Goal: Information Seeking & Learning: Learn about a topic

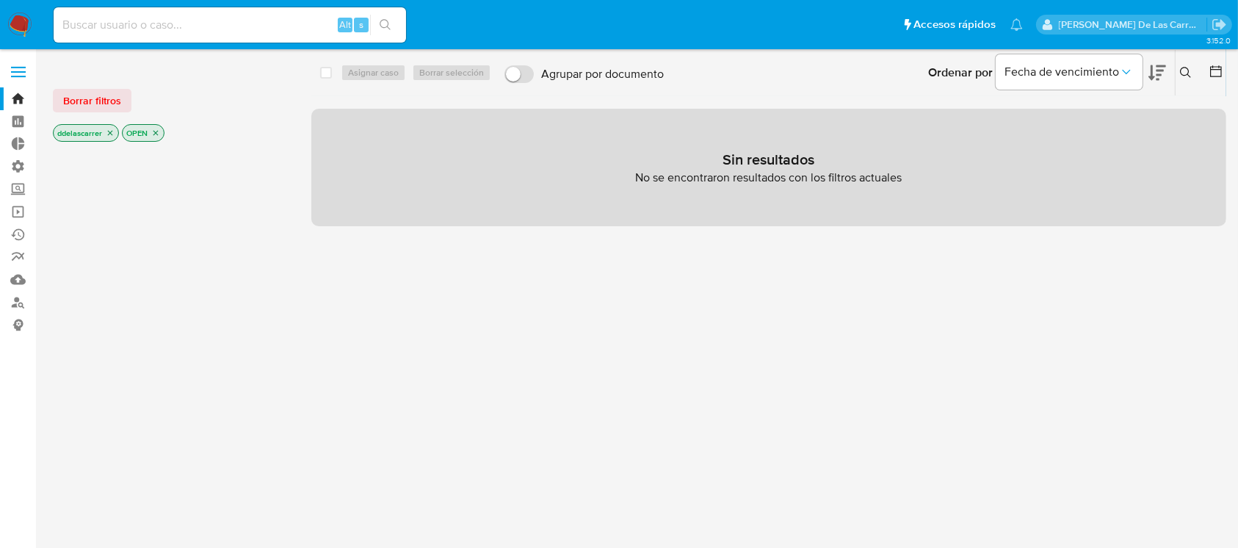
click at [124, 22] on input at bounding box center [230, 24] width 353 height 19
paste input "15571545"
type input "15571545"
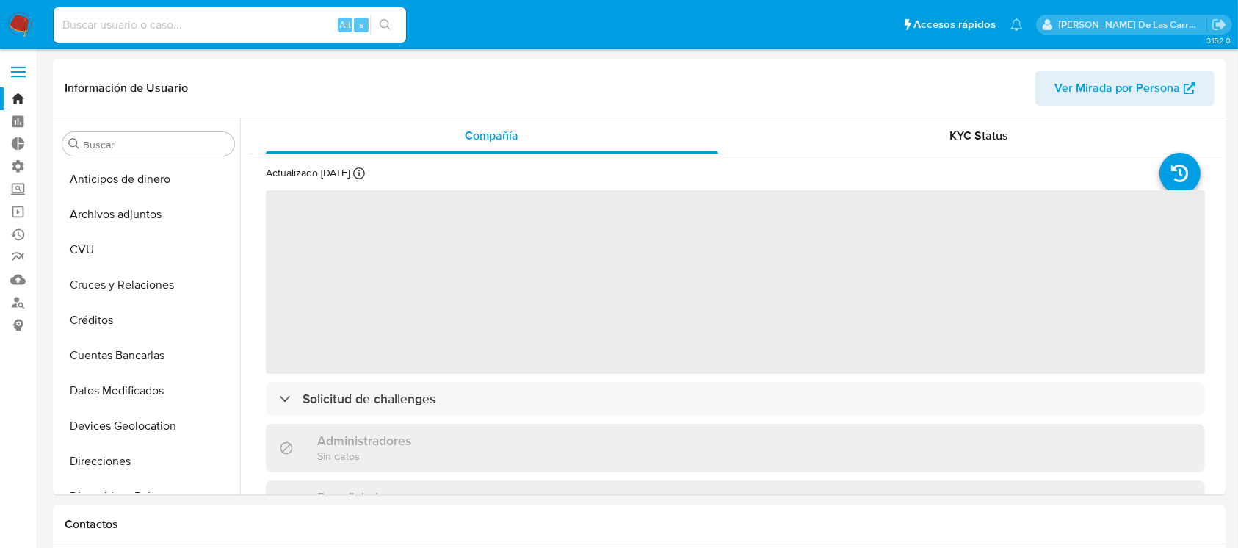
select select "10"
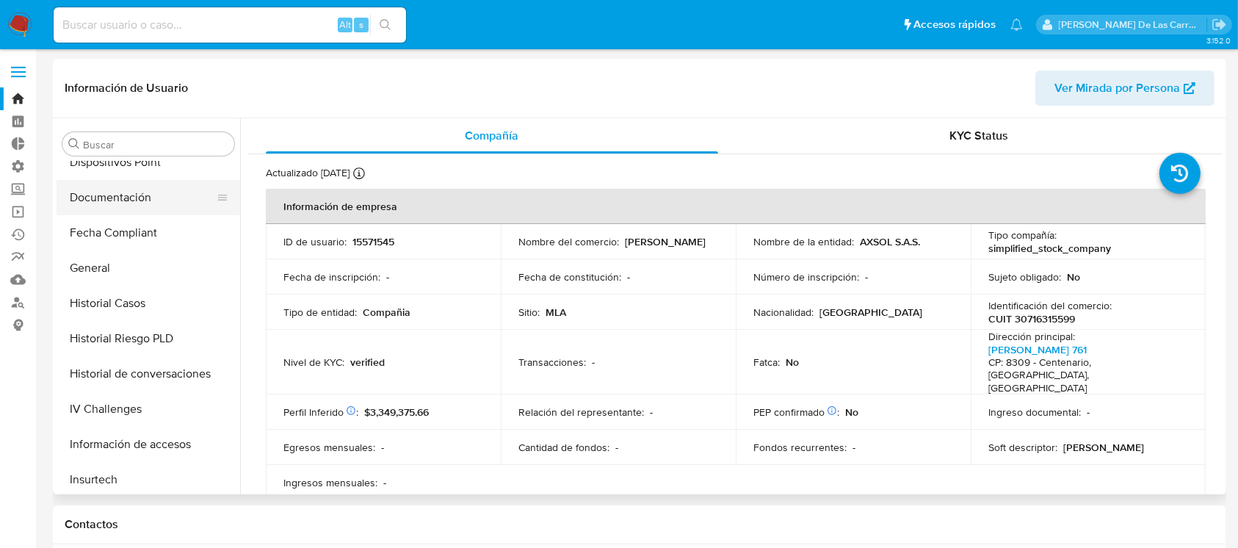
scroll to position [264, 0]
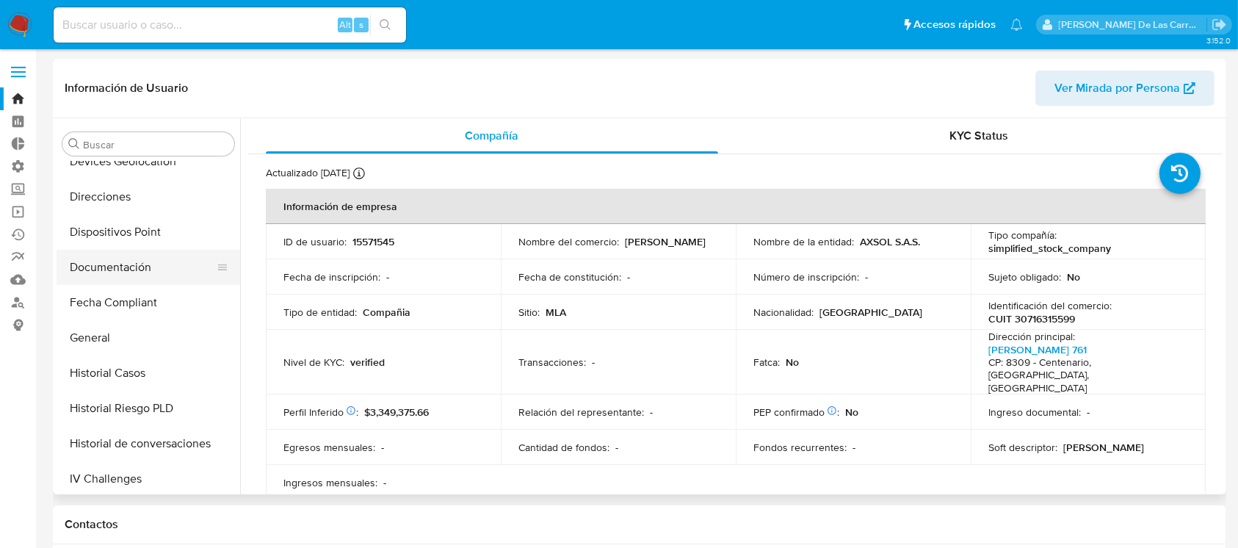
click at [130, 277] on button "Documentación" at bounding box center [143, 267] width 172 height 35
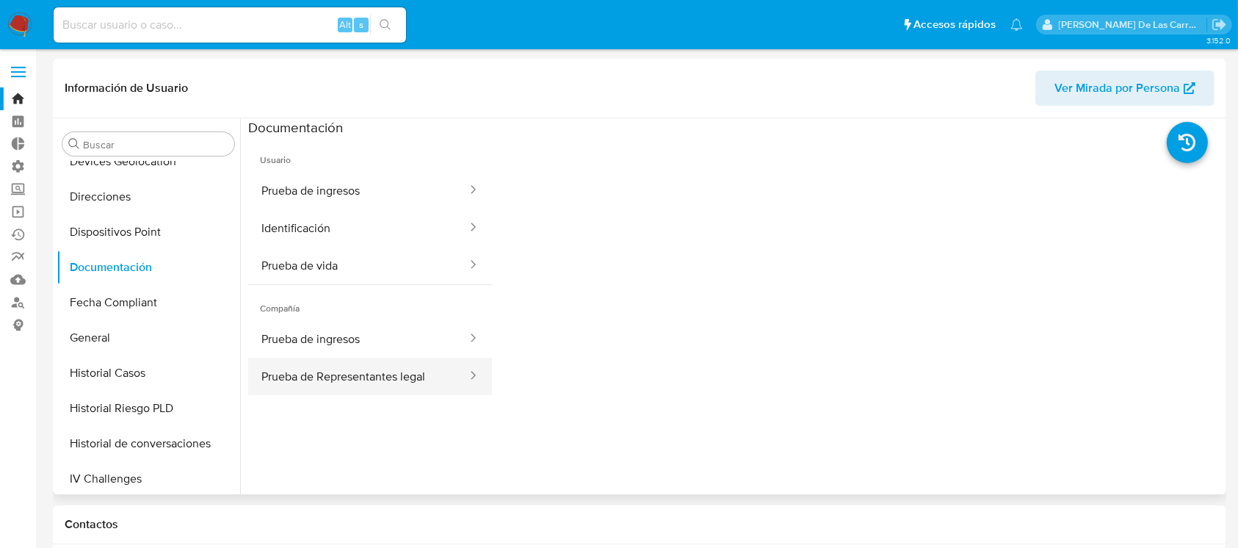
click at [361, 361] on button "Prueba de Representantes legal" at bounding box center [358, 376] width 220 height 37
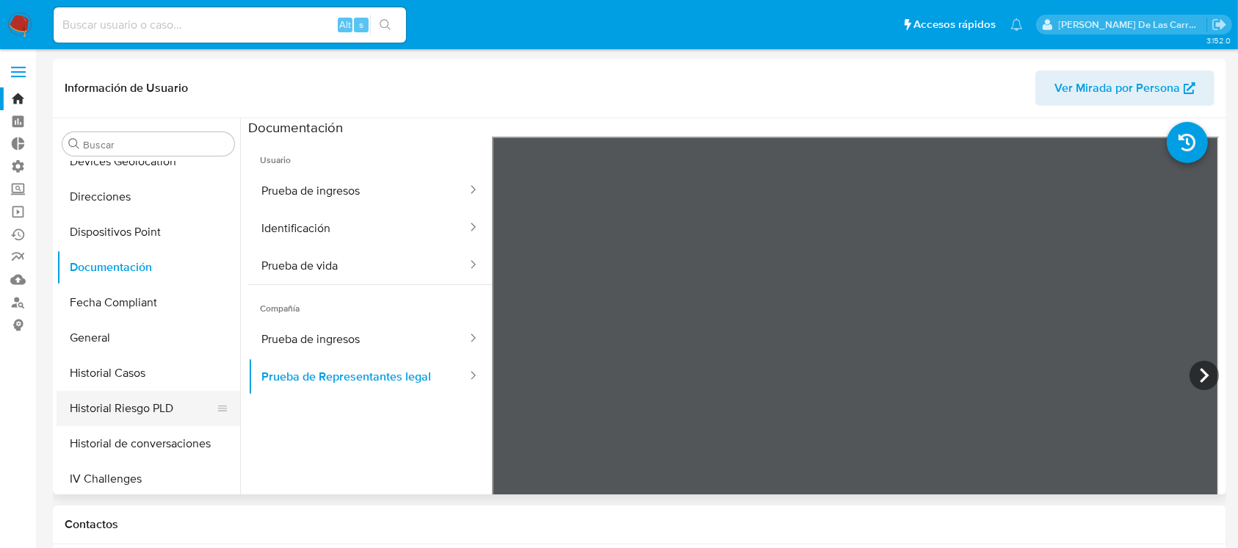
click at [133, 411] on button "Historial Riesgo PLD" at bounding box center [143, 408] width 172 height 35
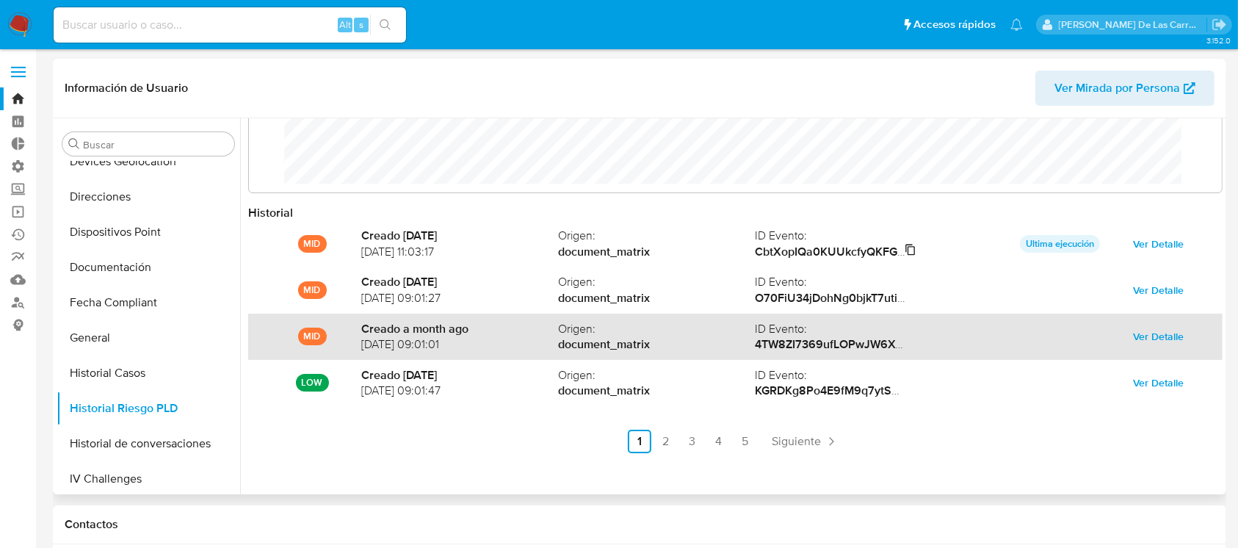
scroll to position [77, 0]
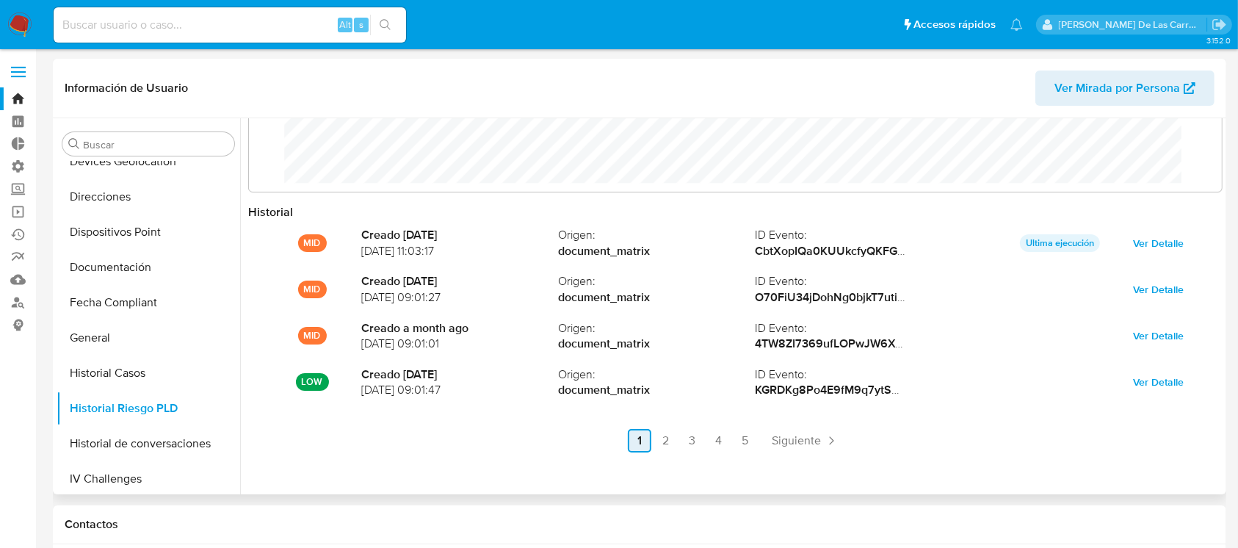
click at [685, 441] on link "3" at bounding box center [693, 441] width 24 height 24
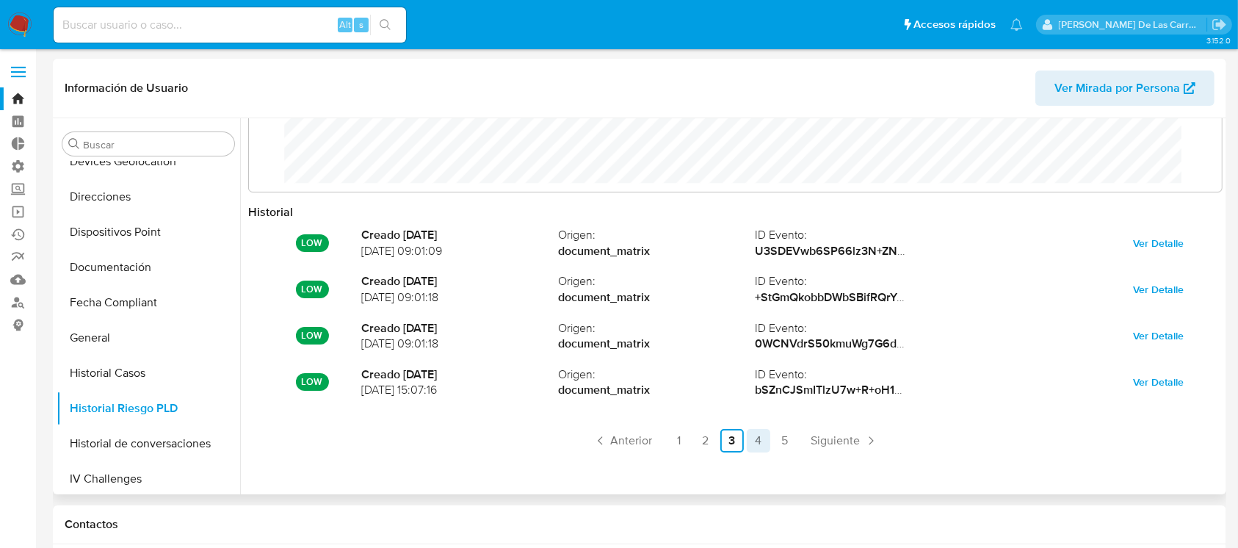
click at [751, 439] on link "4" at bounding box center [759, 441] width 24 height 24
click at [786, 443] on link "5" at bounding box center [785, 441] width 24 height 24
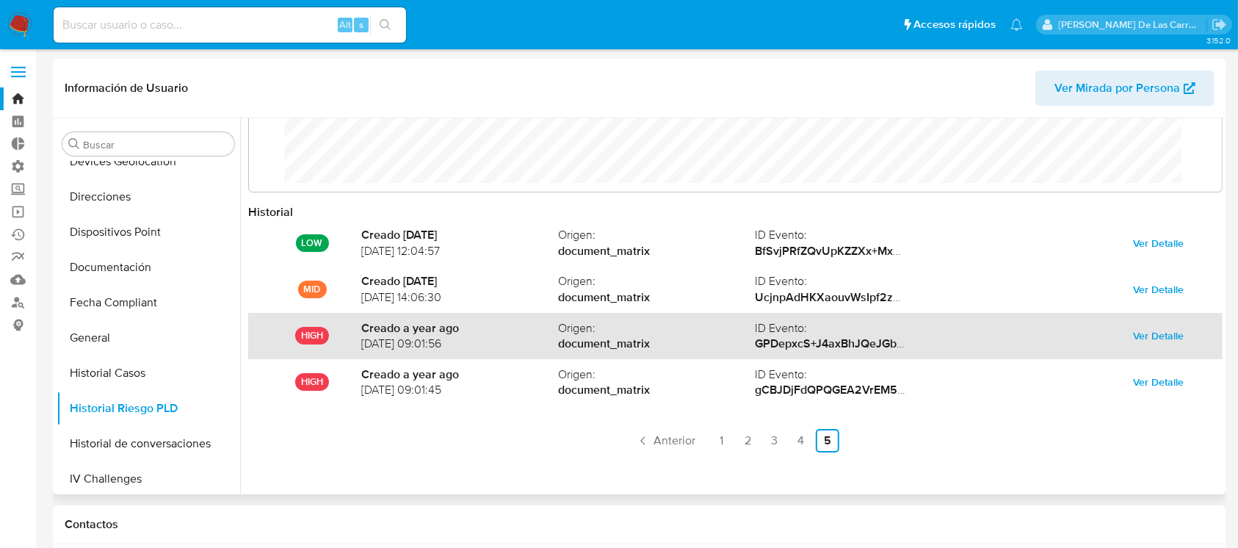
click at [1157, 336] on span "Ver Detalle" at bounding box center [1158, 335] width 51 height 21
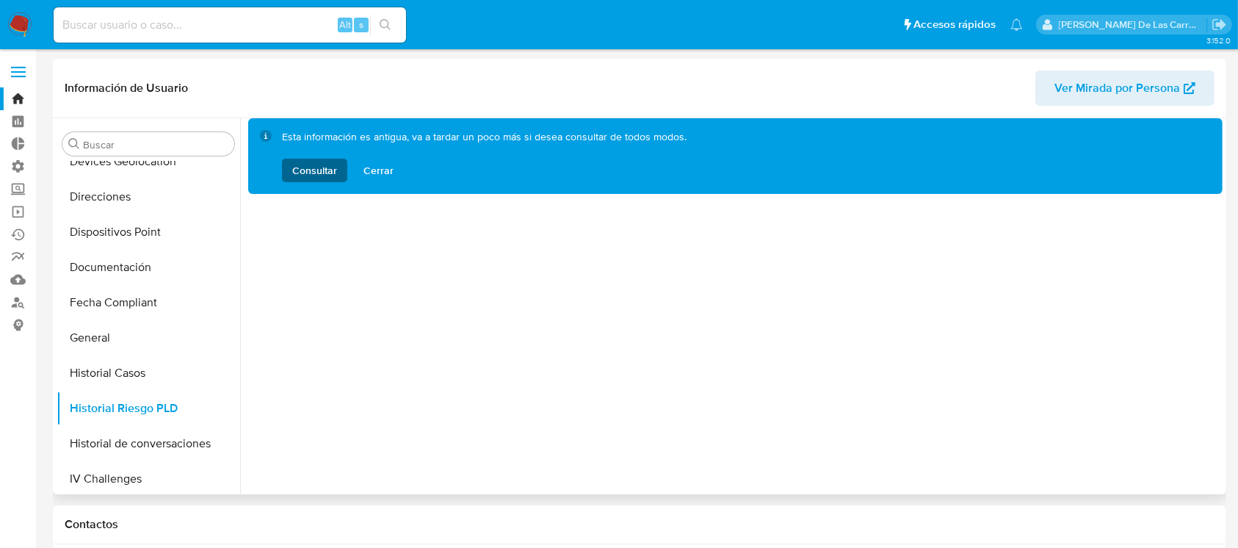
click at [304, 167] on span "Consultar" at bounding box center [314, 171] width 45 height 24
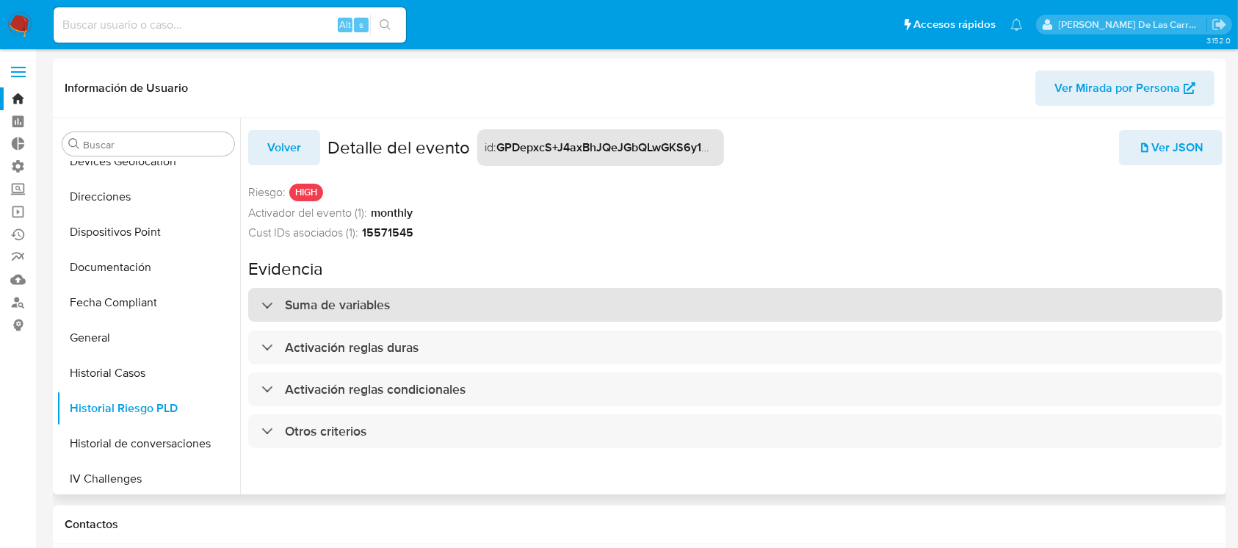
click at [316, 303] on h3 "Suma de variables" at bounding box center [337, 305] width 105 height 16
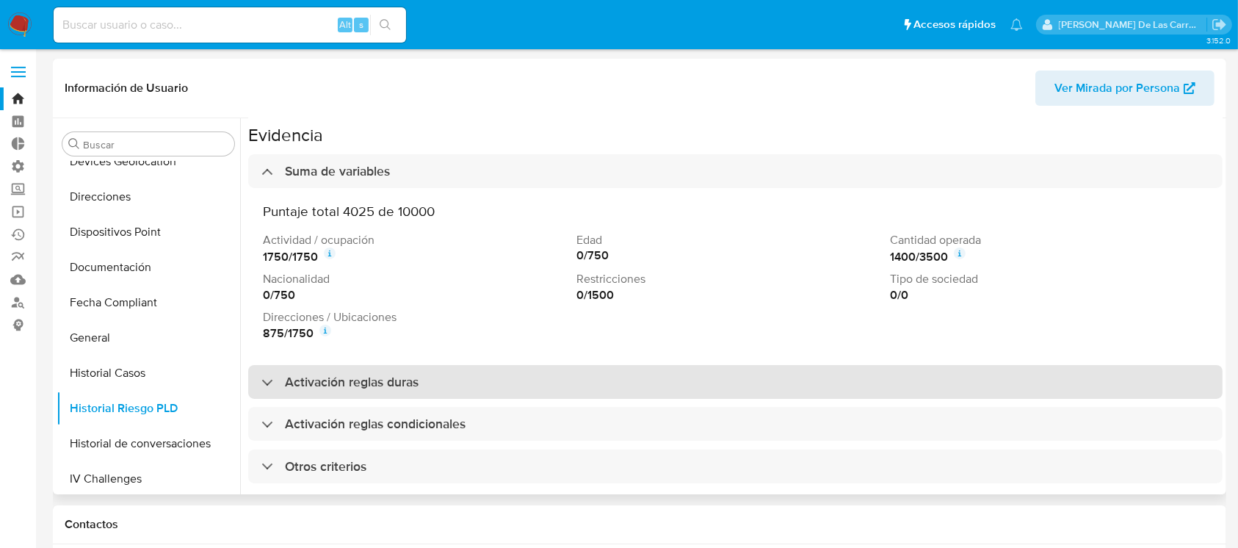
scroll to position [42, 0]
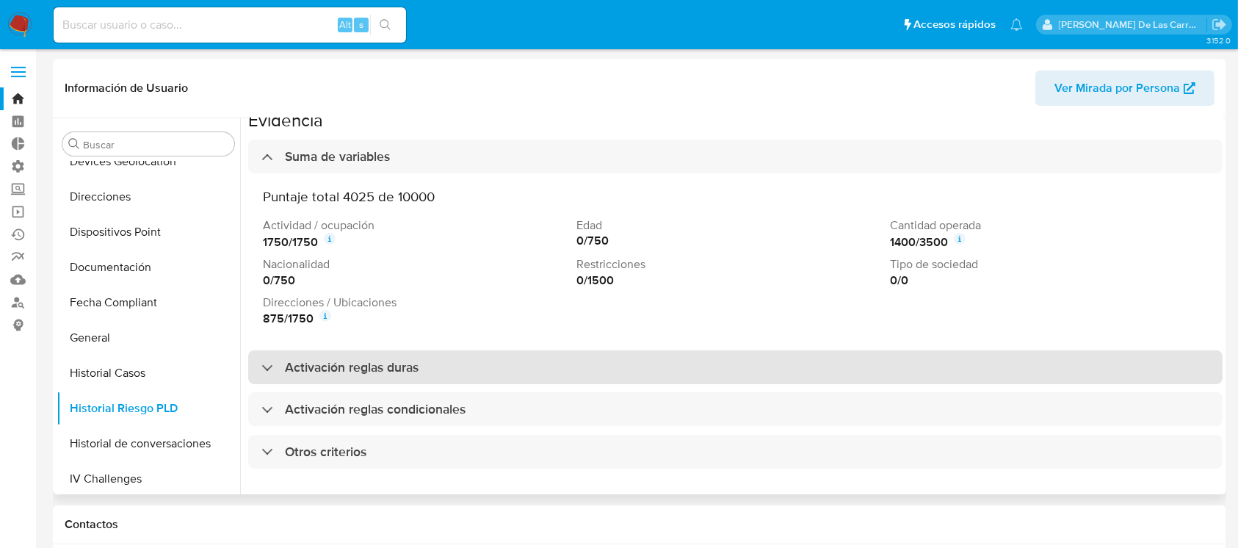
click at [405, 359] on h3 "Activación reglas duras" at bounding box center [352, 367] width 134 height 16
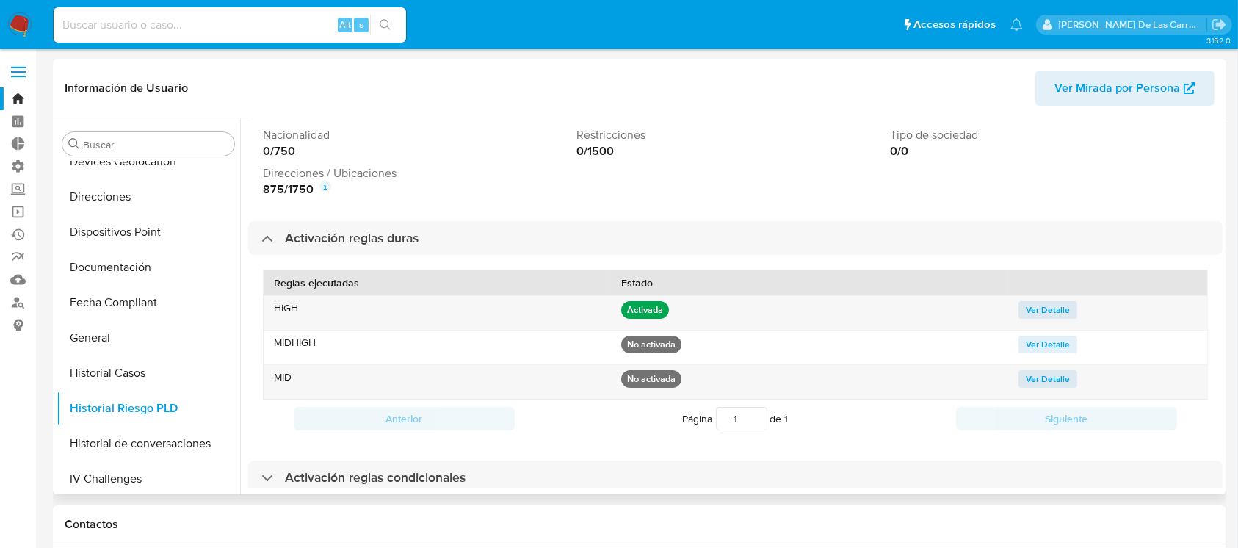
scroll to position [317, 0]
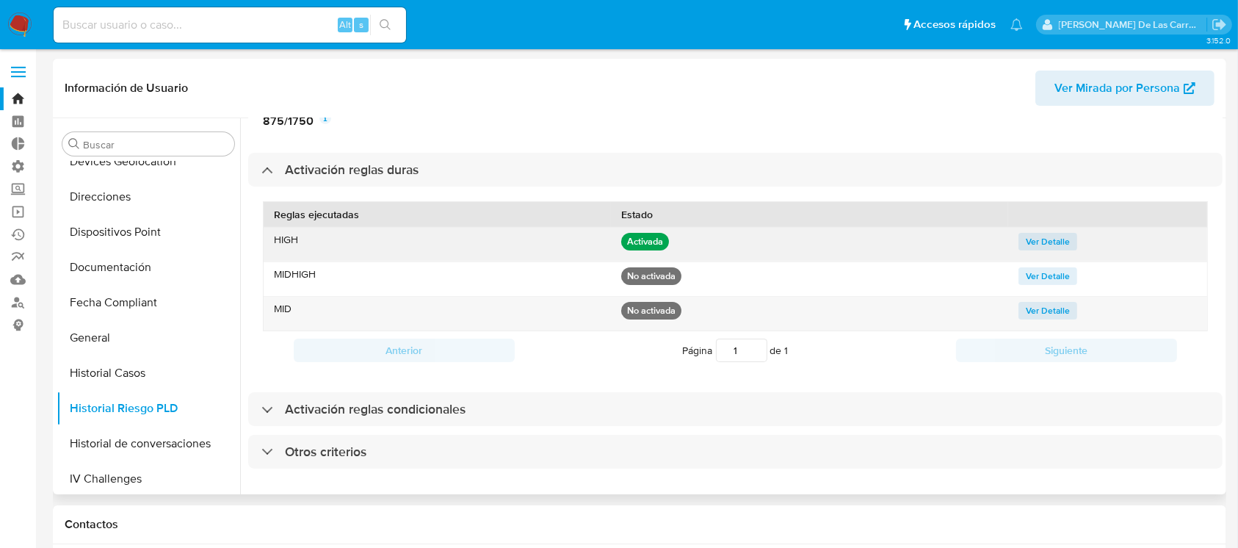
click at [1045, 234] on span "Ver Detalle" at bounding box center [1048, 241] width 44 height 15
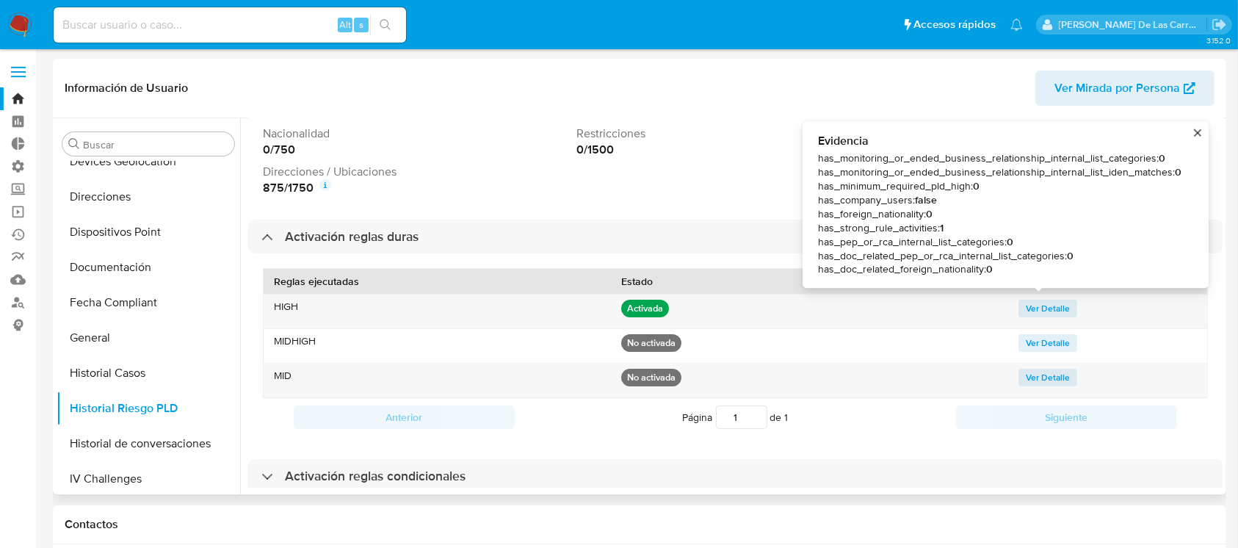
scroll to position [194, 0]
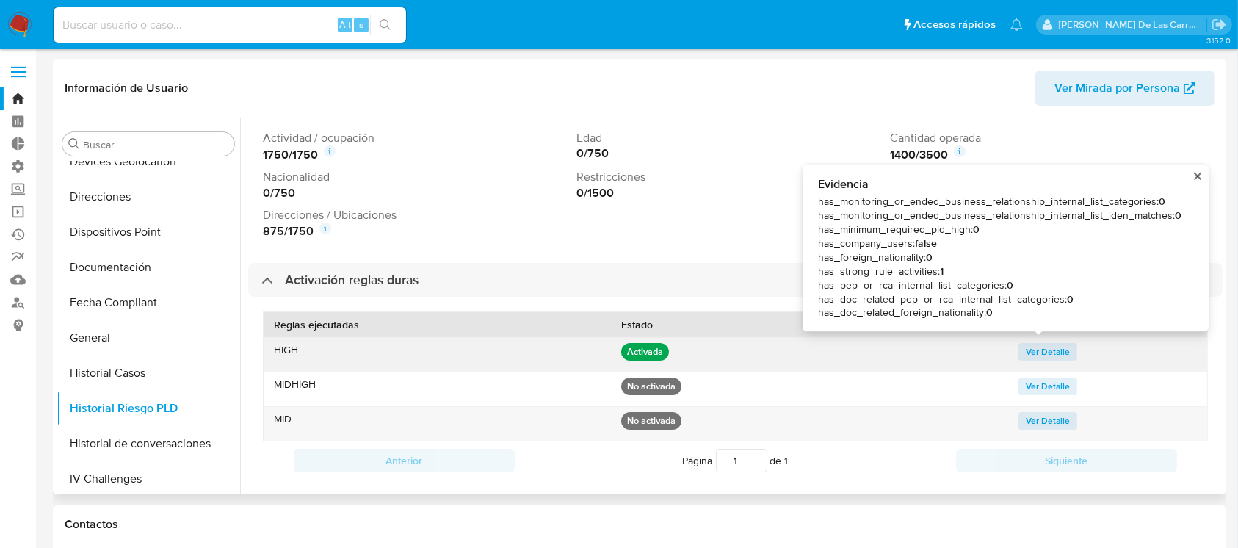
click at [1194, 173] on button "close" at bounding box center [1198, 175] width 10 height 10
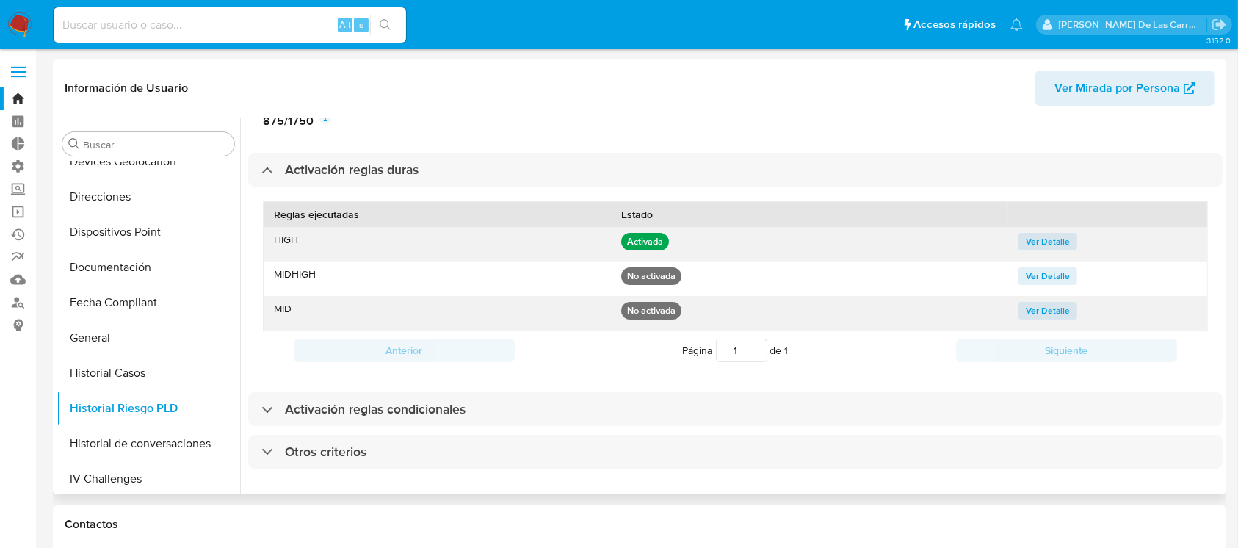
scroll to position [319, 0]
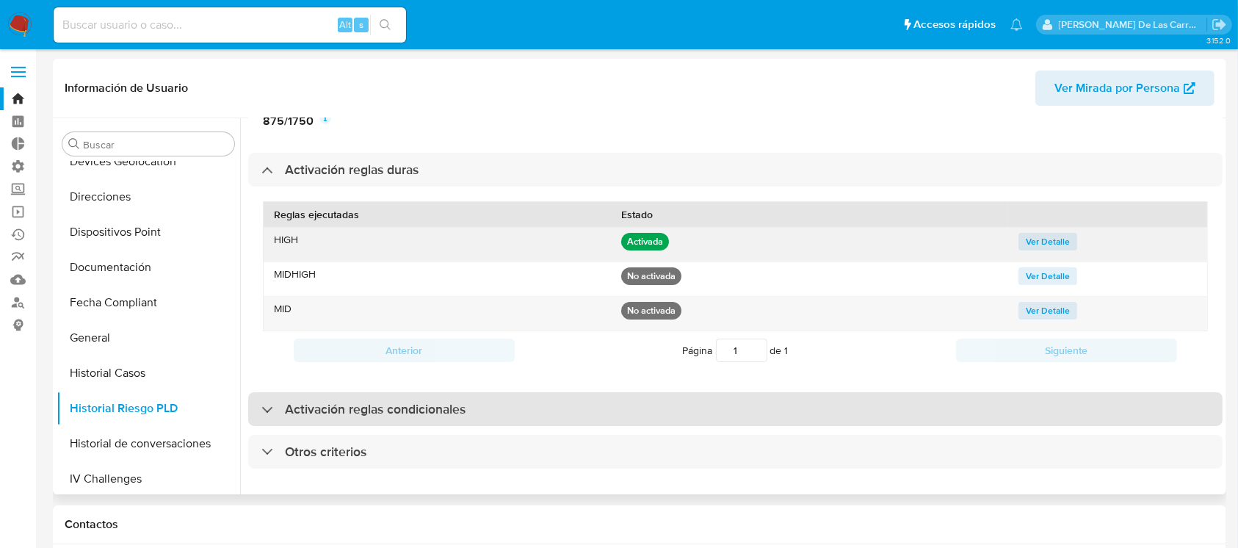
click at [404, 392] on div "Activación reglas condicionales" at bounding box center [735, 409] width 975 height 34
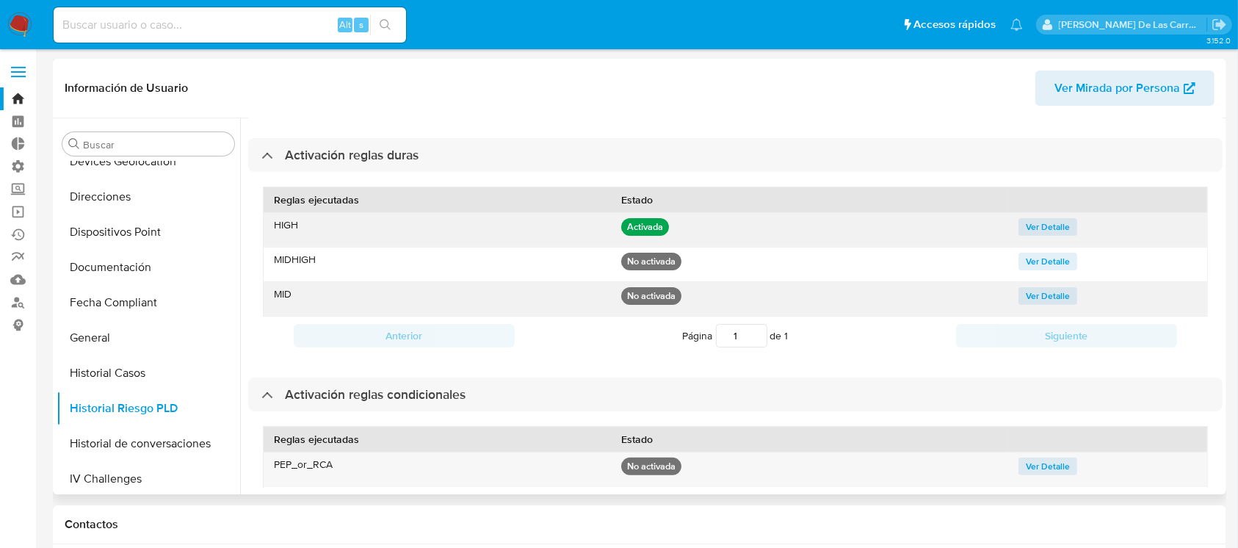
scroll to position [515, 0]
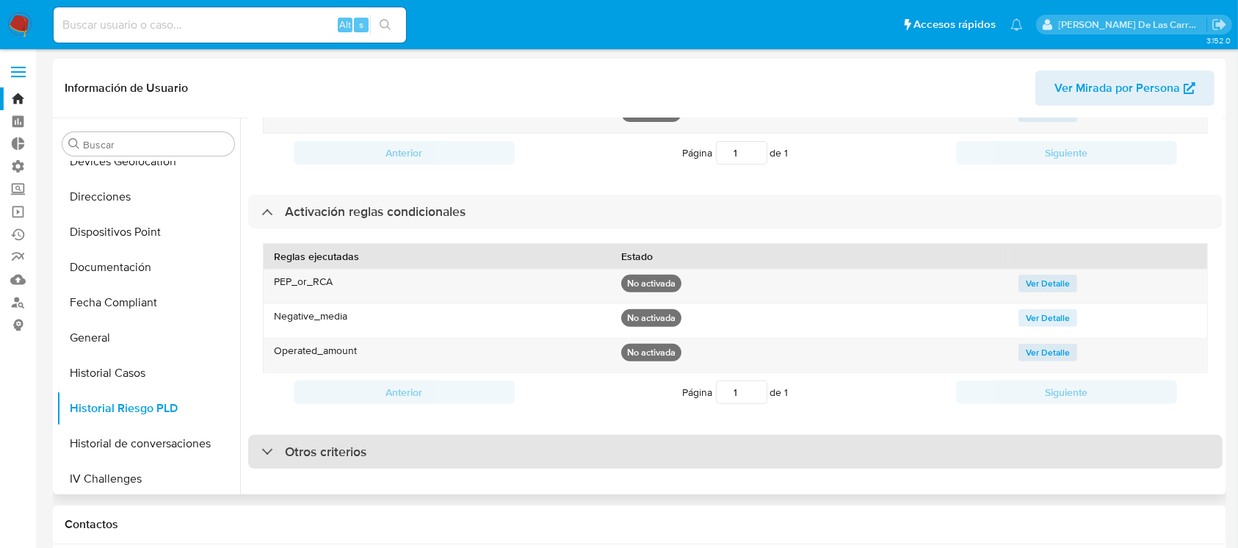
click at [325, 435] on div "Otros criterios" at bounding box center [735, 452] width 975 height 34
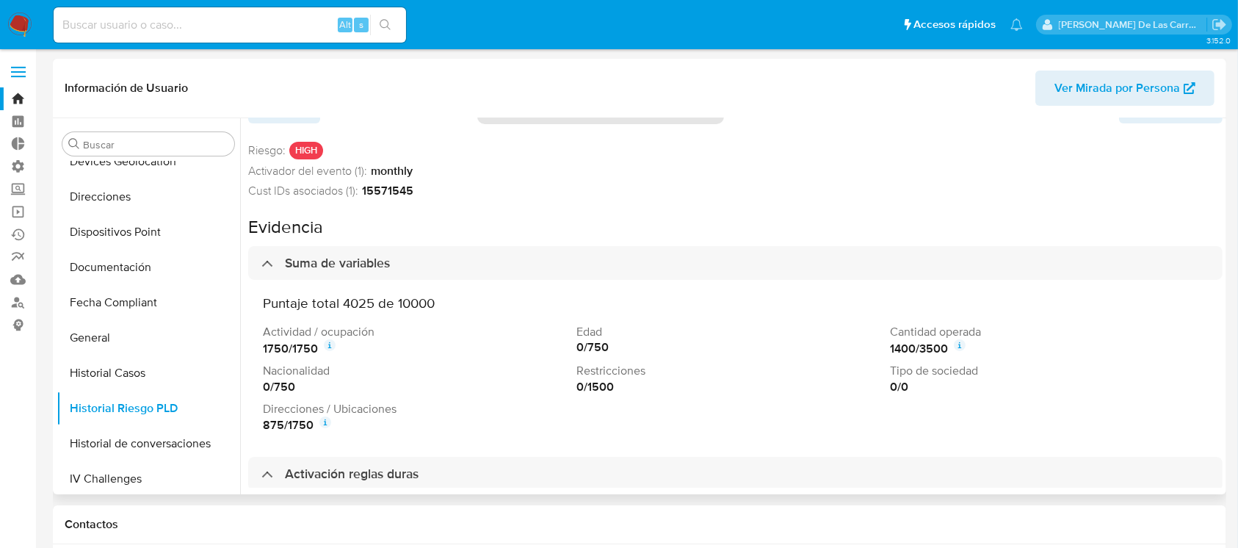
scroll to position [0, 0]
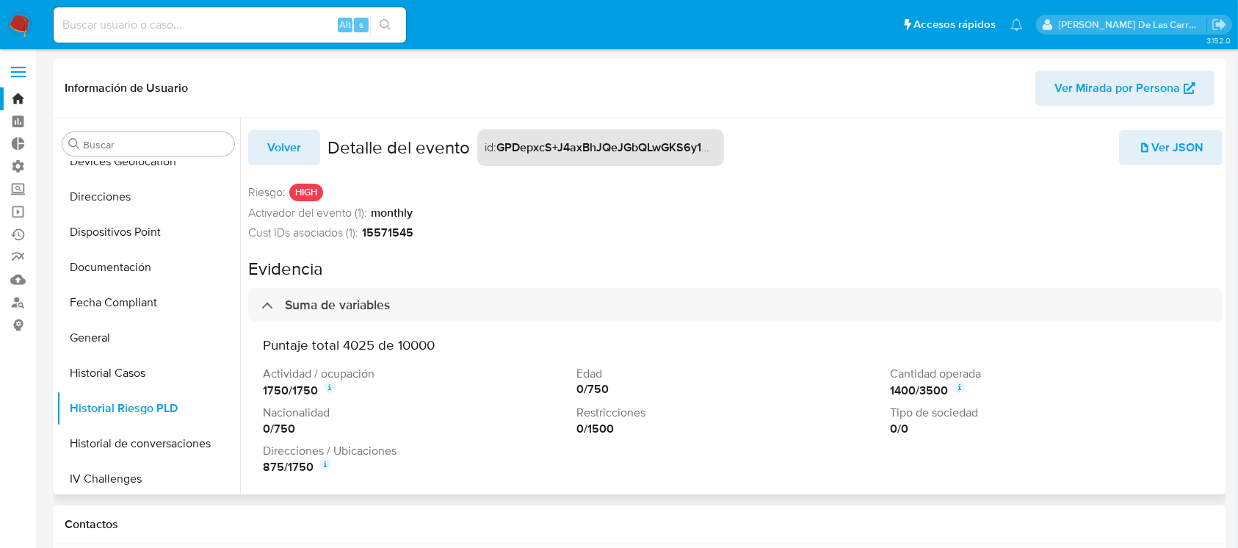
click at [1149, 142] on span "Ver JSON" at bounding box center [1170, 147] width 65 height 32
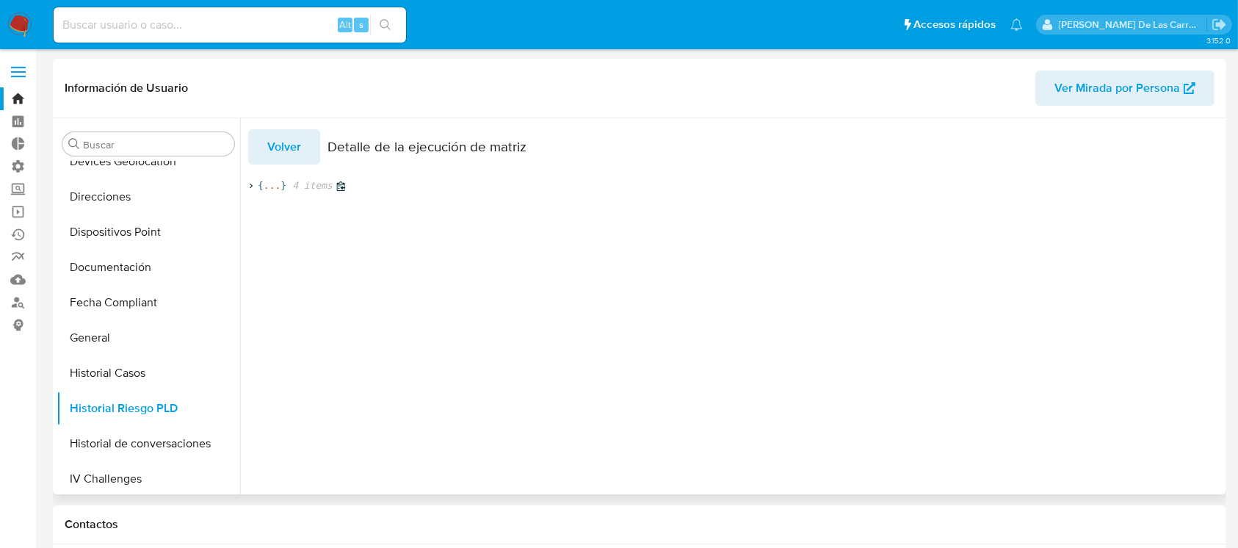
click at [336, 185] on icon at bounding box center [341, 186] width 10 height 10
click at [266, 187] on span "..." at bounding box center [272, 185] width 17 height 13
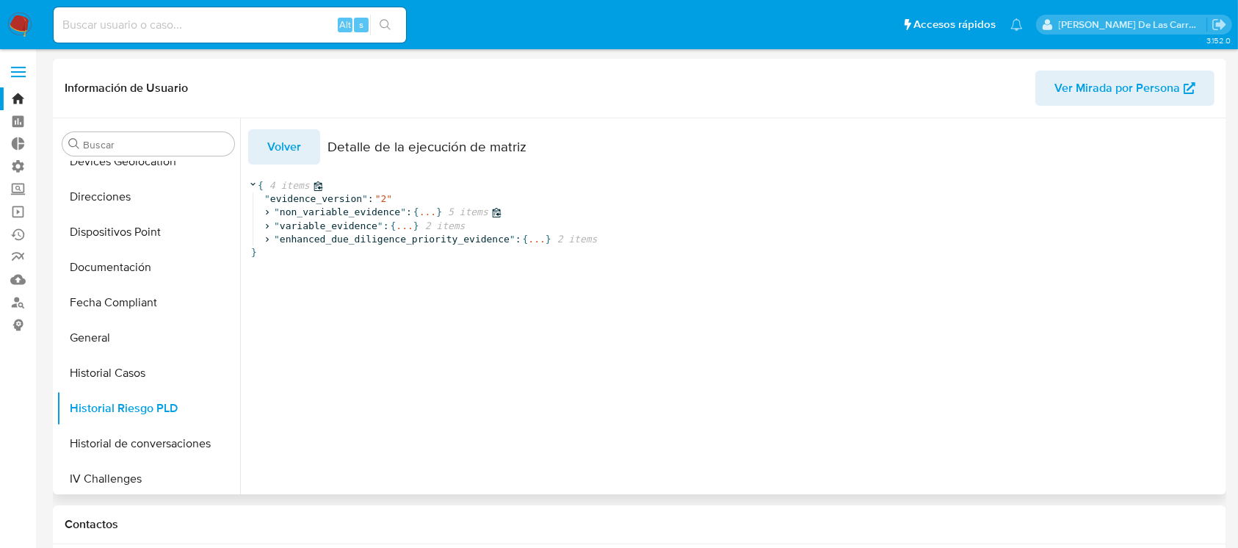
click at [492, 212] on icon at bounding box center [497, 213] width 10 height 10
click at [445, 213] on span "5 items" at bounding box center [465, 212] width 46 height 13
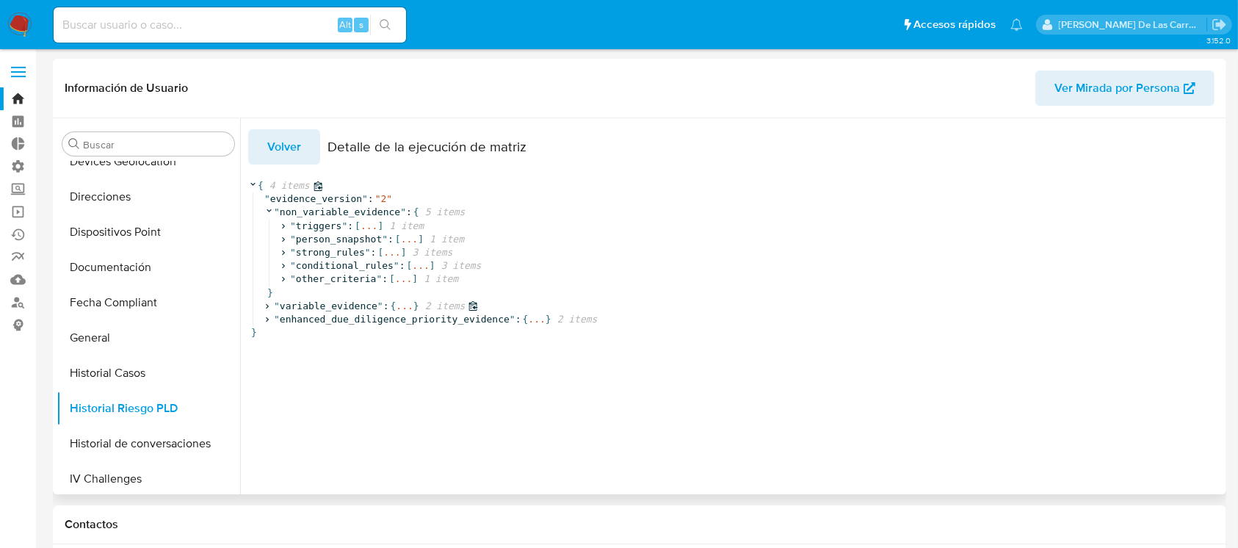
click at [422, 307] on span "2 items" at bounding box center [442, 306] width 46 height 13
click at [472, 321] on span "4025" at bounding box center [483, 319] width 23 height 11
click at [514, 333] on icon at bounding box center [519, 333] width 10 height 10
click at [472, 319] on span "4025" at bounding box center [483, 319] width 23 height 11
click at [499, 322] on icon at bounding box center [504, 320] width 10 height 10
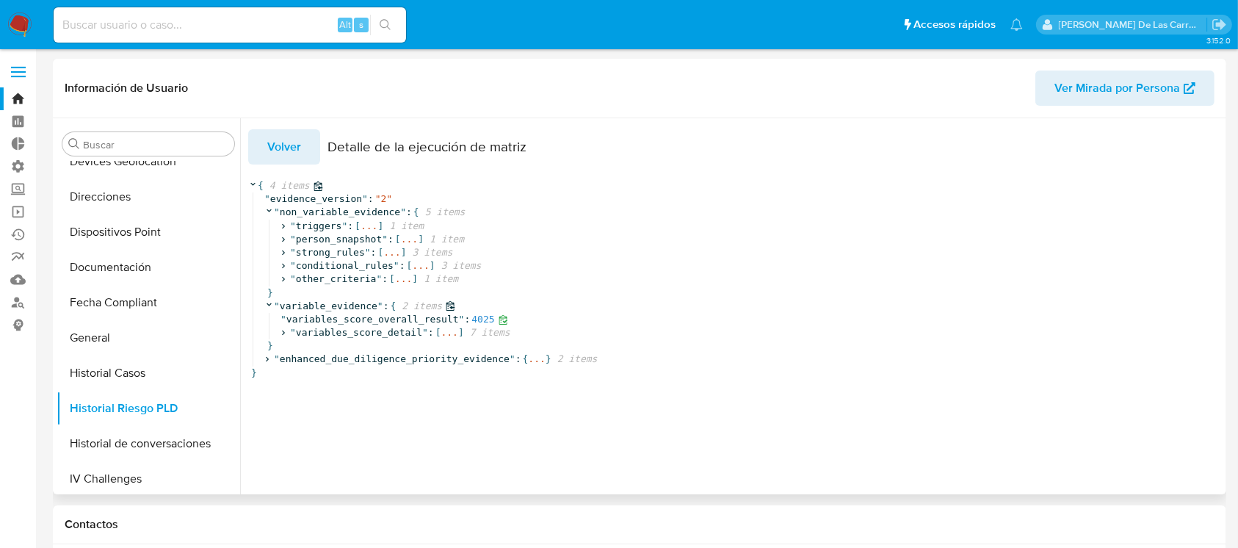
click at [472, 320] on span "4025" at bounding box center [483, 319] width 23 height 11
click at [417, 309] on span "2 items" at bounding box center [419, 306] width 46 height 13
click at [469, 308] on icon at bounding box center [474, 306] width 10 height 10
click at [601, 323] on icon at bounding box center [606, 319] width 10 height 10
click at [469, 210] on icon at bounding box center [473, 213] width 9 height 10
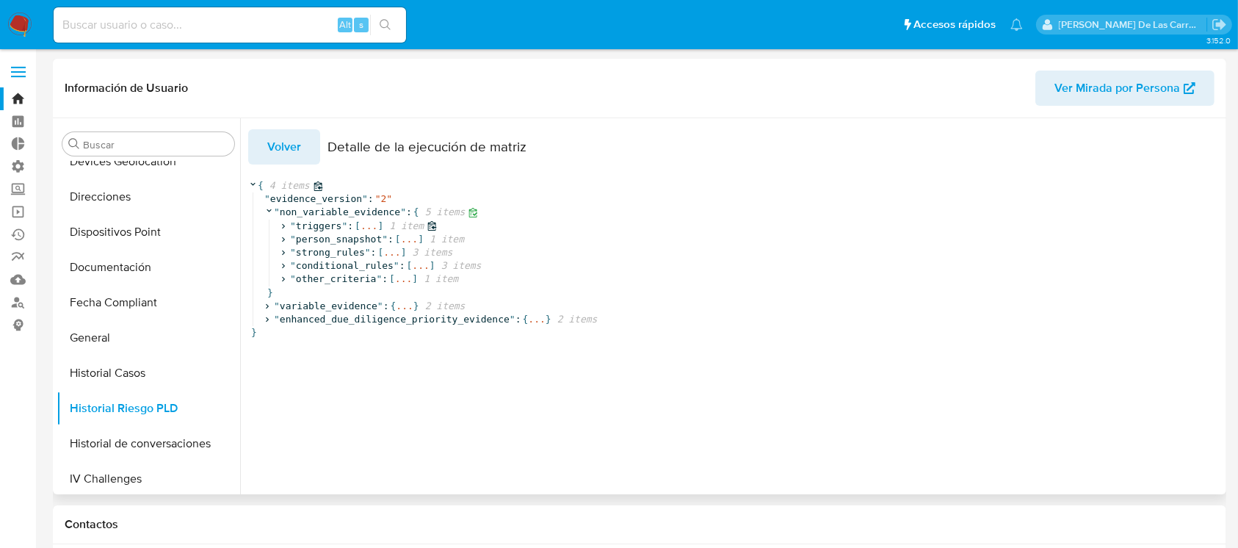
click at [428, 226] on icon at bounding box center [432, 226] width 9 height 10
click at [468, 240] on icon at bounding box center [473, 239] width 10 height 10
click at [319, 228] on span "triggers" at bounding box center [319, 225] width 46 height 11
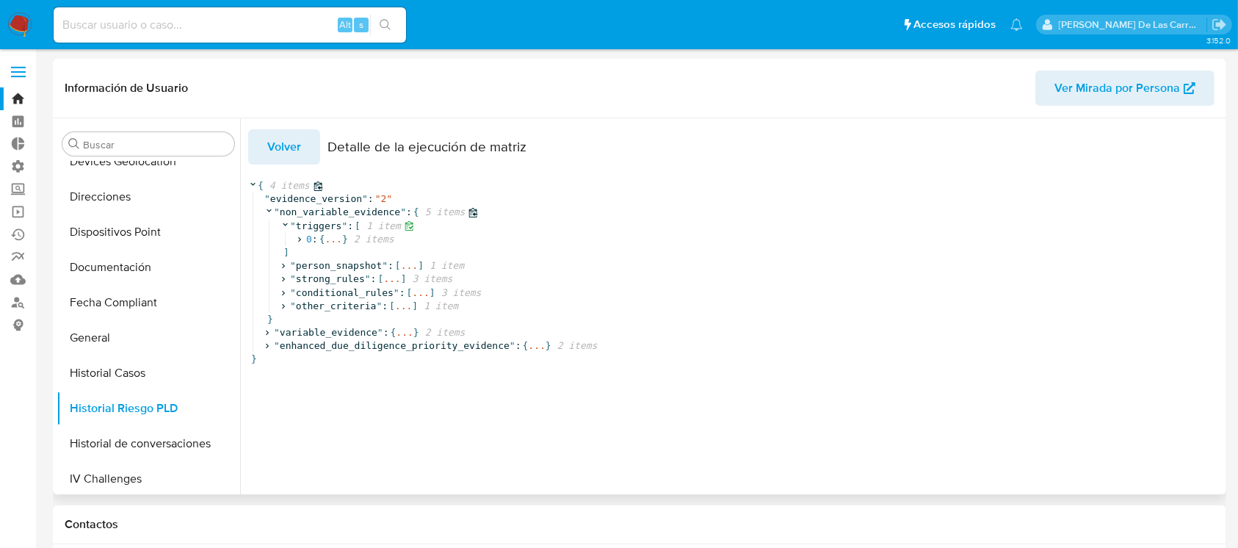
click at [345, 253] on div "]" at bounding box center [803, 252] width 1044 height 13
click at [372, 209] on span "non_variable_evidence" at bounding box center [340, 211] width 120 height 11
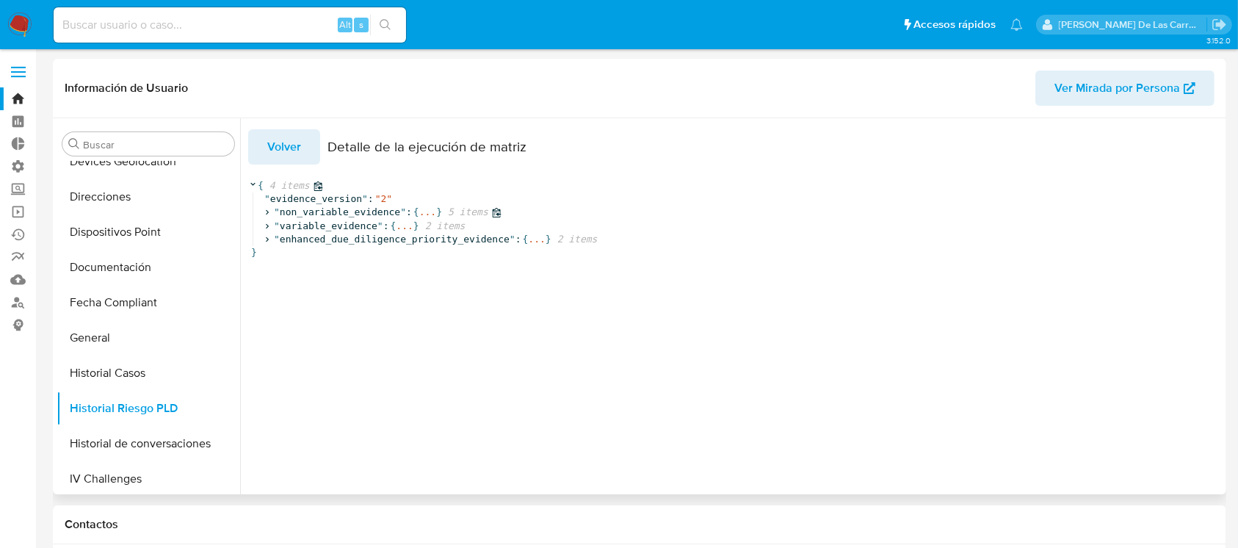
click at [372, 214] on span "non_variable_evidence" at bounding box center [340, 211] width 120 height 11
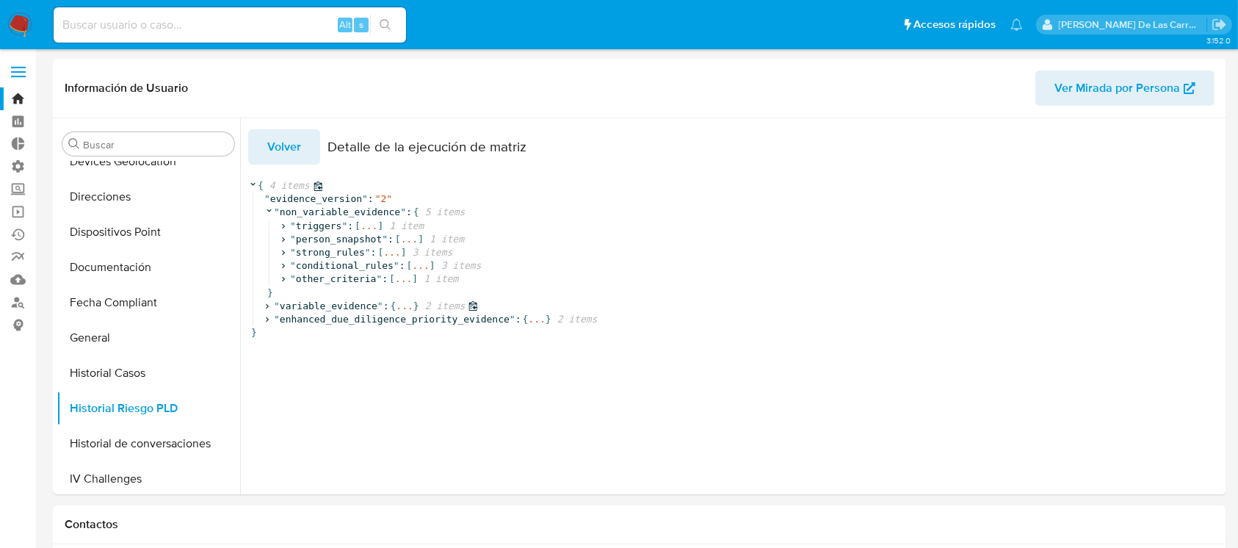
click at [377, 307] on span """ at bounding box center [380, 305] width 6 height 11
click at [354, 359] on span "enhanced_due_diligence_priority_evidence" at bounding box center [395, 358] width 230 height 11
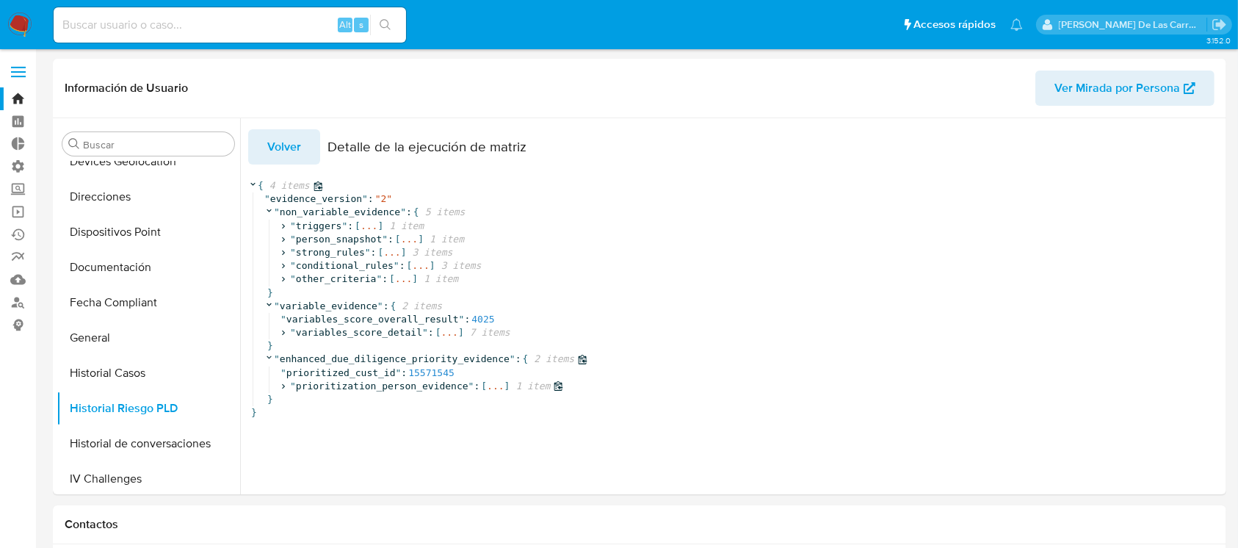
click at [351, 387] on span "prioritization_person_evidence" at bounding box center [382, 385] width 173 height 11
click at [441, 364] on span "enhanced_due_diligence_priority_evidence" at bounding box center [395, 358] width 230 height 11
click at [386, 332] on span "variables_score_detail" at bounding box center [359, 332] width 126 height 11
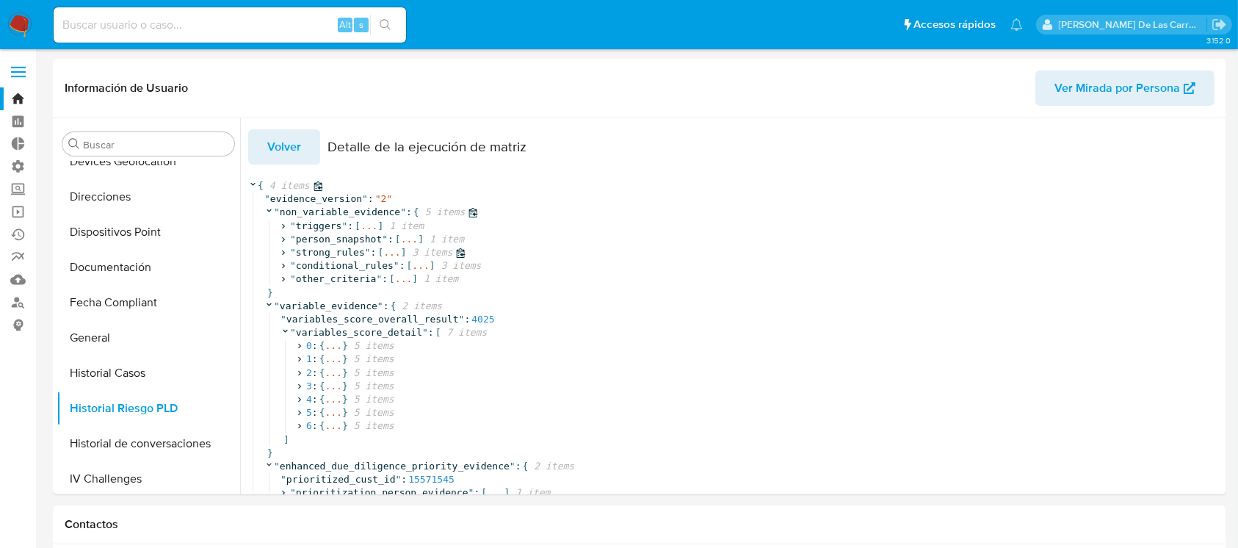
click at [365, 252] on span """ at bounding box center [368, 252] width 6 height 11
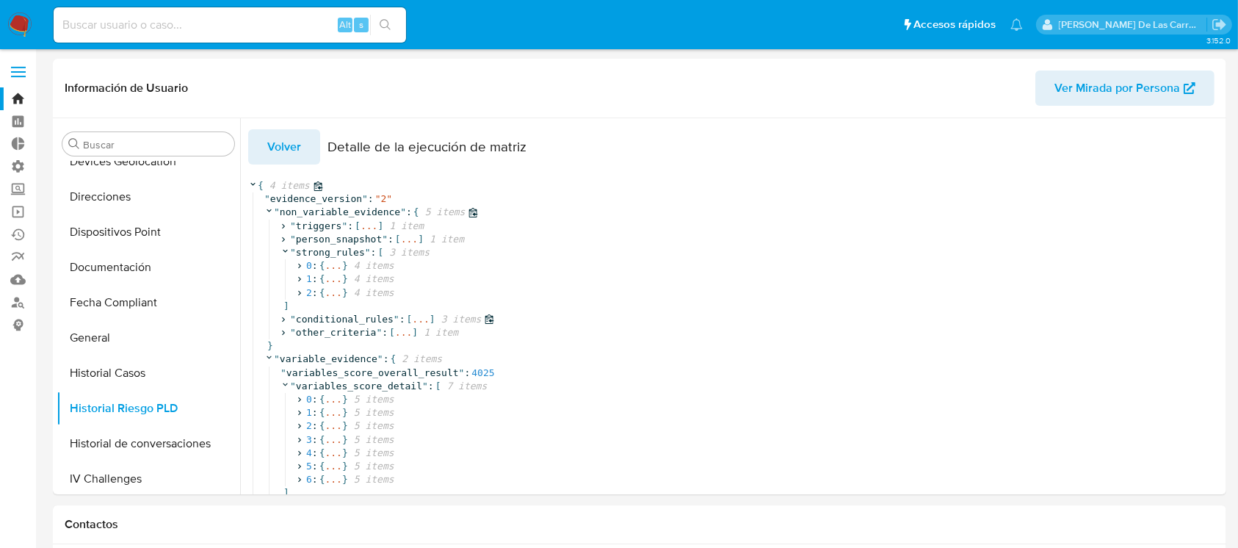
click at [369, 320] on span "conditional_rules" at bounding box center [345, 319] width 98 height 11
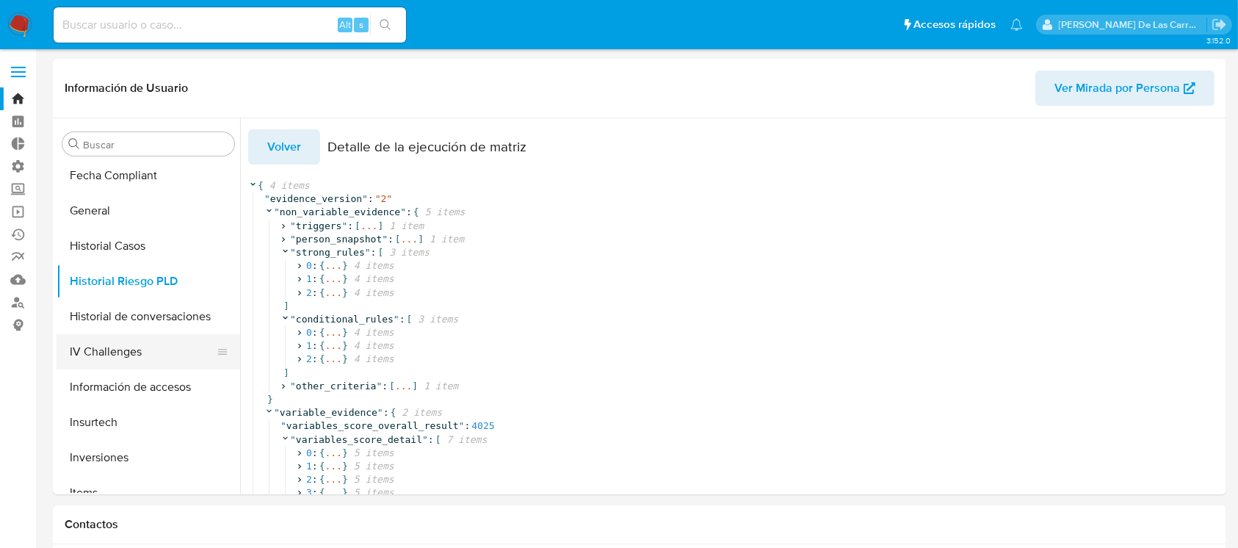
scroll to position [588, 0]
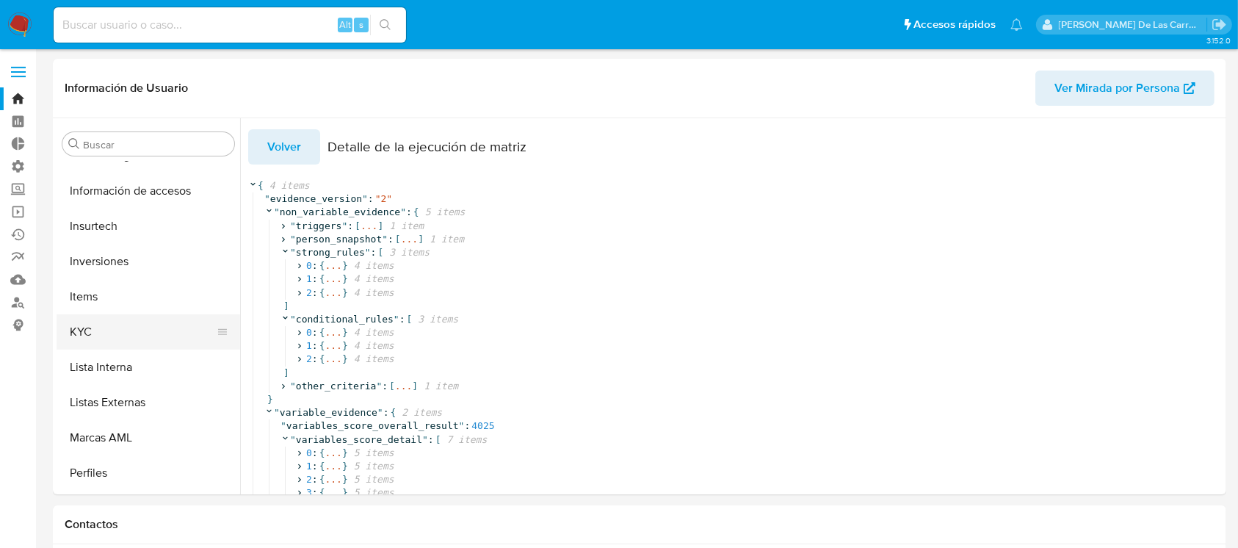
click at [98, 327] on button "KYC" at bounding box center [143, 331] width 172 height 35
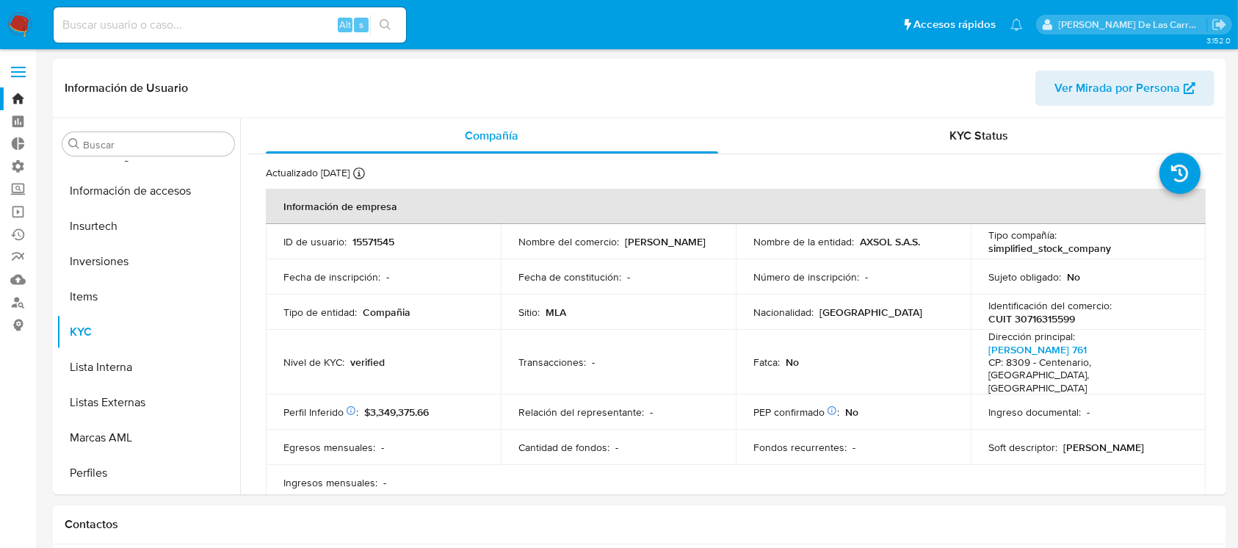
click at [1035, 321] on p "CUIT 30716315599" at bounding box center [1032, 318] width 87 height 13
copy p "30716315599"
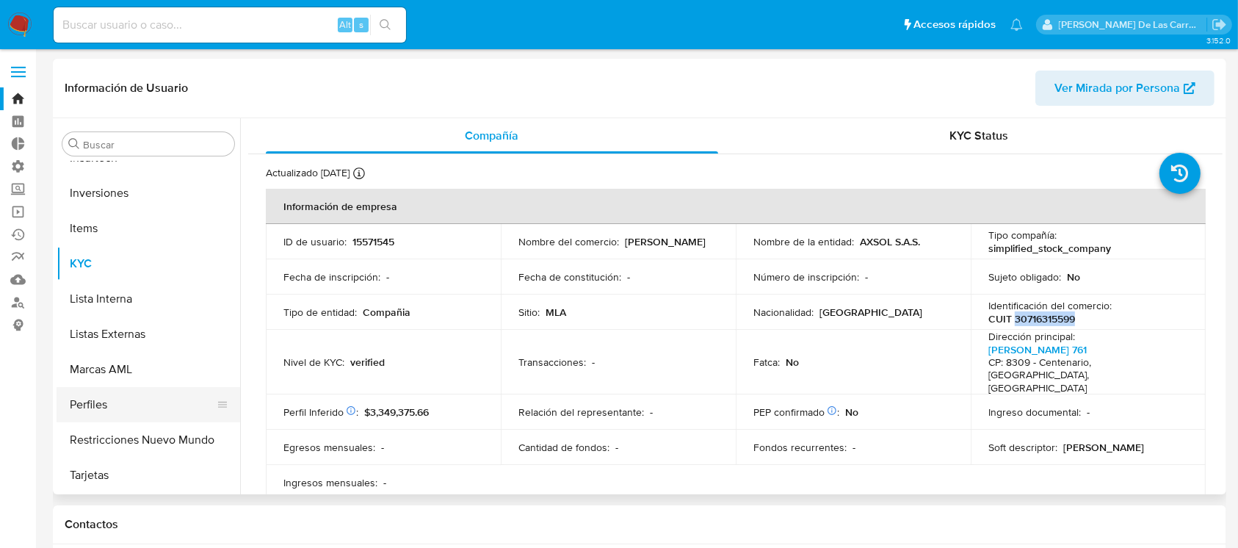
click at [130, 412] on button "Perfiles" at bounding box center [143, 404] width 172 height 35
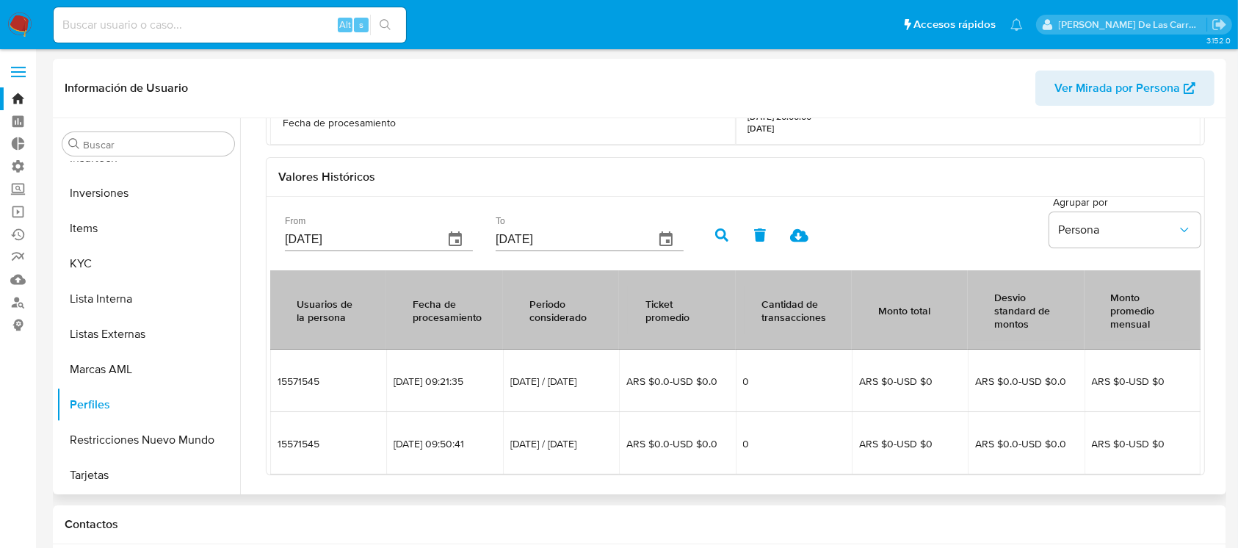
scroll to position [351, 0]
click at [454, 231] on icon "button" at bounding box center [455, 238] width 13 height 15
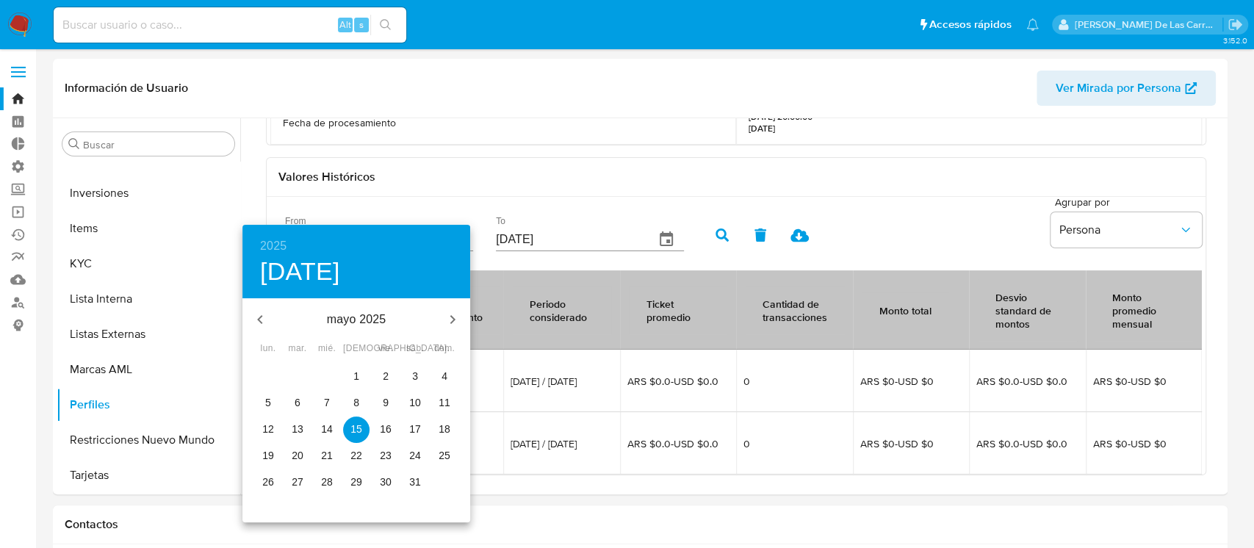
click at [267, 317] on icon "button" at bounding box center [260, 320] width 18 height 18
click at [345, 323] on p "abril 2025" at bounding box center [356, 320] width 157 height 18
click at [329, 273] on h4 "[DATE]" at bounding box center [300, 271] width 80 height 31
click at [256, 319] on icon "button" at bounding box center [260, 320] width 18 height 18
click at [256, 318] on icon "button" at bounding box center [260, 320] width 18 height 18
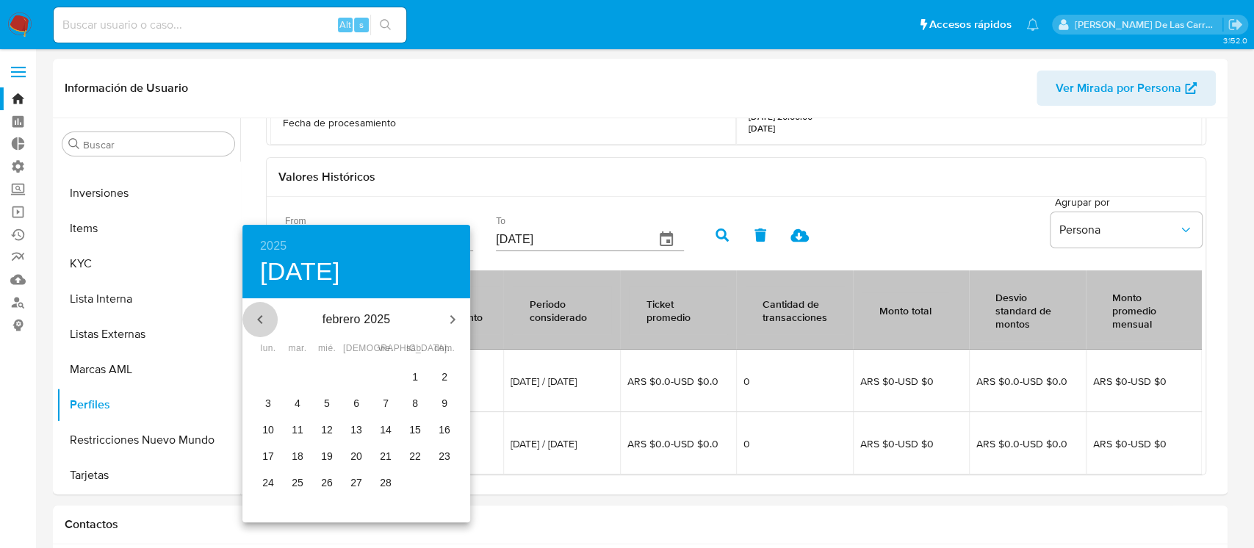
click at [256, 318] on icon "button" at bounding box center [260, 320] width 18 height 18
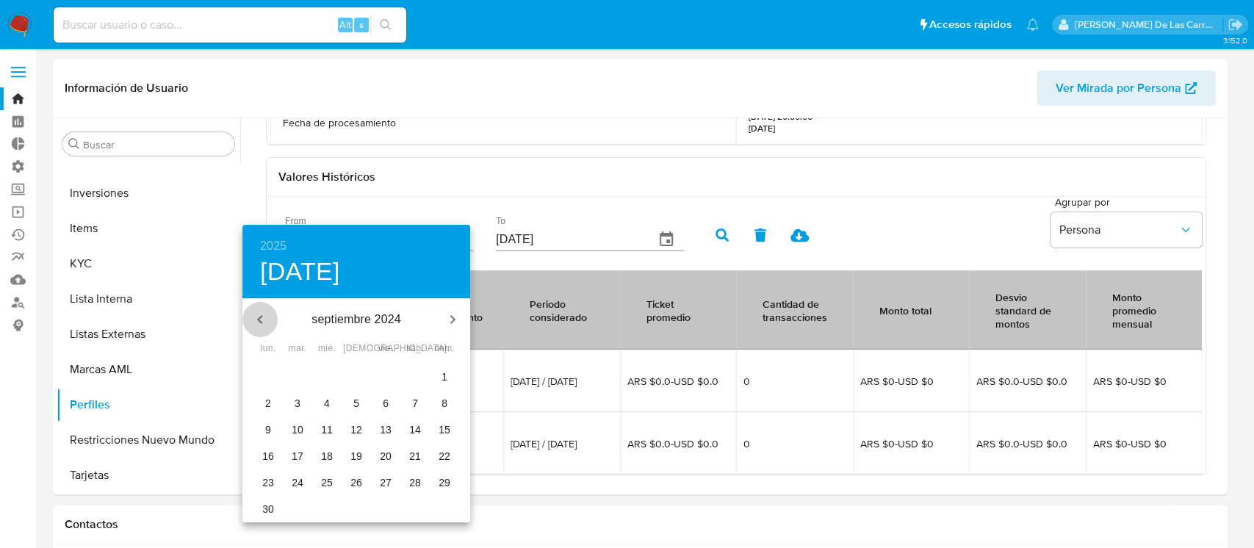
click at [256, 318] on icon "button" at bounding box center [260, 320] width 18 height 18
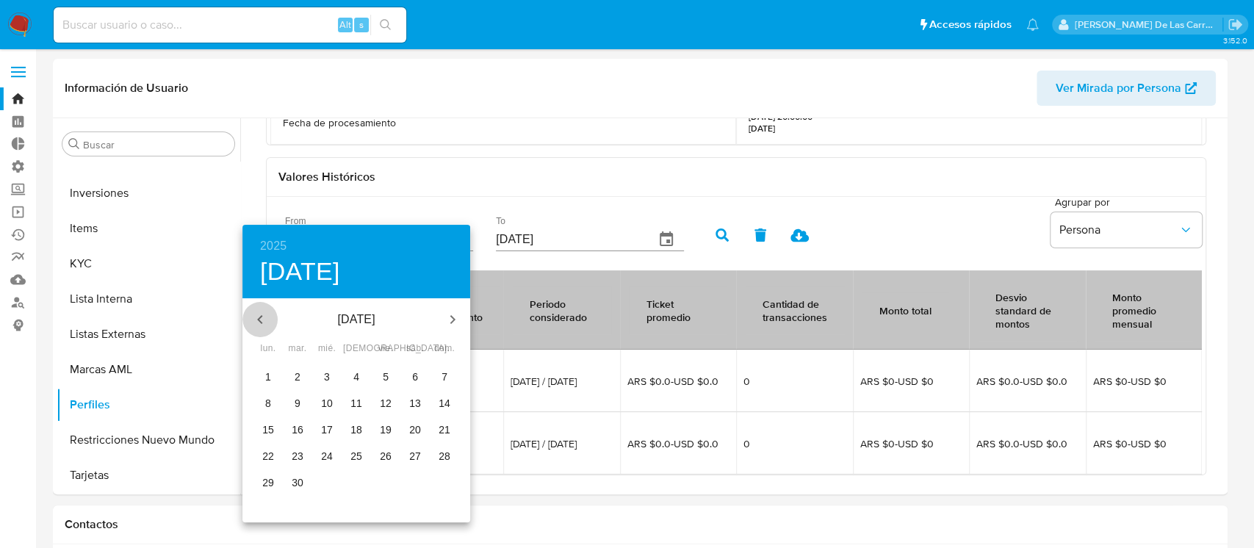
click at [256, 318] on icon "button" at bounding box center [260, 320] width 18 height 18
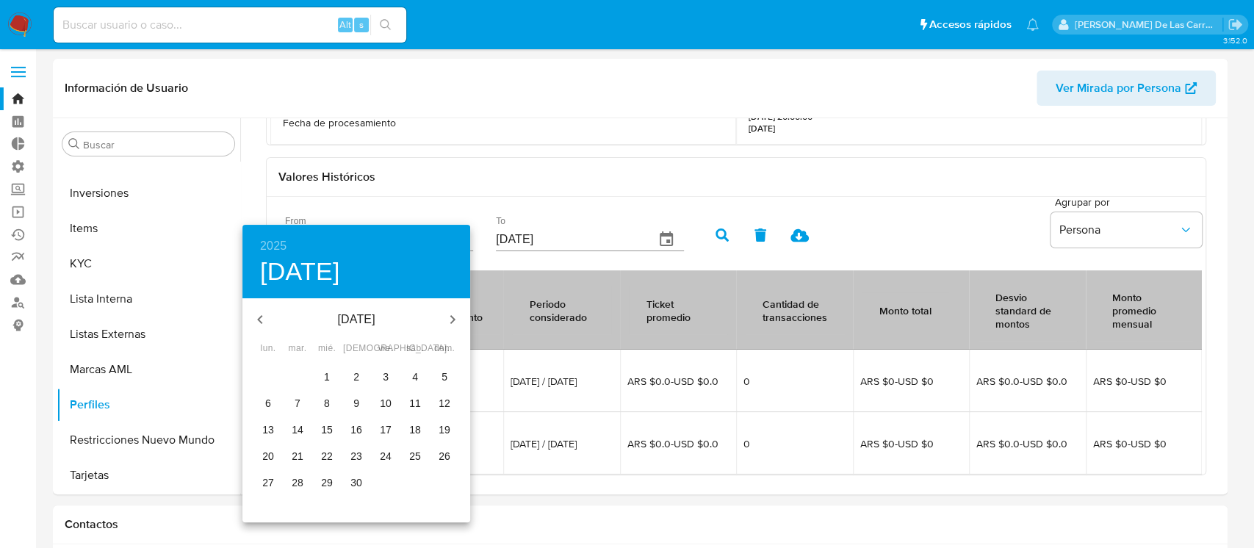
click at [256, 318] on icon "button" at bounding box center [260, 320] width 18 height 18
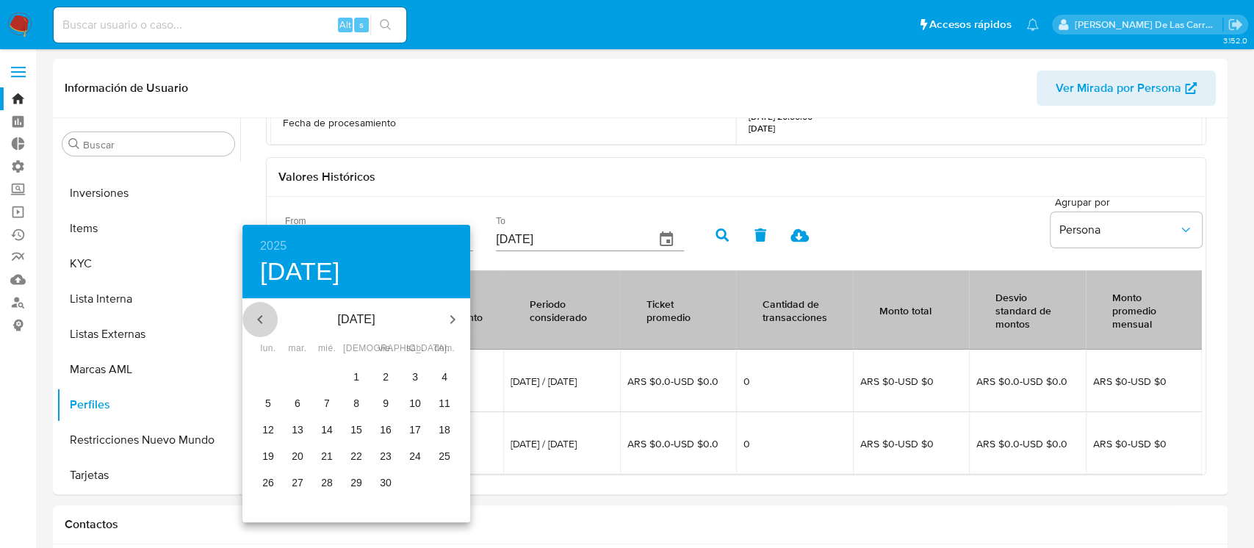
click at [256, 318] on icon "button" at bounding box center [260, 320] width 18 height 18
click at [447, 314] on icon "button" at bounding box center [453, 320] width 18 height 18
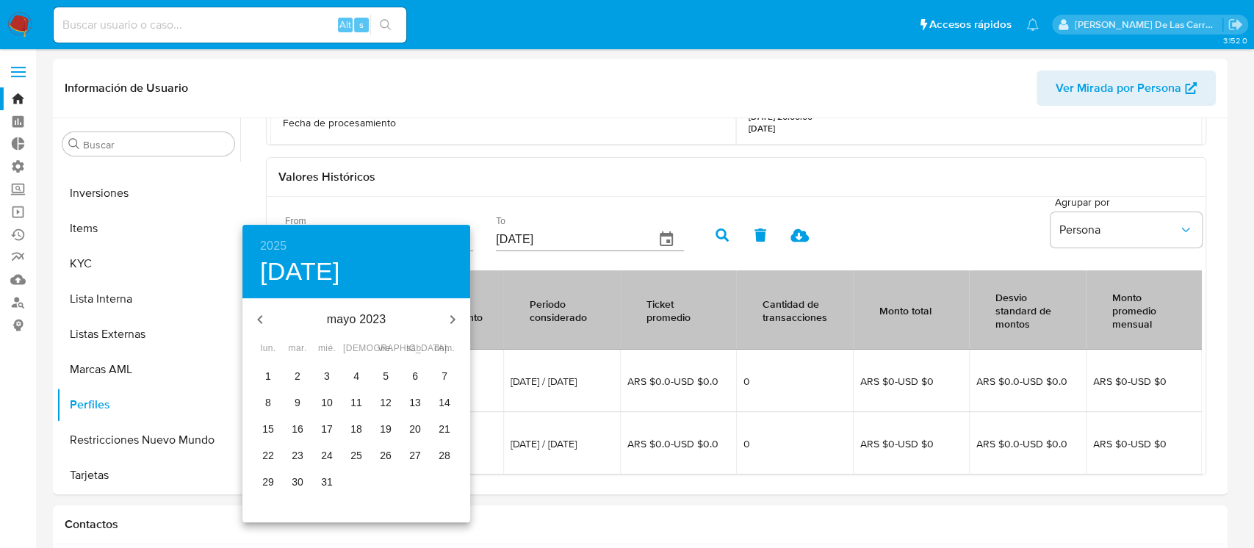
click at [269, 369] on p "1" at bounding box center [268, 376] width 6 height 15
type input "[DATE]"
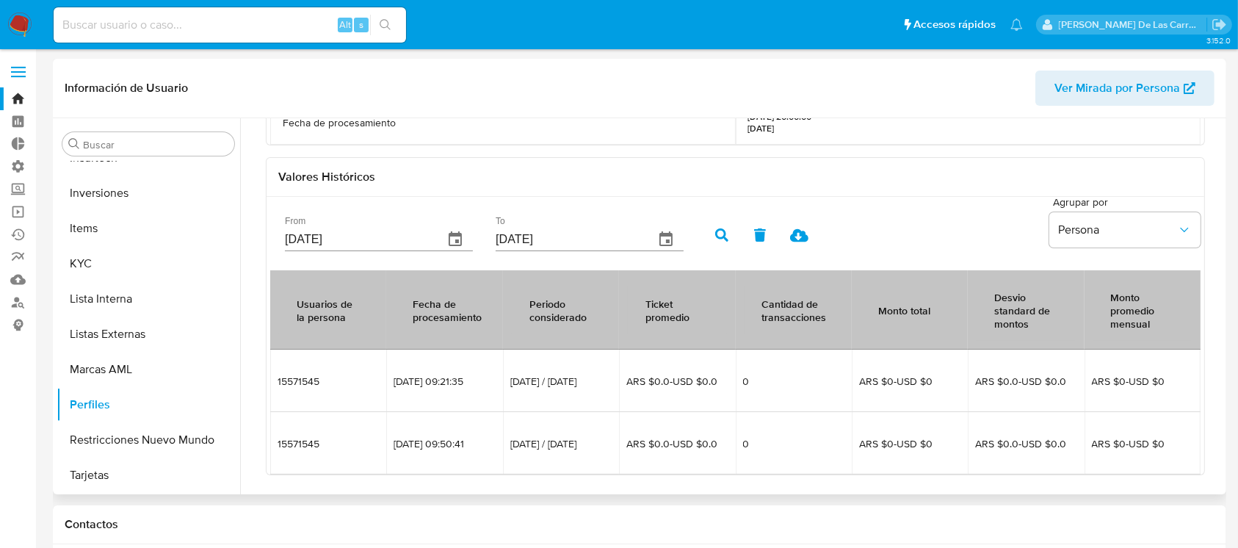
click at [657, 231] on icon "button" at bounding box center [666, 240] width 18 height 18
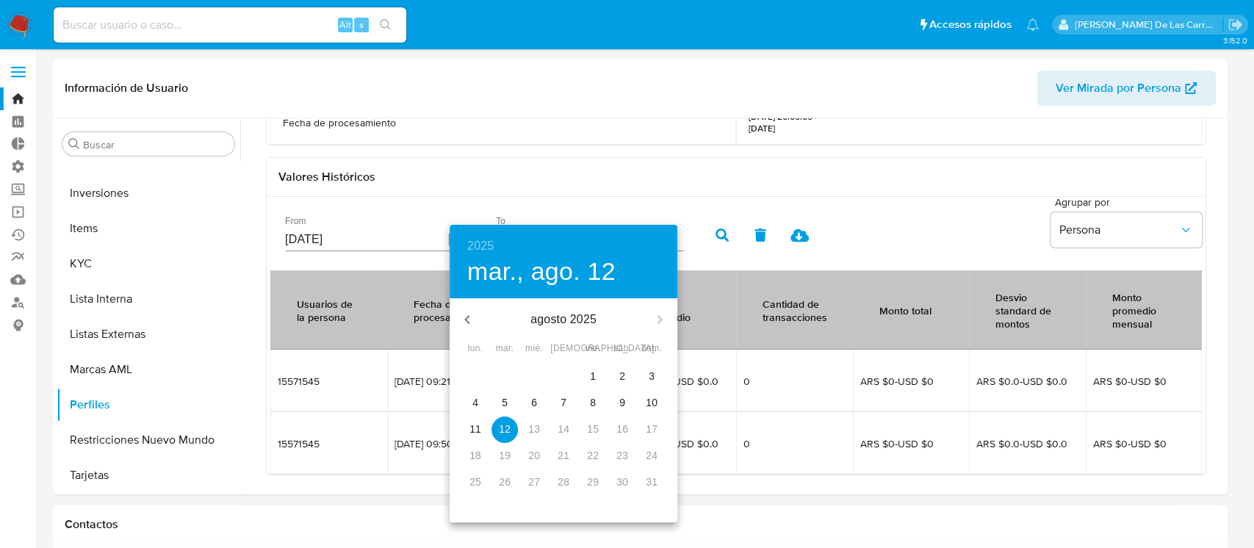
click at [462, 320] on icon "button" at bounding box center [467, 320] width 18 height 18
click at [464, 316] on icon "button" at bounding box center [467, 320] width 18 height 18
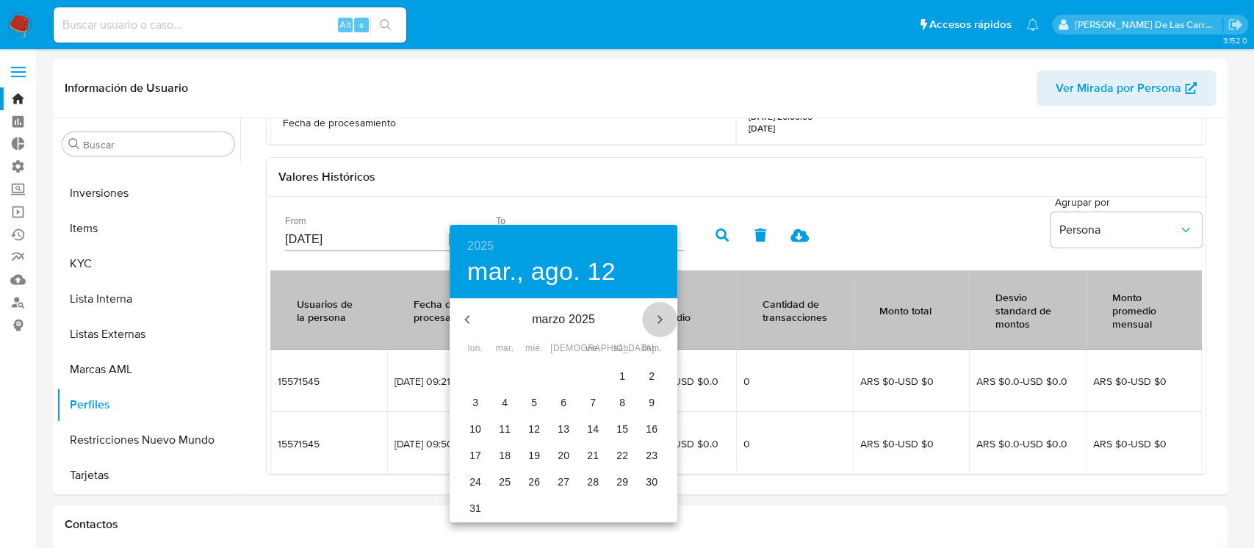
drag, startPoint x: 662, startPoint y: 317, endPoint x: 611, endPoint y: 358, distance: 65.8
click at [661, 317] on icon "button" at bounding box center [660, 320] width 18 height 18
click at [530, 480] on p "30" at bounding box center [534, 481] width 12 height 15
type input "[DATE]"
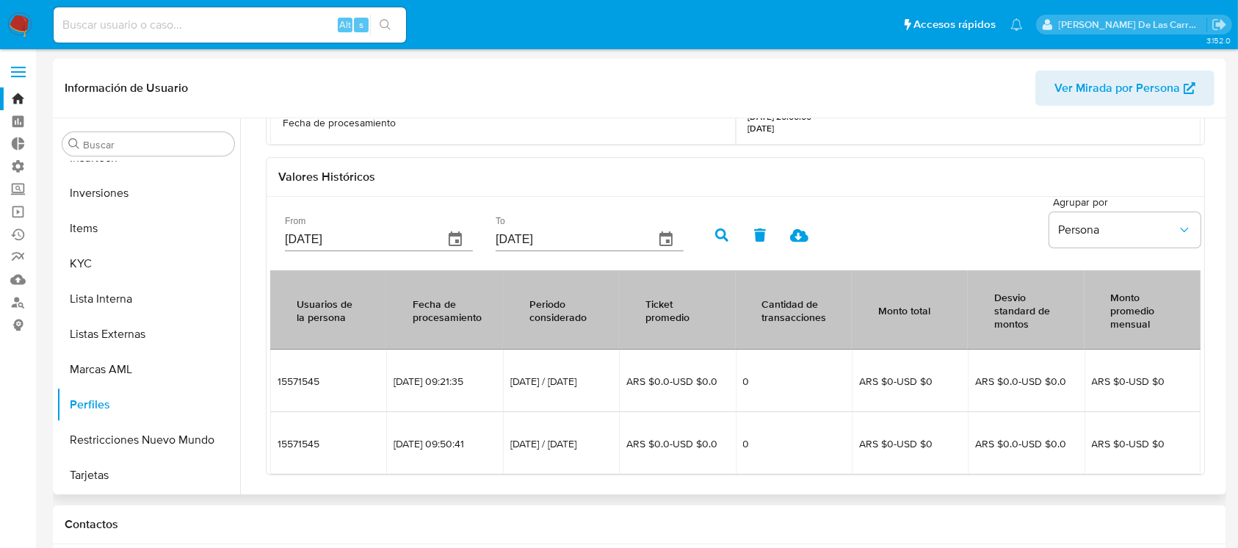
click at [717, 228] on icon "button" at bounding box center [721, 234] width 13 height 13
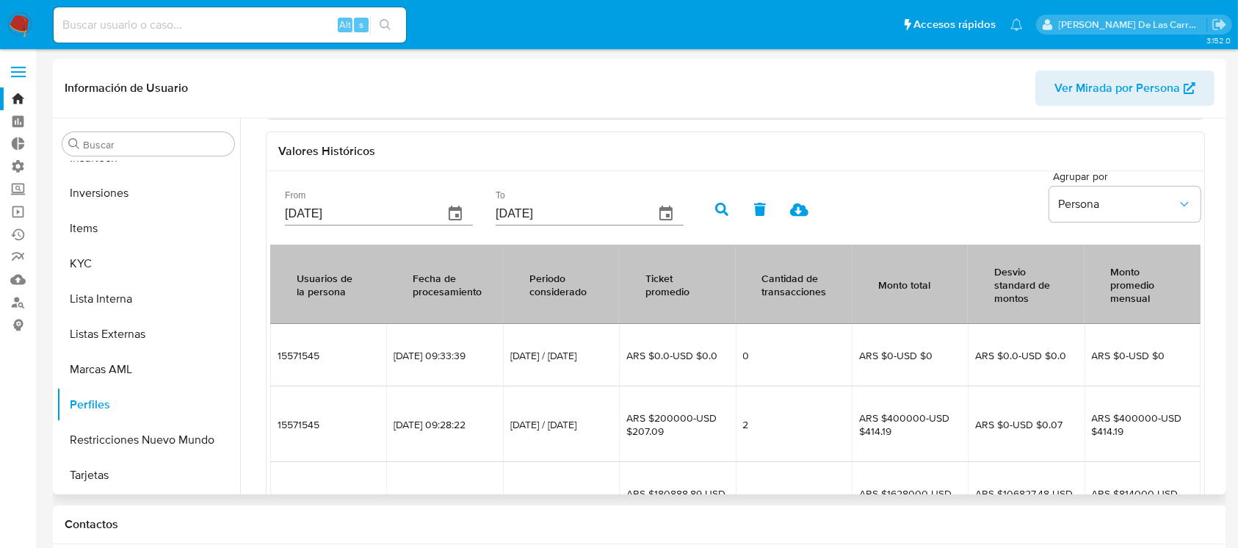
click at [792, 212] on icon at bounding box center [799, 209] width 18 height 13
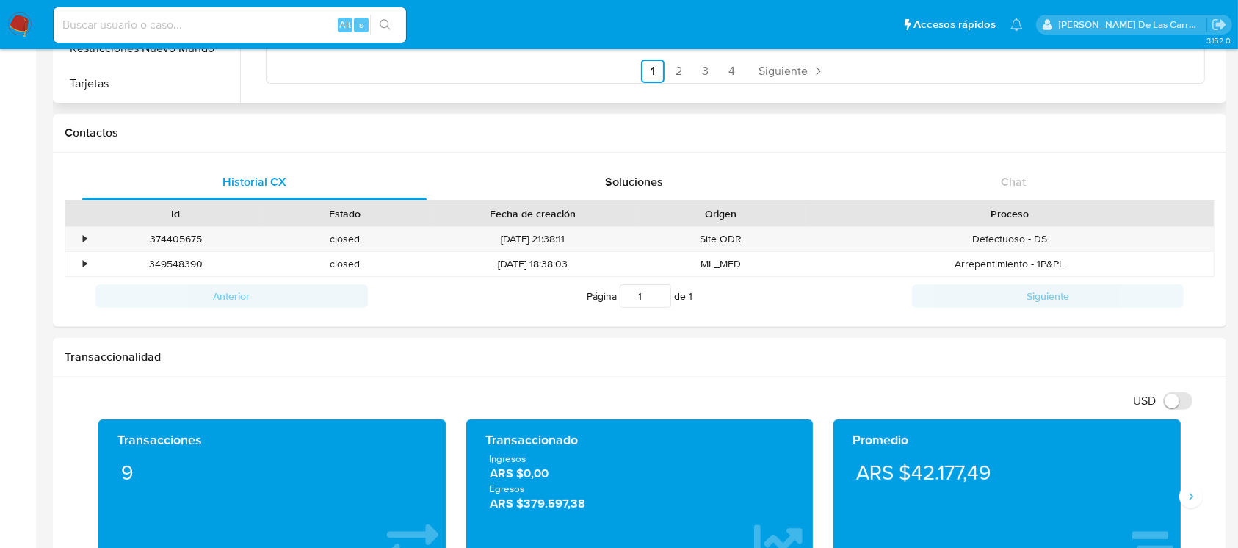
scroll to position [0, 0]
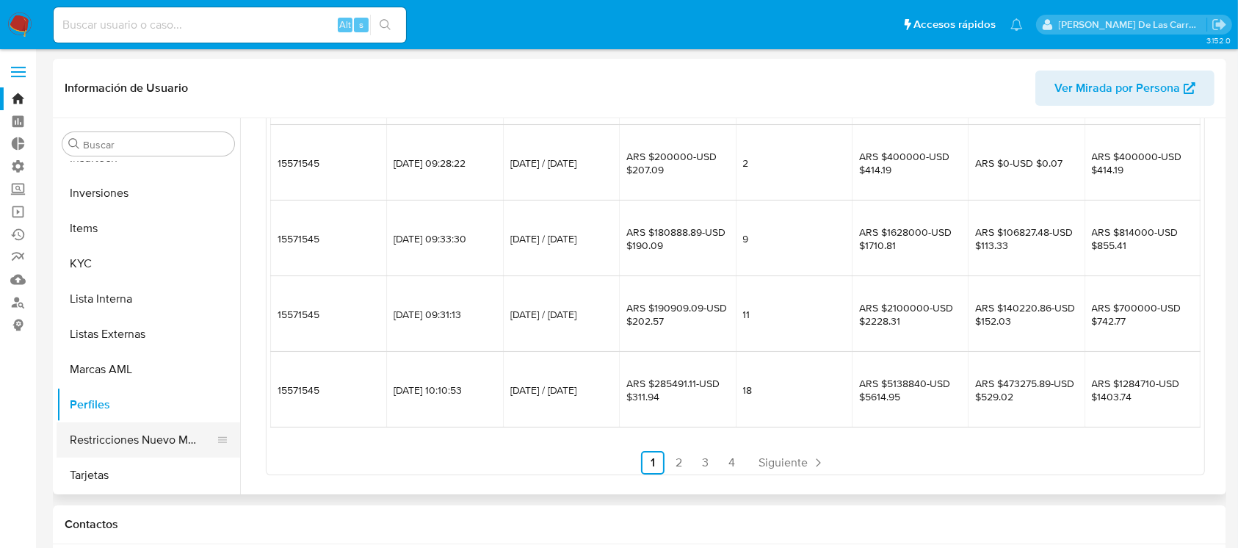
click at [142, 439] on button "Restricciones Nuevo Mundo" at bounding box center [143, 439] width 172 height 35
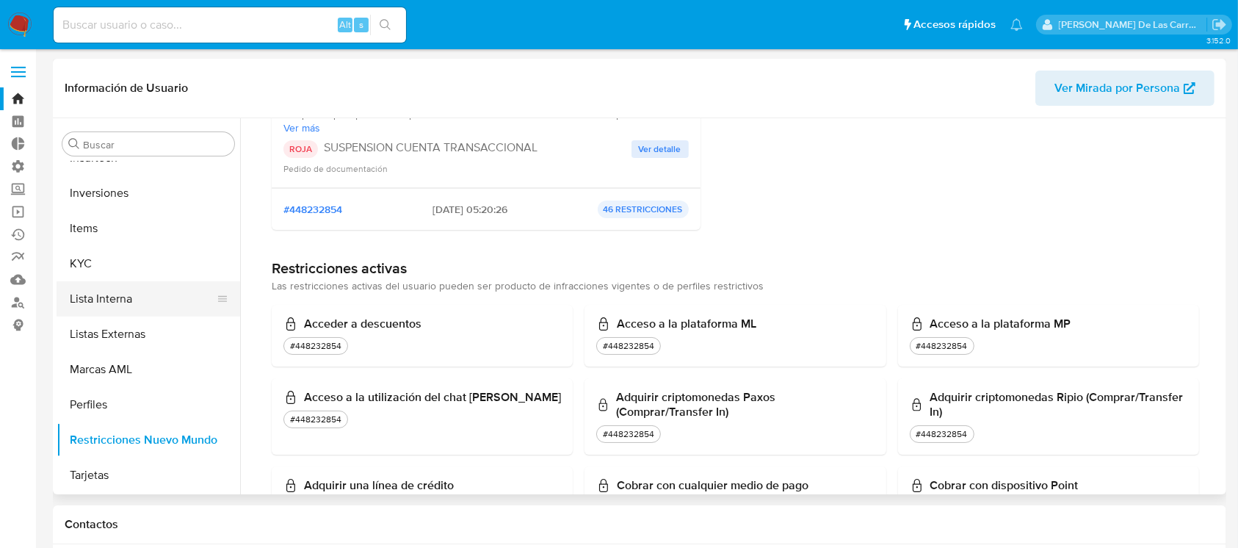
scroll to position [362, 0]
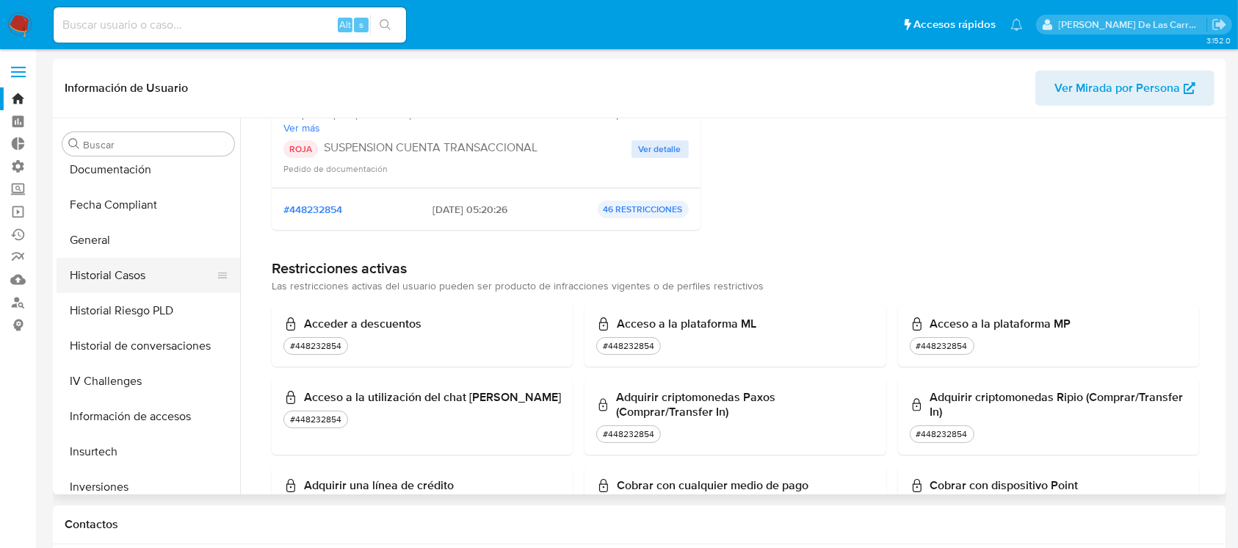
click at [132, 267] on button "Historial Casos" at bounding box center [143, 275] width 172 height 35
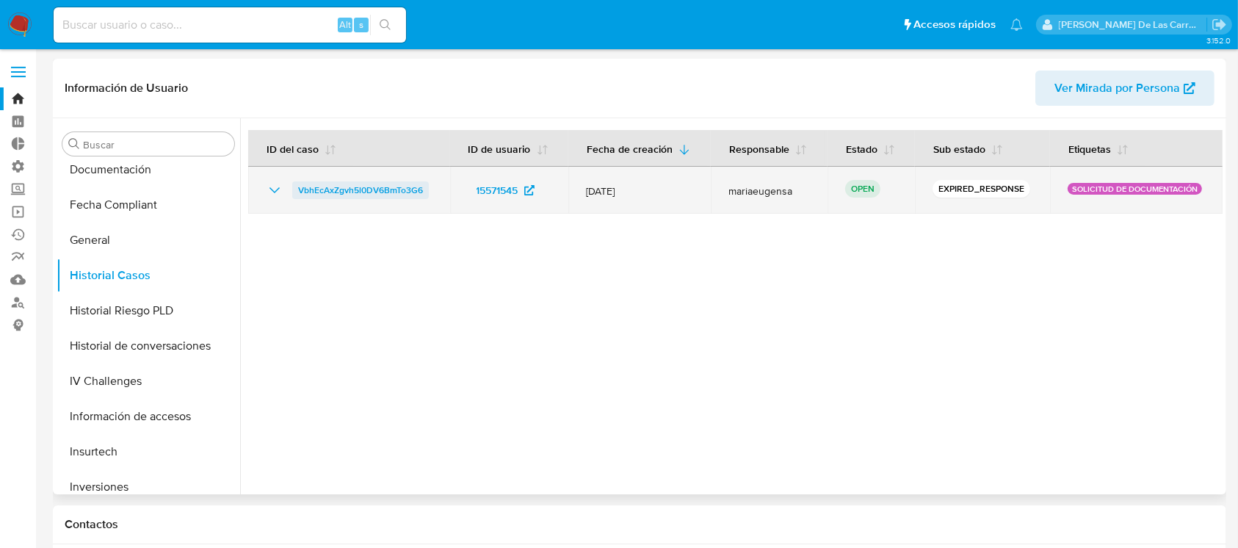
click at [322, 190] on span "VbhEcAxZgvh5l0DV6BmTo3G6" at bounding box center [360, 190] width 125 height 18
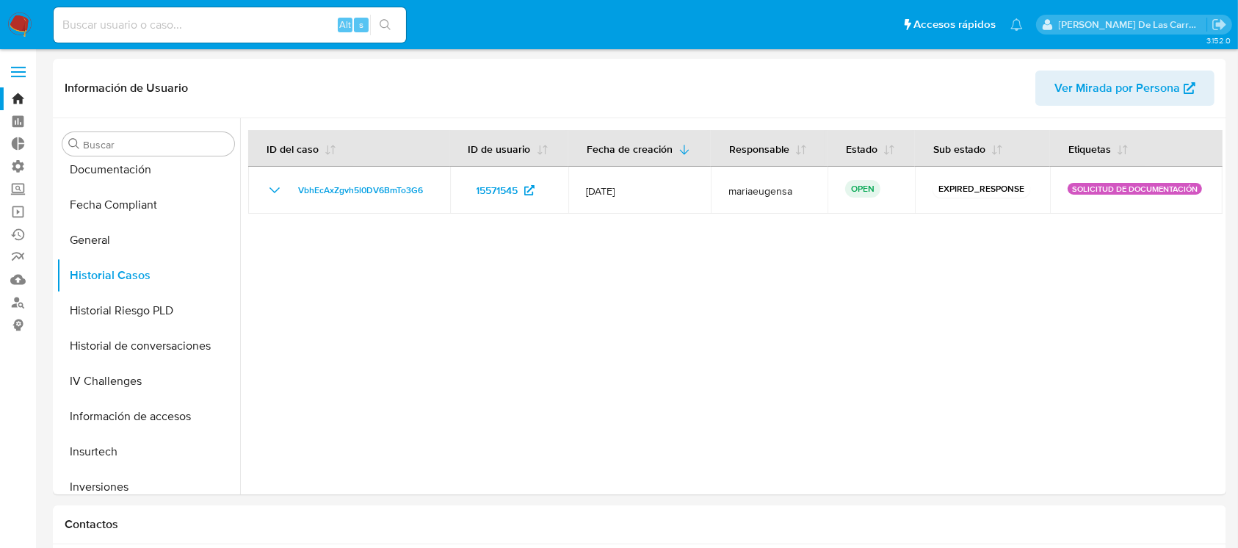
click at [101, 21] on input at bounding box center [230, 24] width 353 height 19
paste input "589005063"
type input "589005063"
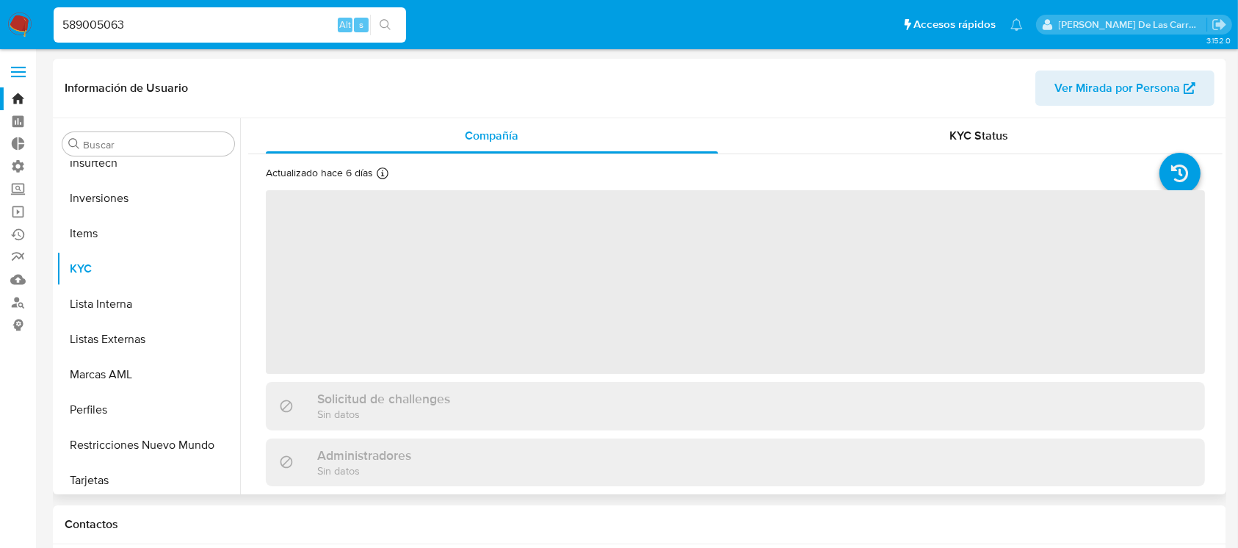
scroll to position [656, 0]
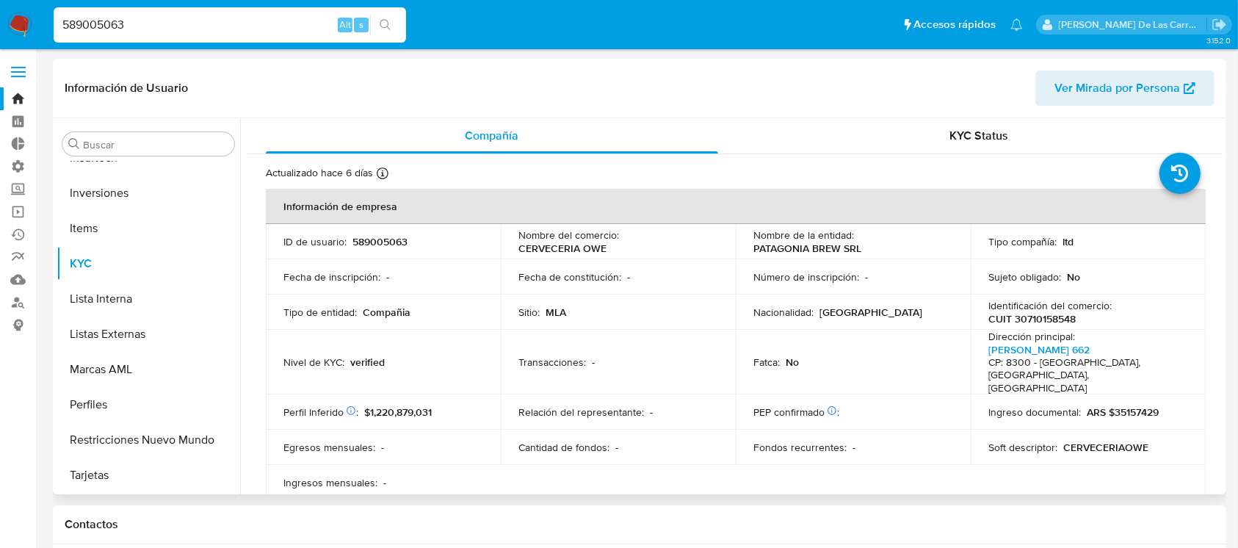
select select "10"
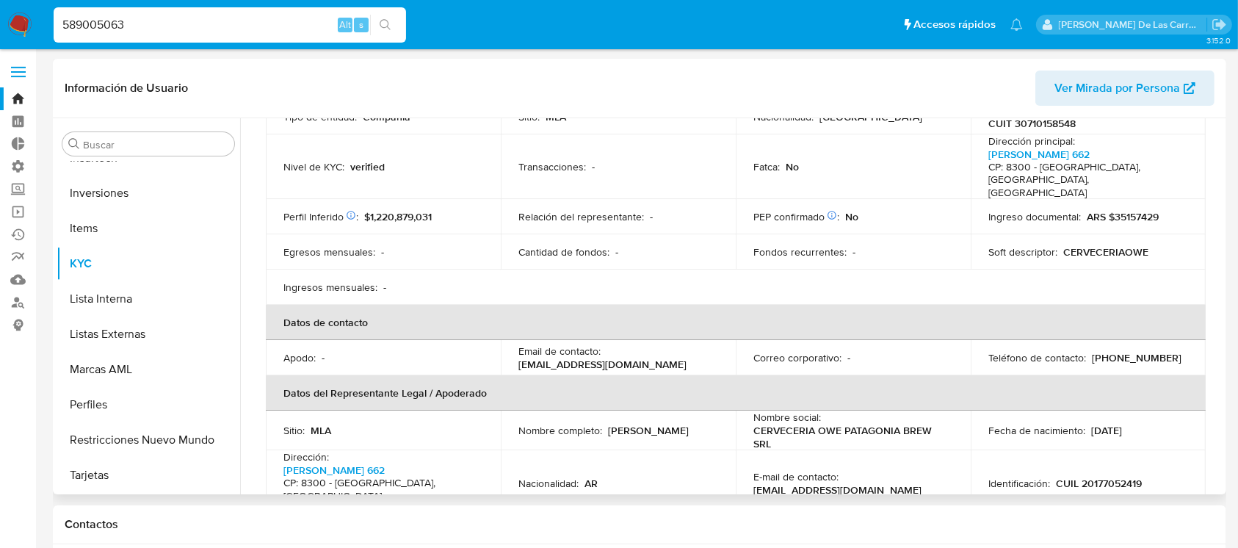
scroll to position [391, 0]
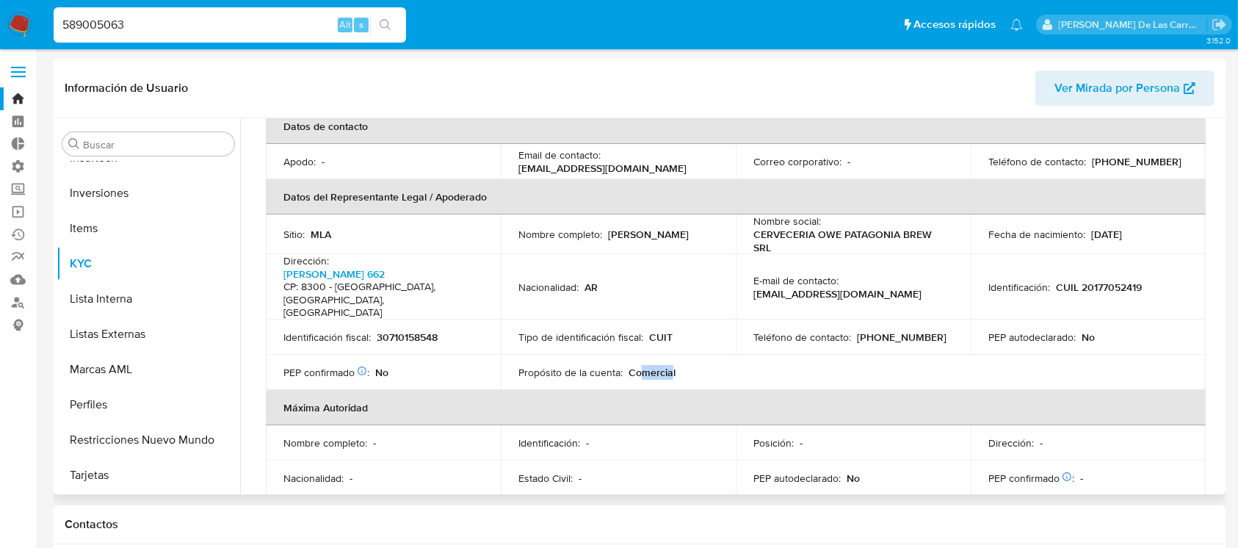
drag, startPoint x: 670, startPoint y: 324, endPoint x: 640, endPoint y: 322, distance: 29.4
click at [640, 365] on span "Comercial" at bounding box center [652, 372] width 47 height 15
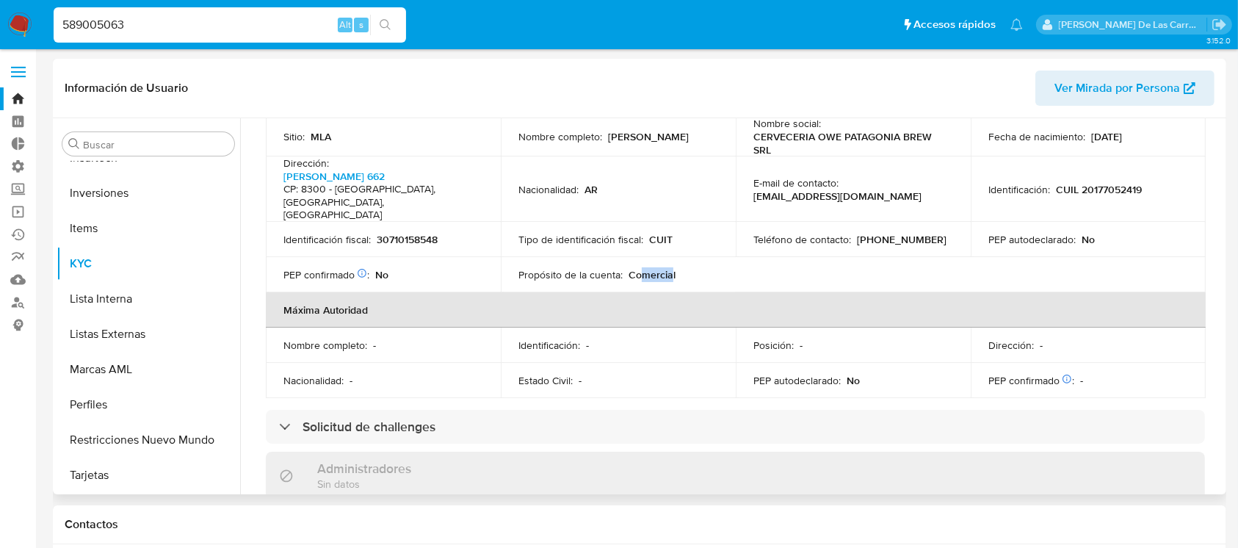
scroll to position [588, 0]
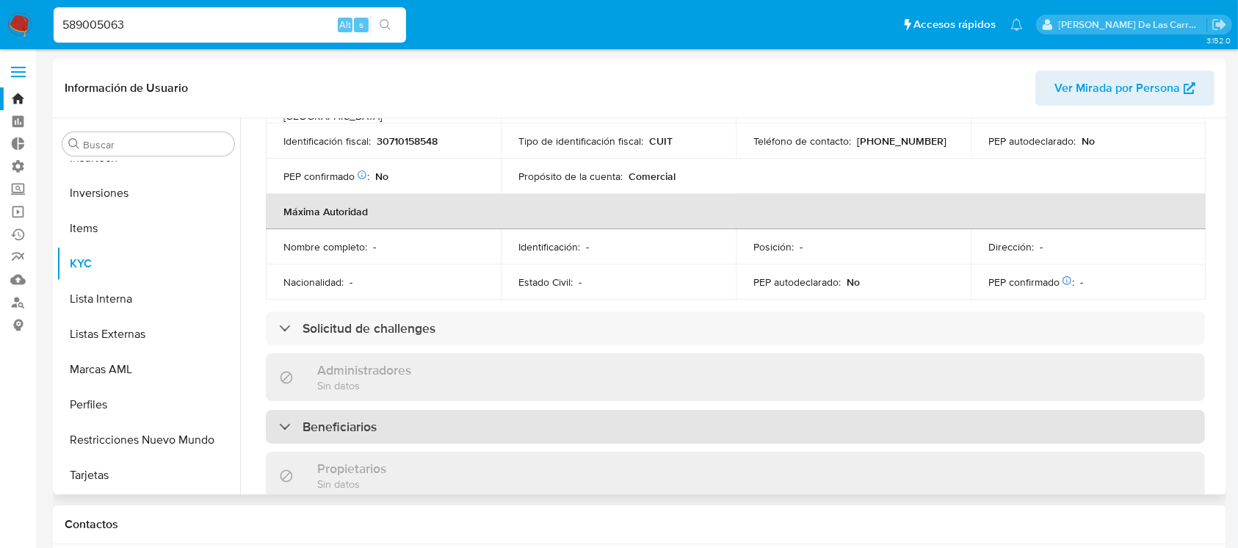
click at [383, 410] on div "Beneficiarios" at bounding box center [735, 427] width 939 height 34
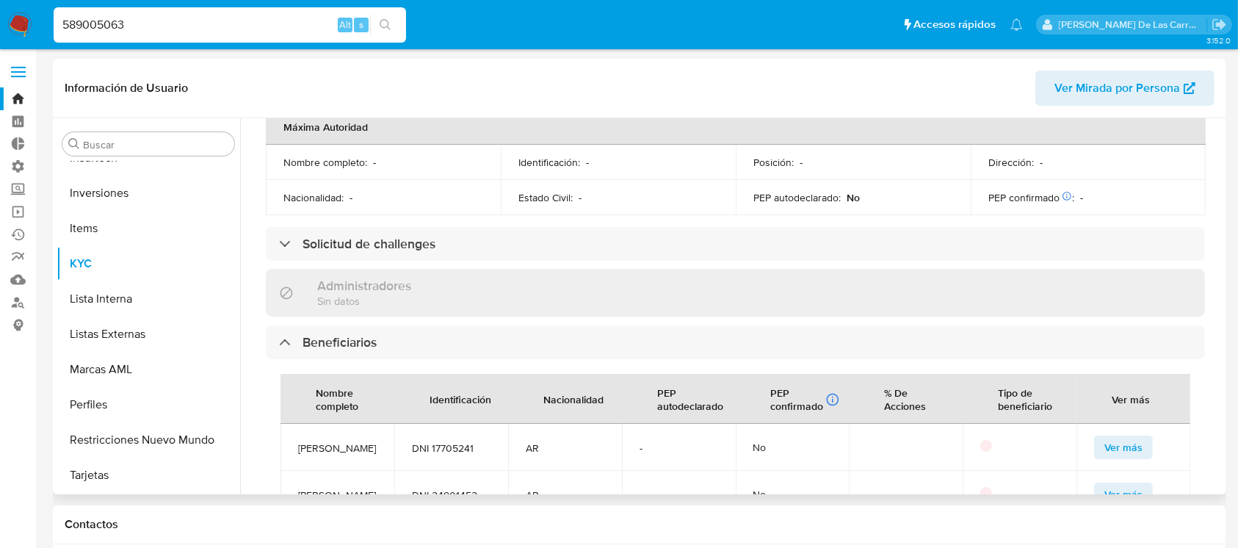
scroll to position [783, 0]
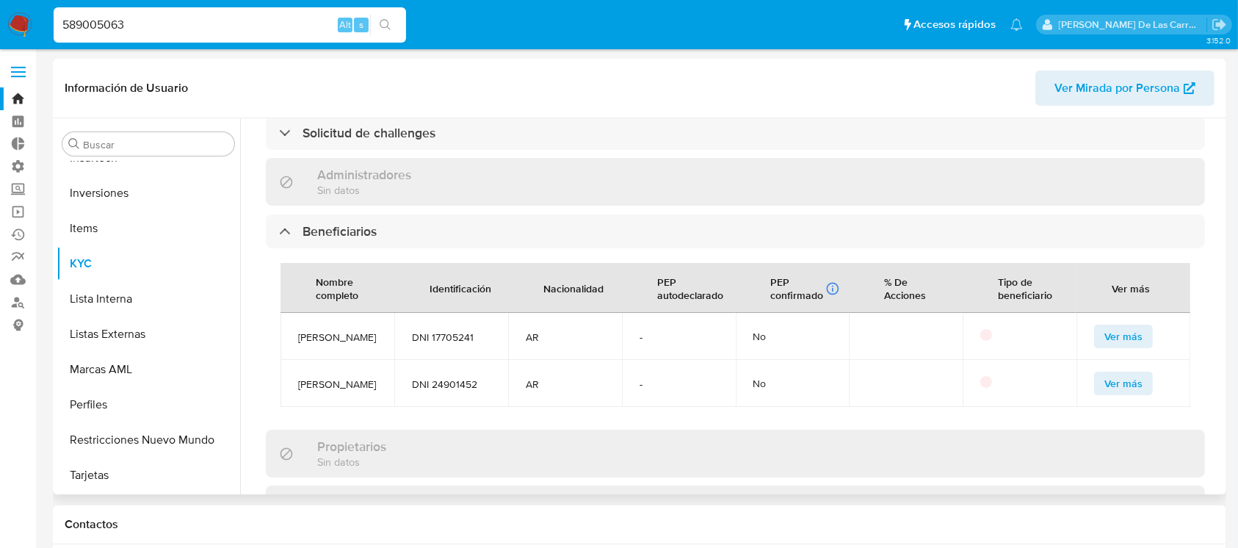
click at [1115, 326] on span "Ver más" at bounding box center [1124, 336] width 38 height 21
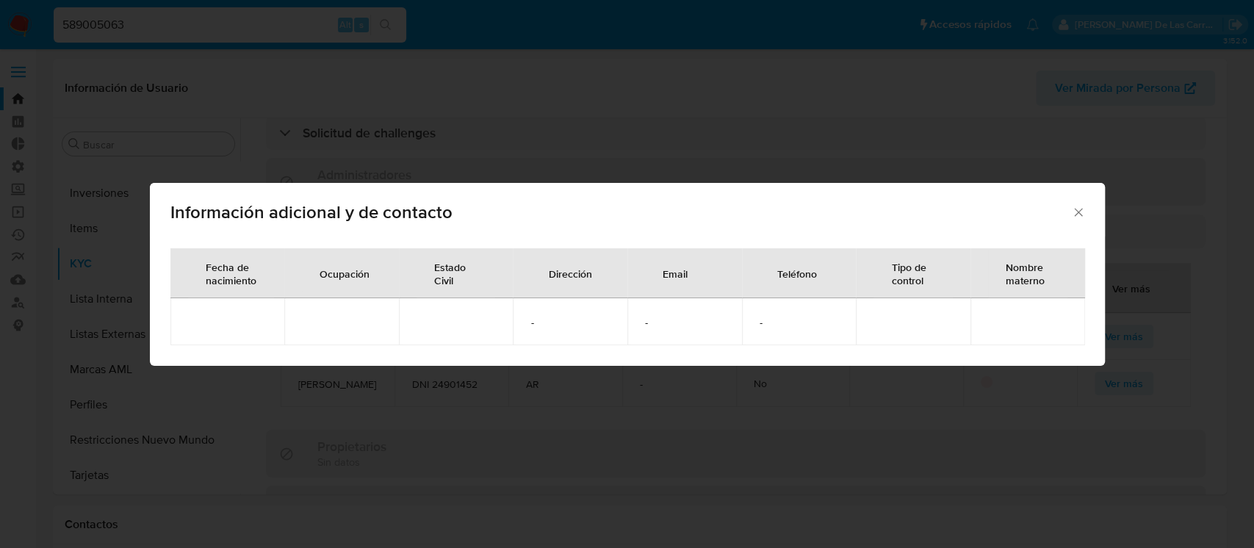
click at [1076, 205] on icon "Cerrar" at bounding box center [1078, 212] width 15 height 15
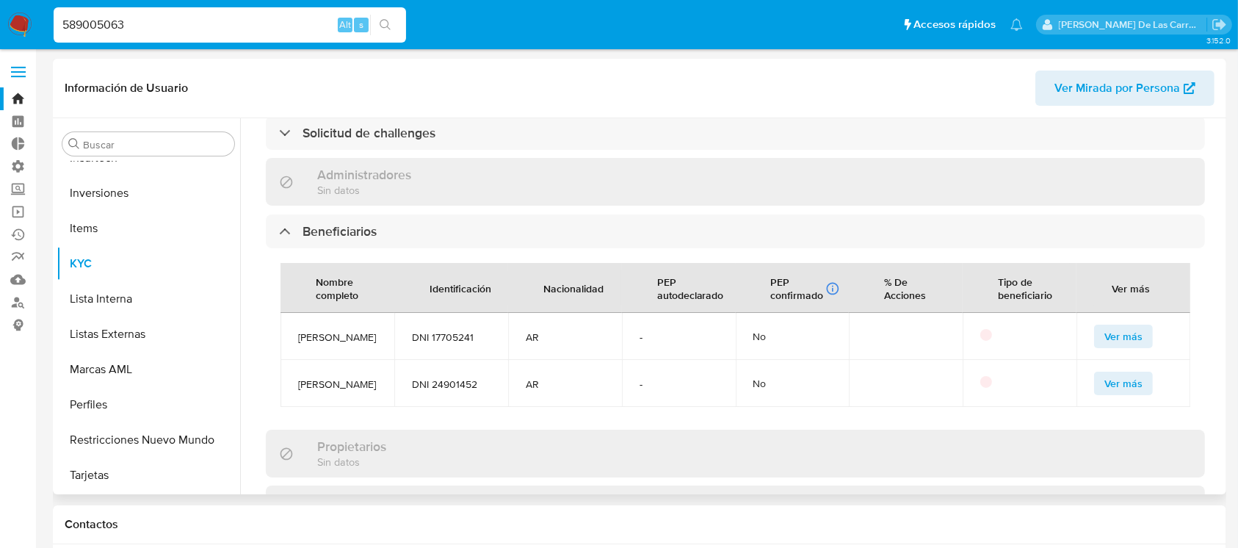
click at [1122, 373] on span "Ver más" at bounding box center [1124, 383] width 38 height 21
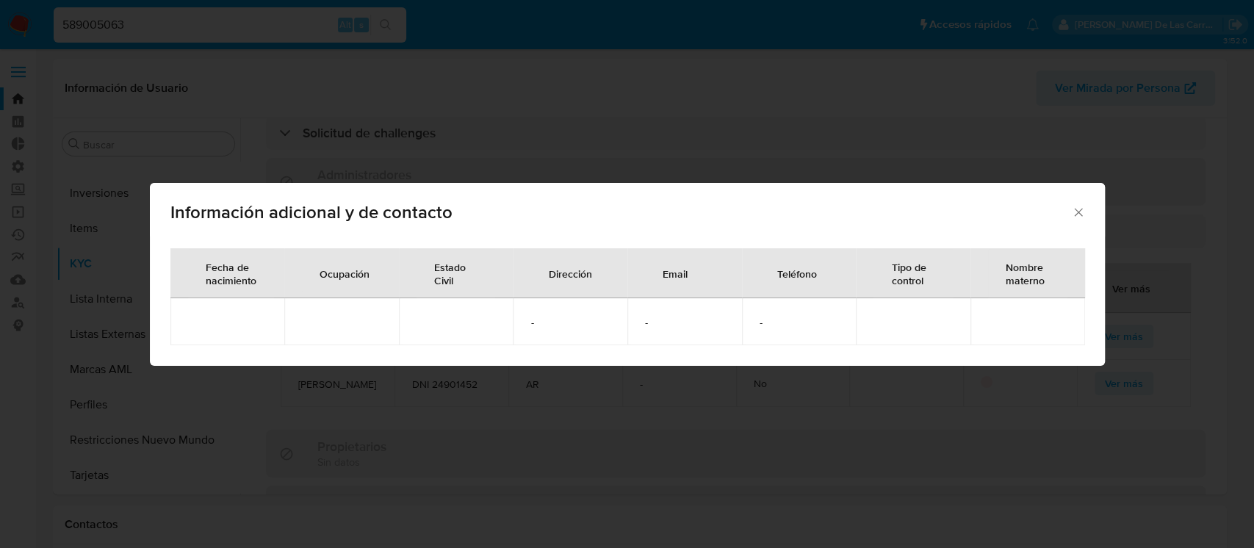
click at [1073, 209] on icon "Cerrar" at bounding box center [1078, 212] width 15 height 15
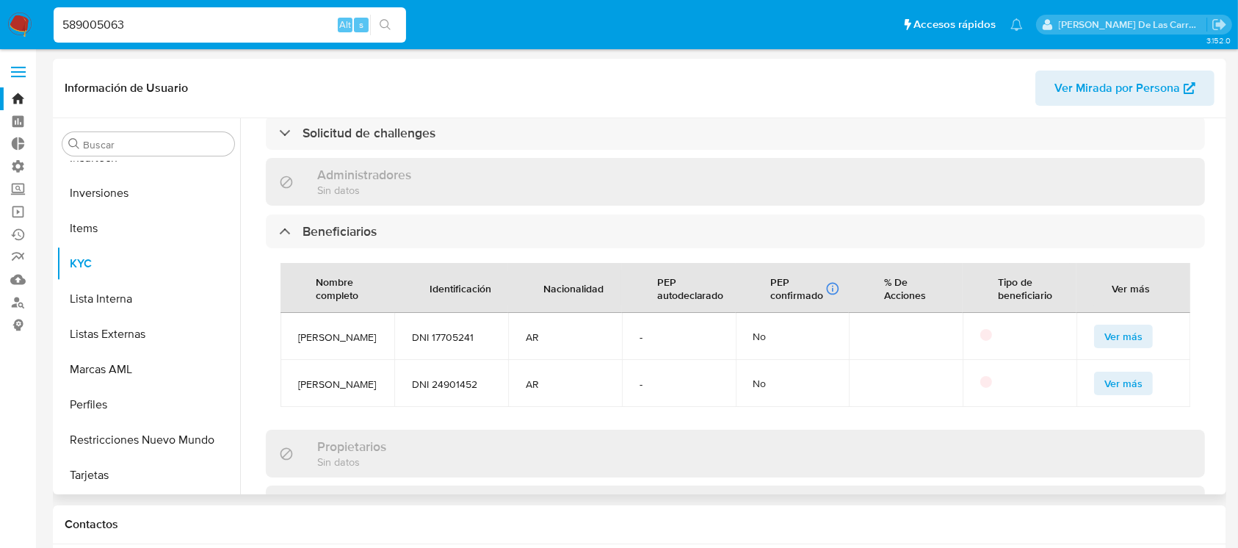
click at [1123, 326] on span "Ver más" at bounding box center [1124, 336] width 38 height 21
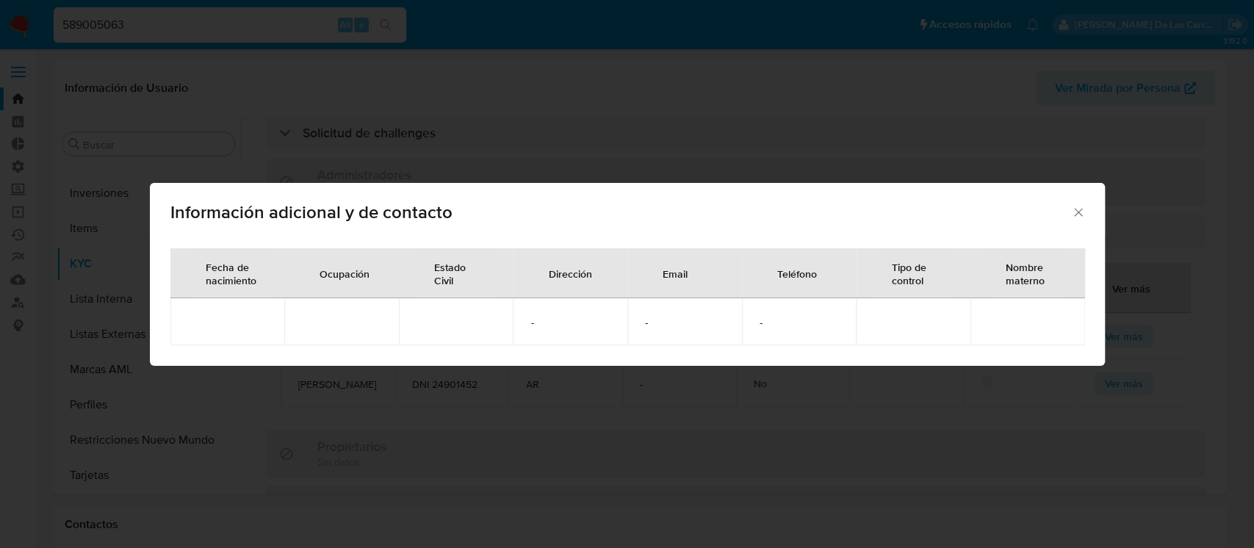
click at [1080, 205] on icon "Cerrar" at bounding box center [1078, 212] width 15 height 15
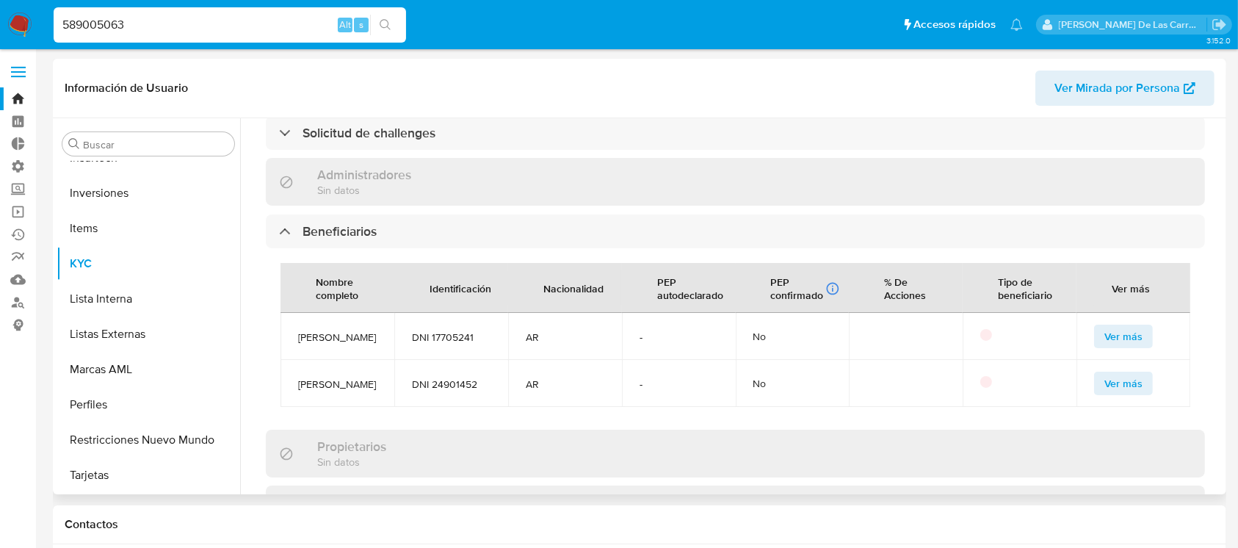
scroll to position [489, 0]
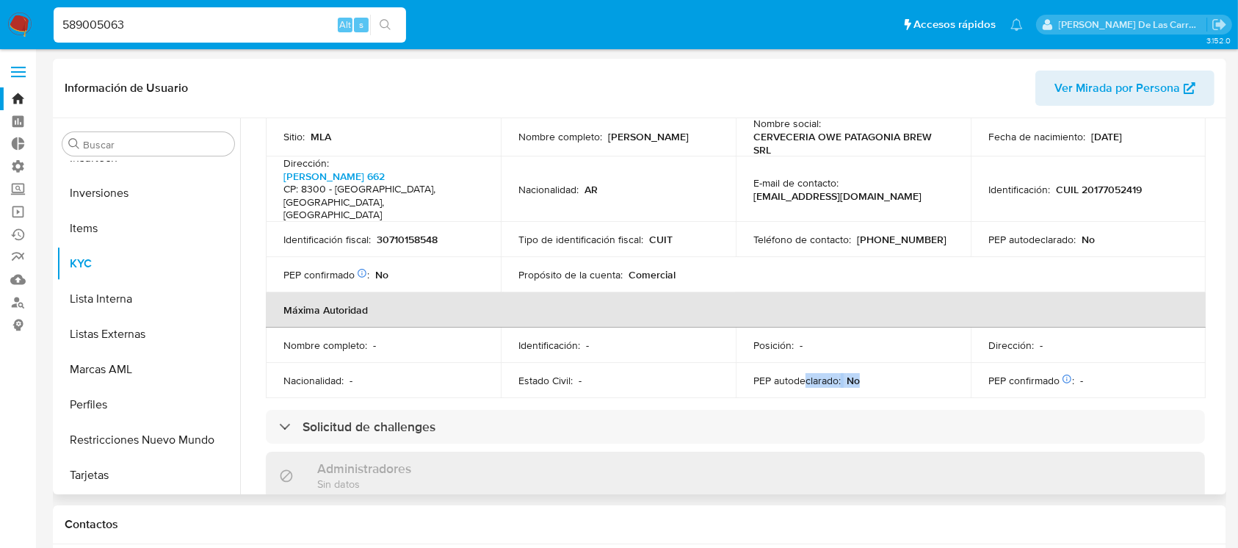
drag, startPoint x: 873, startPoint y: 335, endPoint x: 801, endPoint y: 333, distance: 72.0
click at [801, 374] on div "PEP autodeclarado : No" at bounding box center [854, 380] width 200 height 13
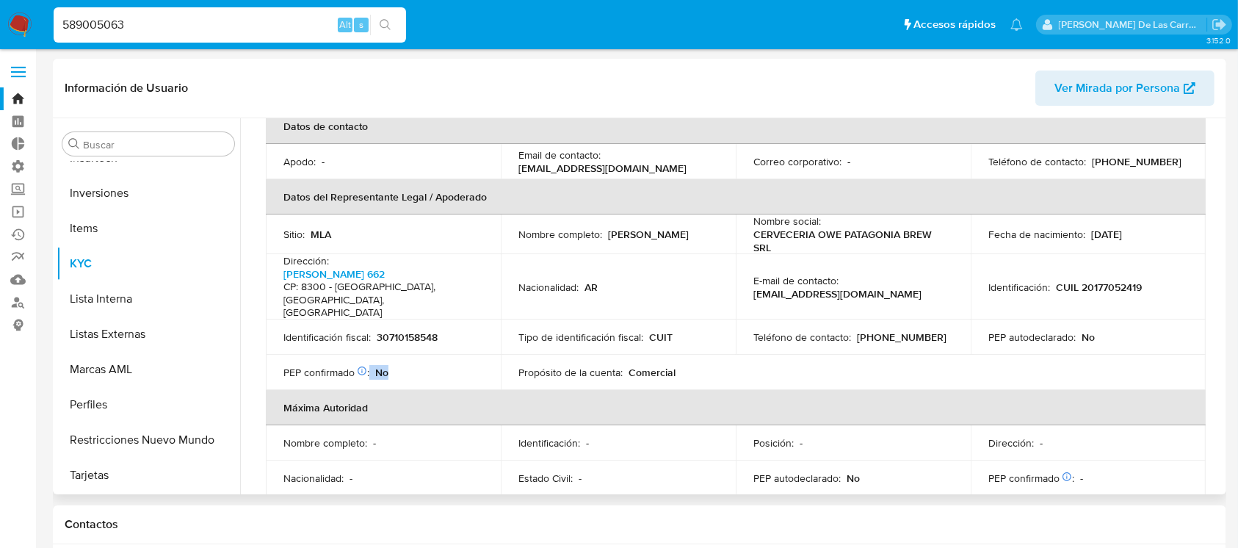
drag, startPoint x: 456, startPoint y: 326, endPoint x: 355, endPoint y: 328, distance: 100.6
click at [355, 355] on td "PEP confirmado Obtenido de listas internas : No" at bounding box center [383, 372] width 235 height 35
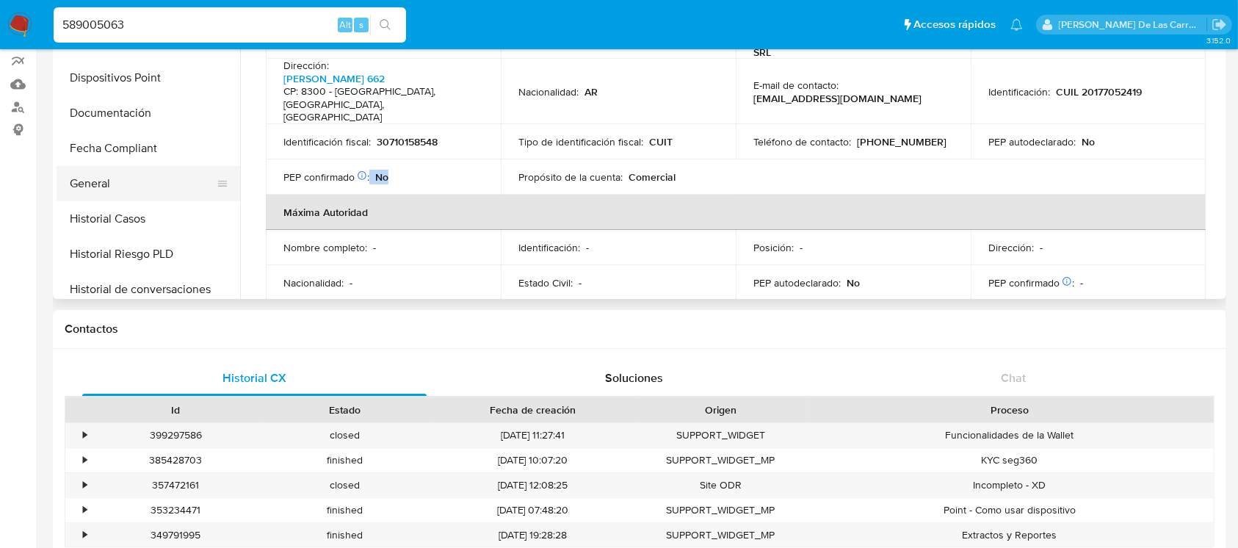
scroll to position [264, 0]
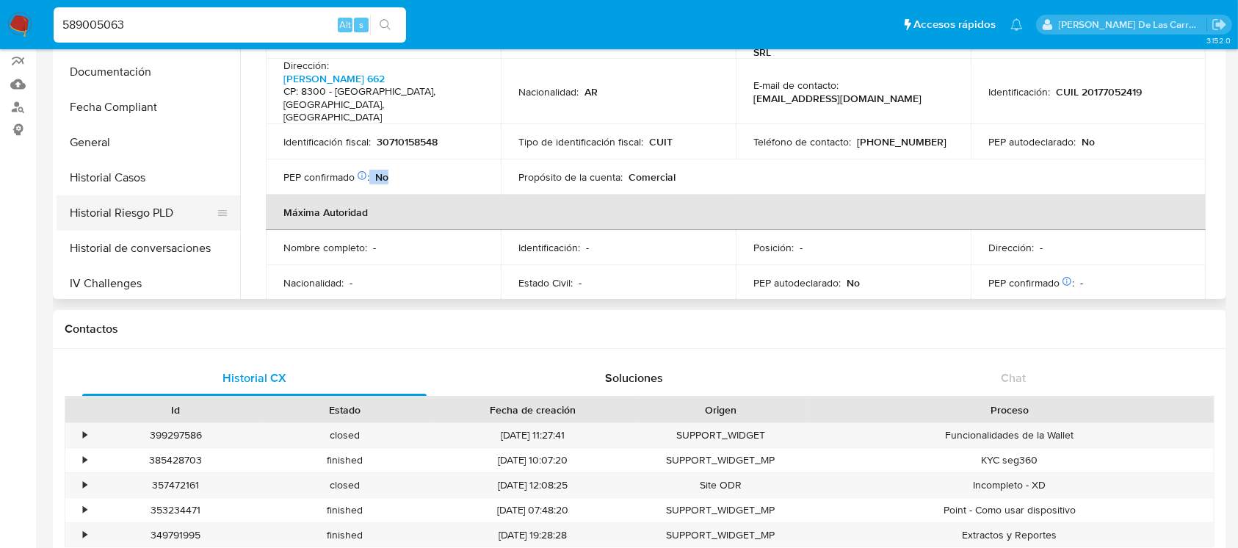
click at [136, 209] on button "Historial Riesgo PLD" at bounding box center [143, 212] width 172 height 35
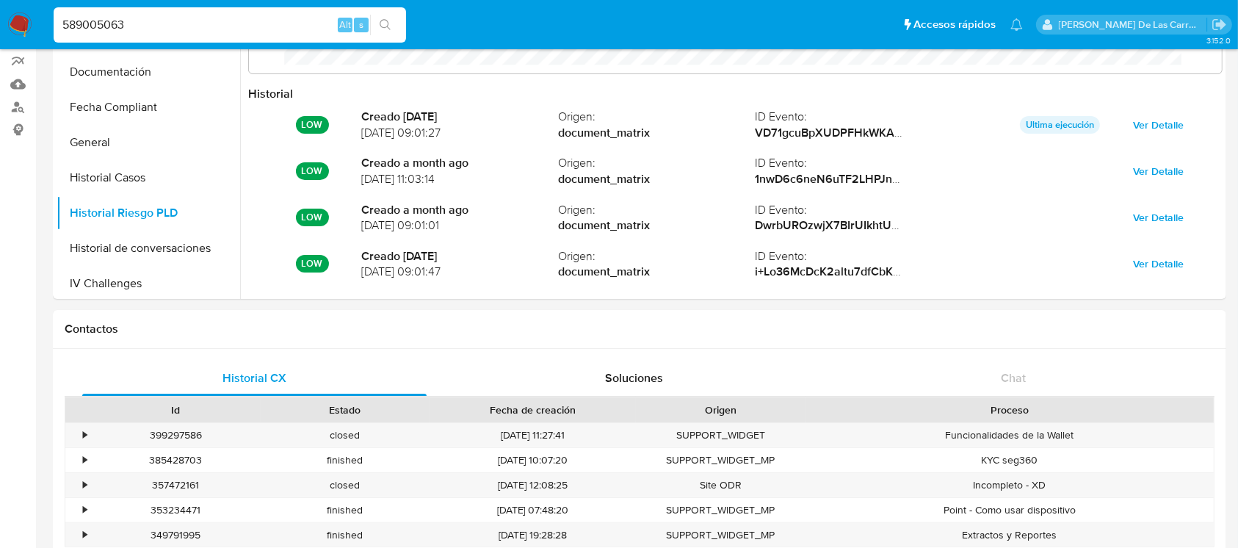
scroll to position [110, 944]
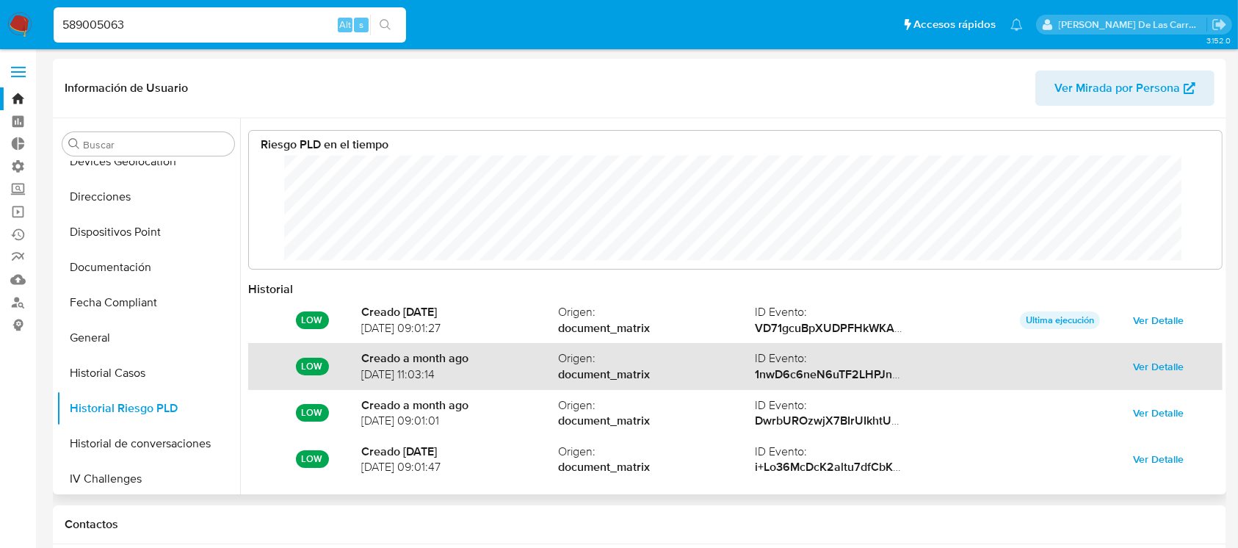
scroll to position [77, 0]
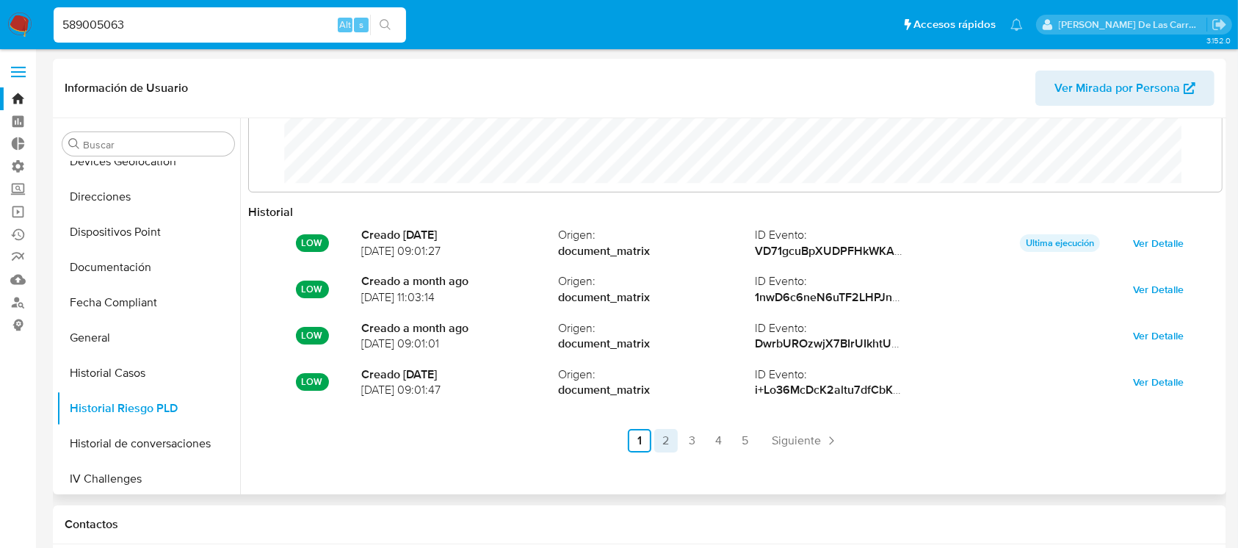
click at [661, 441] on link "2" at bounding box center [666, 441] width 24 height 24
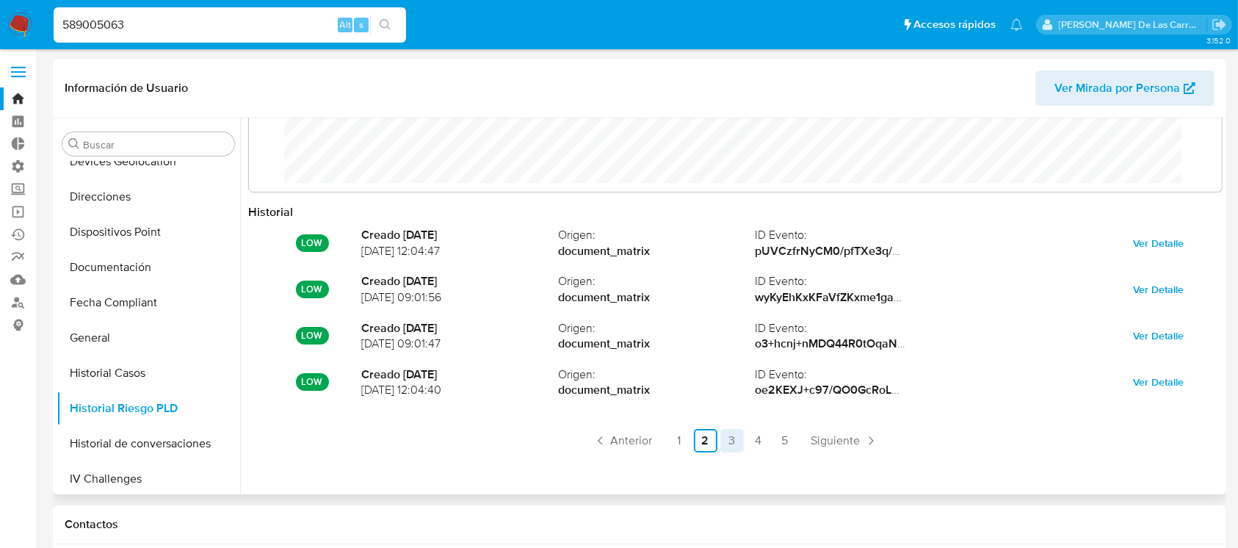
click at [723, 442] on link "3" at bounding box center [732, 441] width 24 height 24
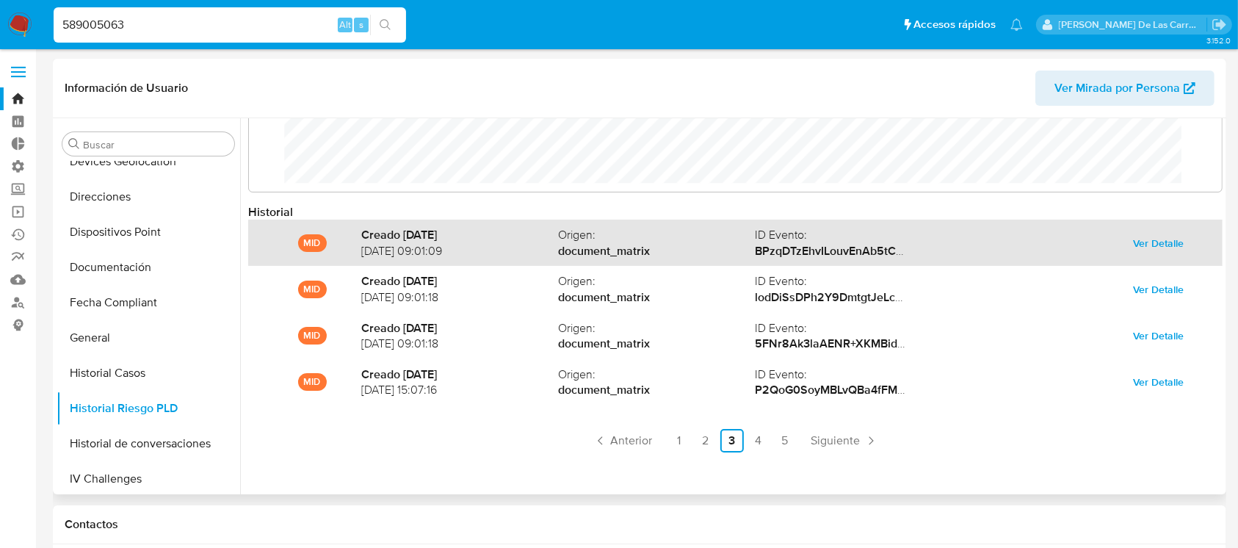
click at [1163, 238] on span "Ver Detalle" at bounding box center [1158, 243] width 51 height 21
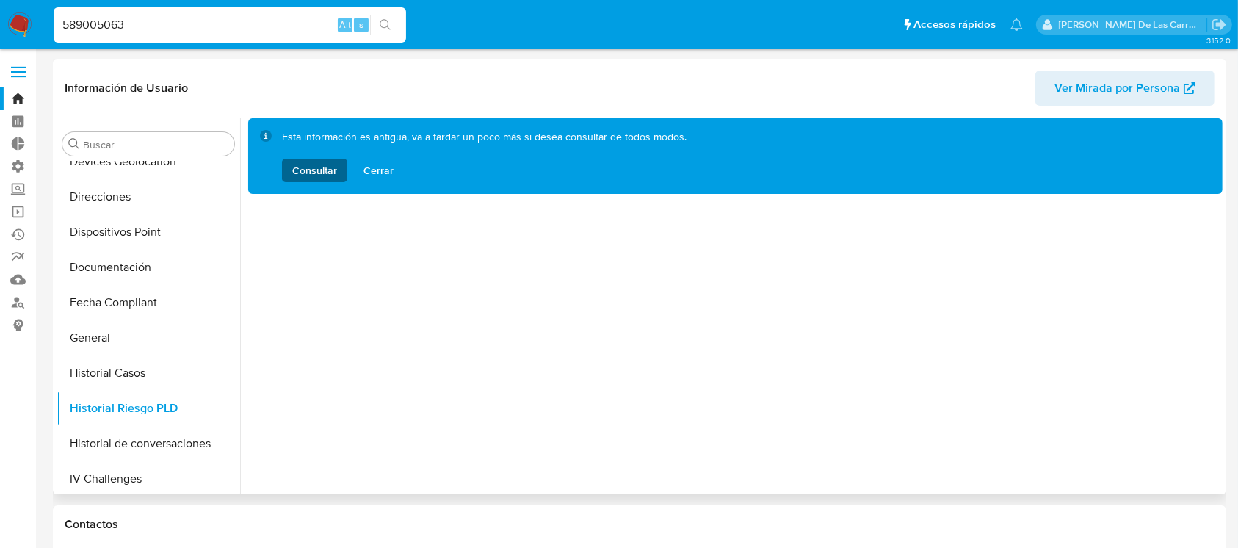
click at [330, 172] on span "Consultar" at bounding box center [314, 171] width 45 height 24
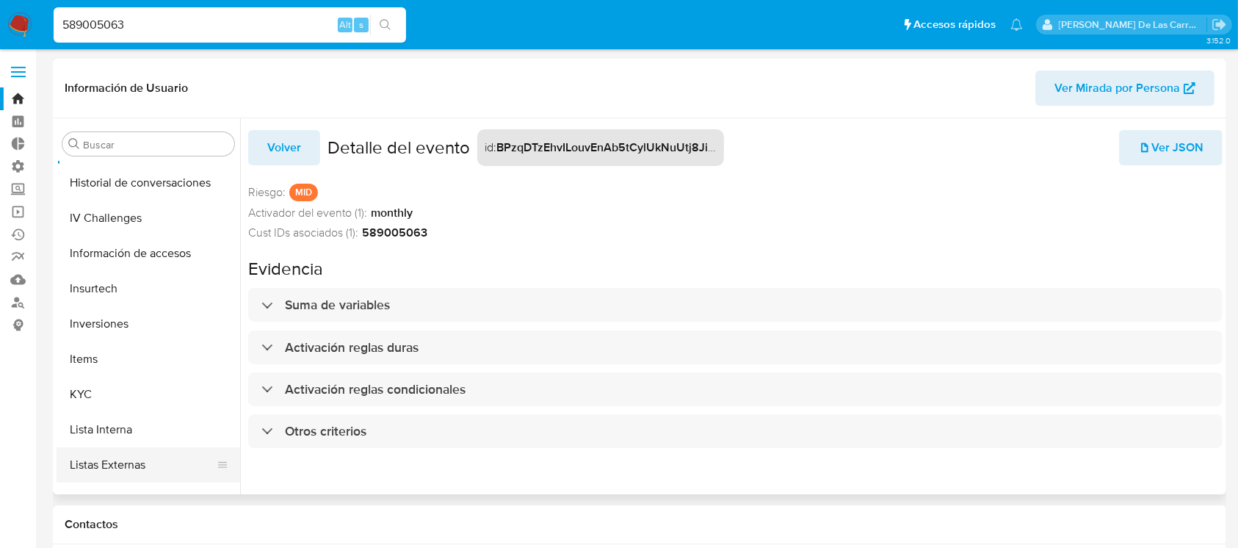
scroll to position [588, 0]
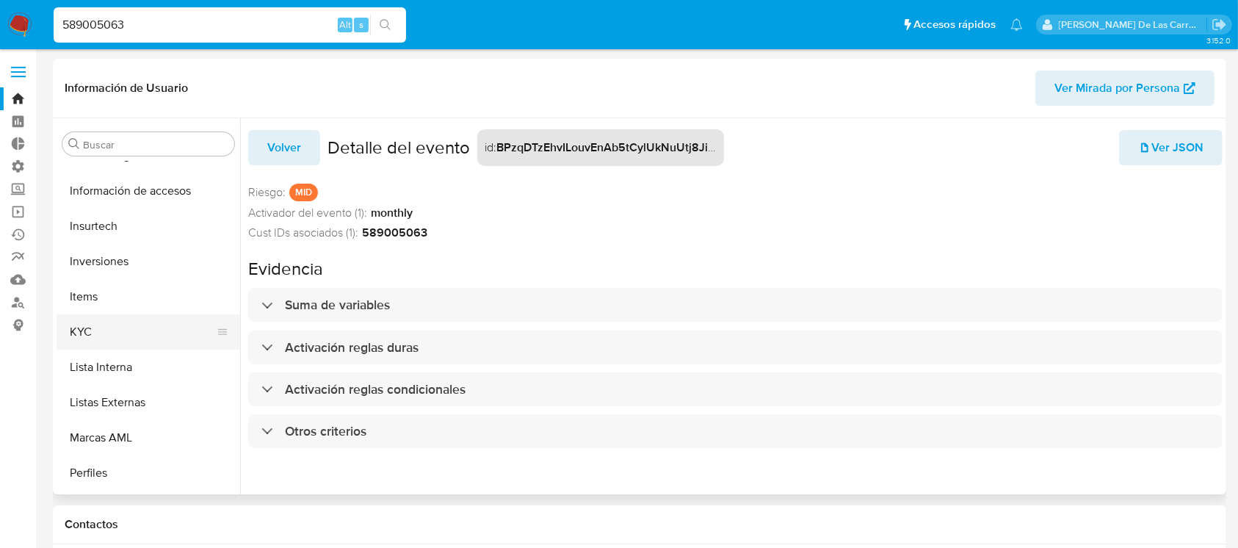
click at [91, 343] on button "KYC" at bounding box center [143, 331] width 172 height 35
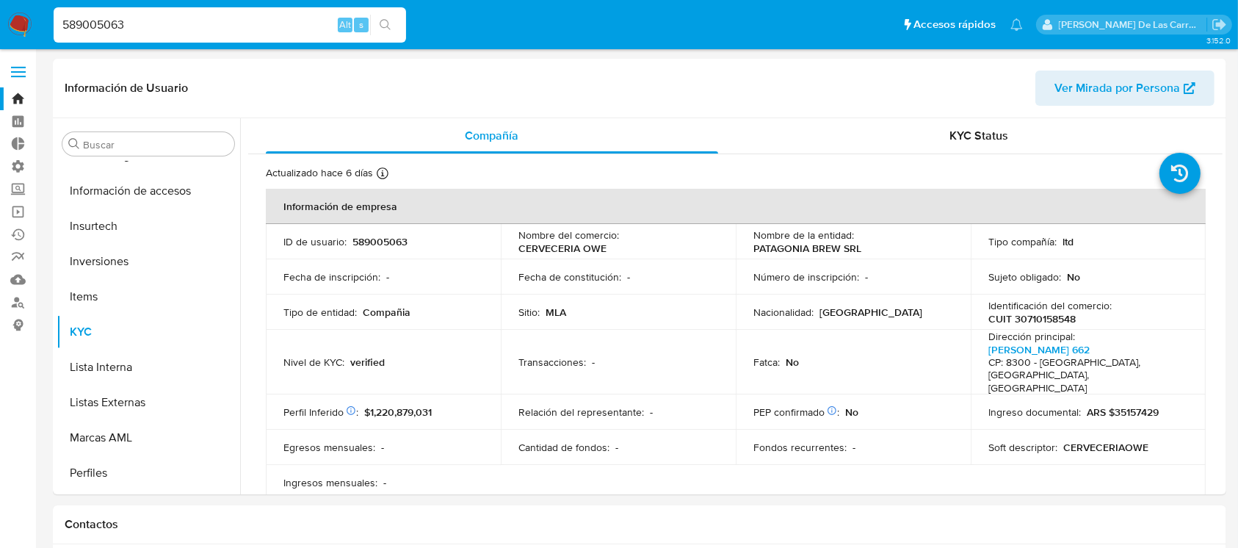
click at [1058, 317] on p "CUIT 30710158548" at bounding box center [1032, 318] width 87 height 13
copy p "30710158548"
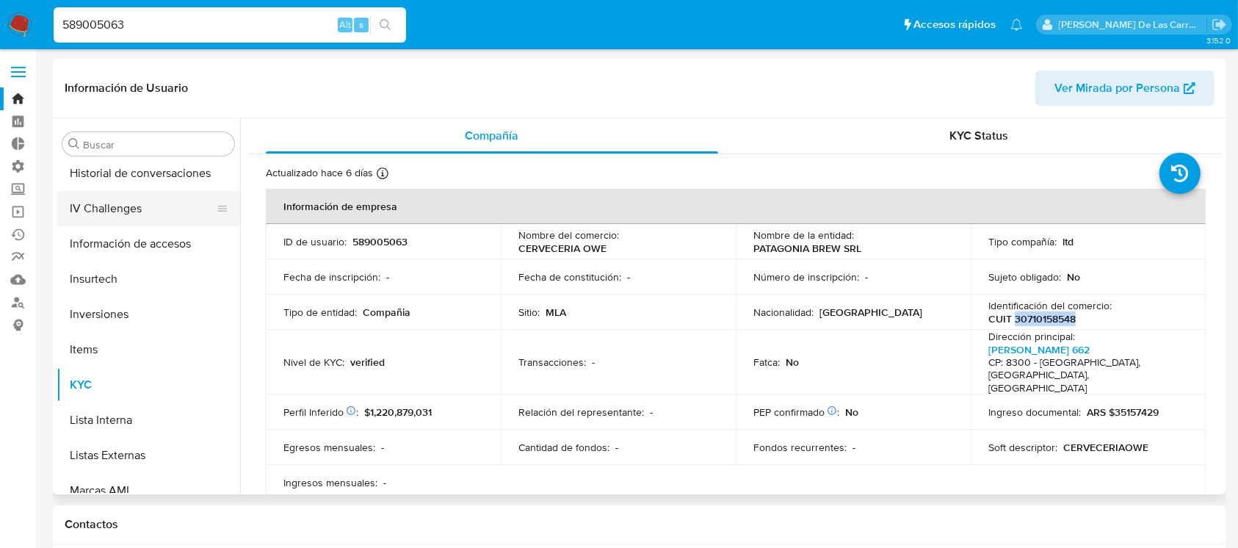
scroll to position [489, 0]
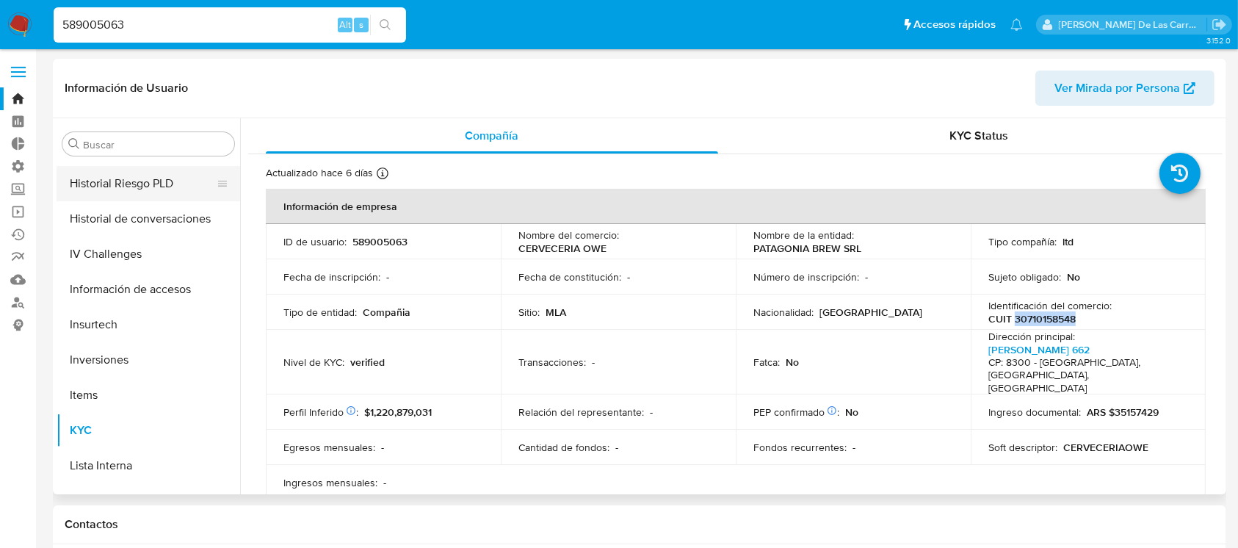
click at [132, 179] on button "Historial Riesgo PLD" at bounding box center [143, 183] width 172 height 35
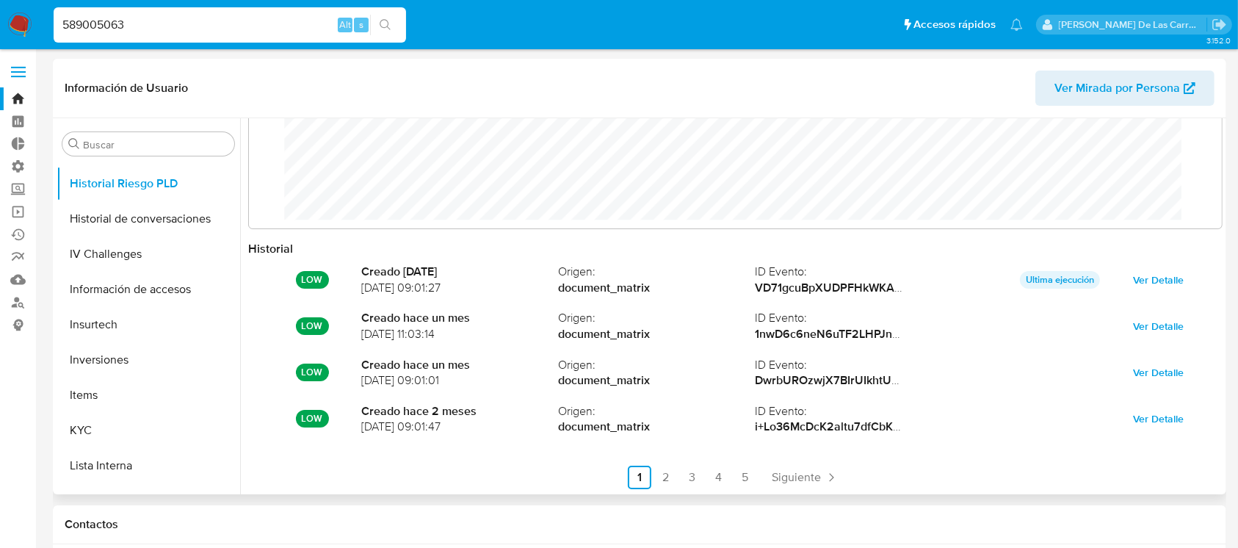
scroll to position [77, 0]
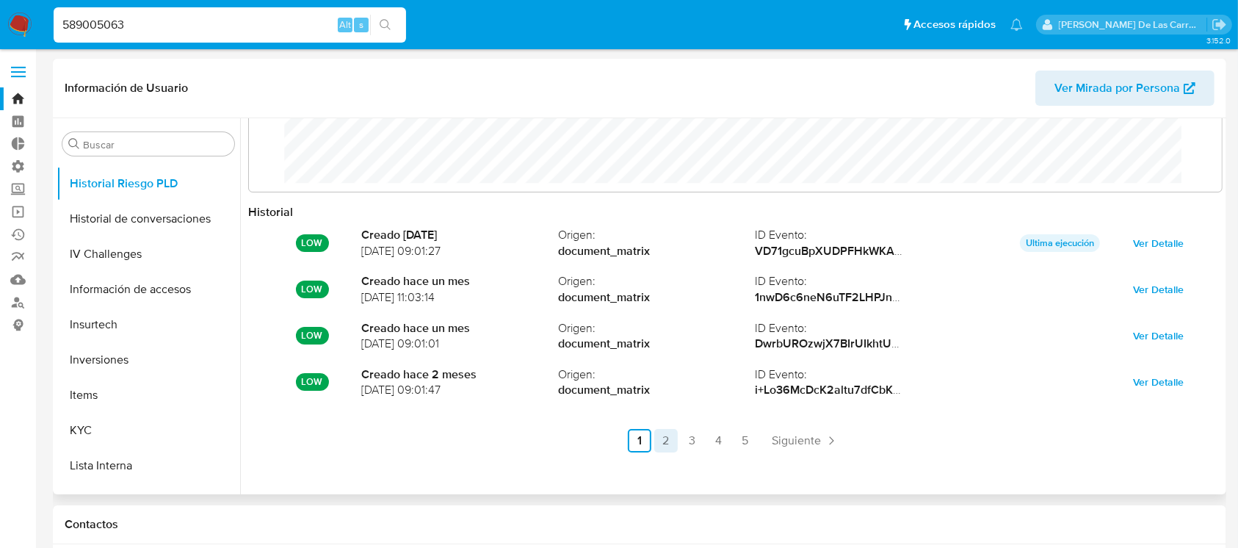
click at [661, 438] on link "2" at bounding box center [666, 441] width 24 height 24
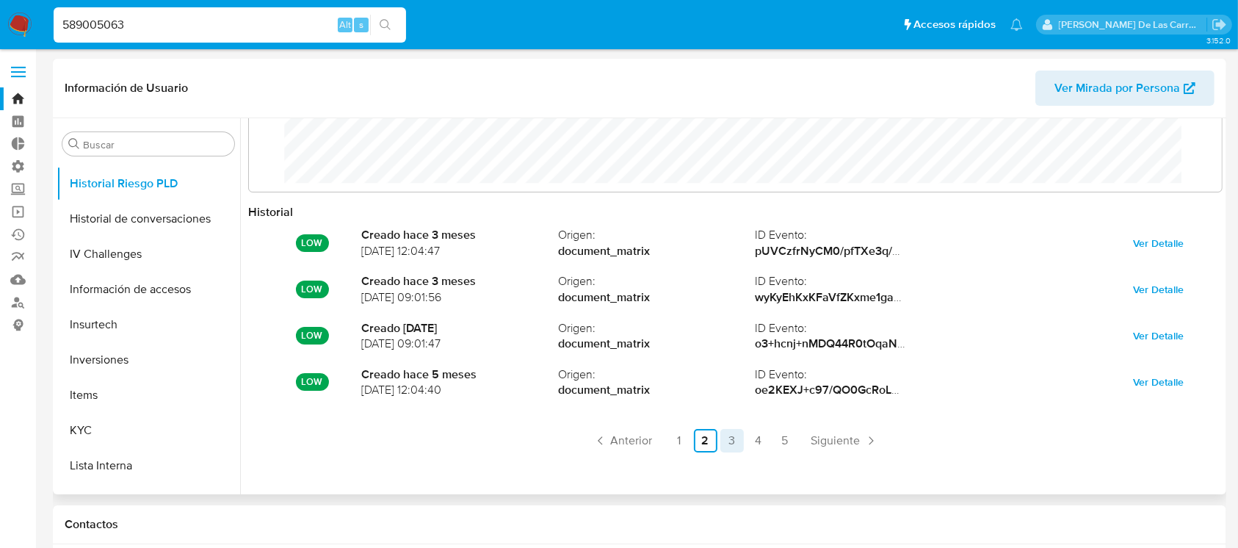
click at [734, 438] on link "3" at bounding box center [732, 441] width 24 height 24
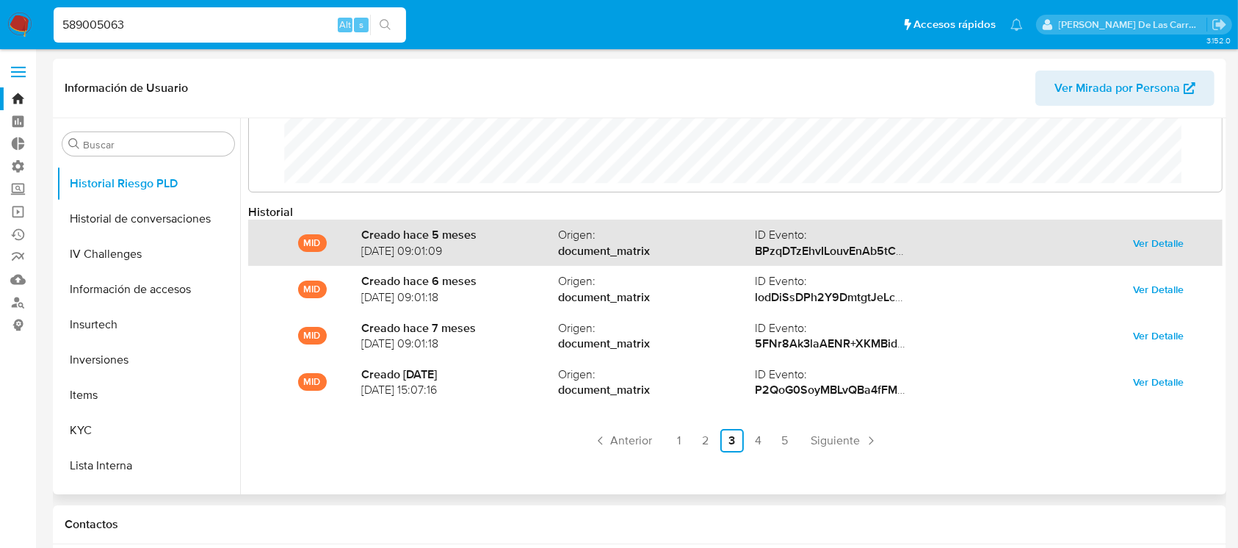
click at [1174, 241] on span "Ver Detalle" at bounding box center [1158, 243] width 51 height 21
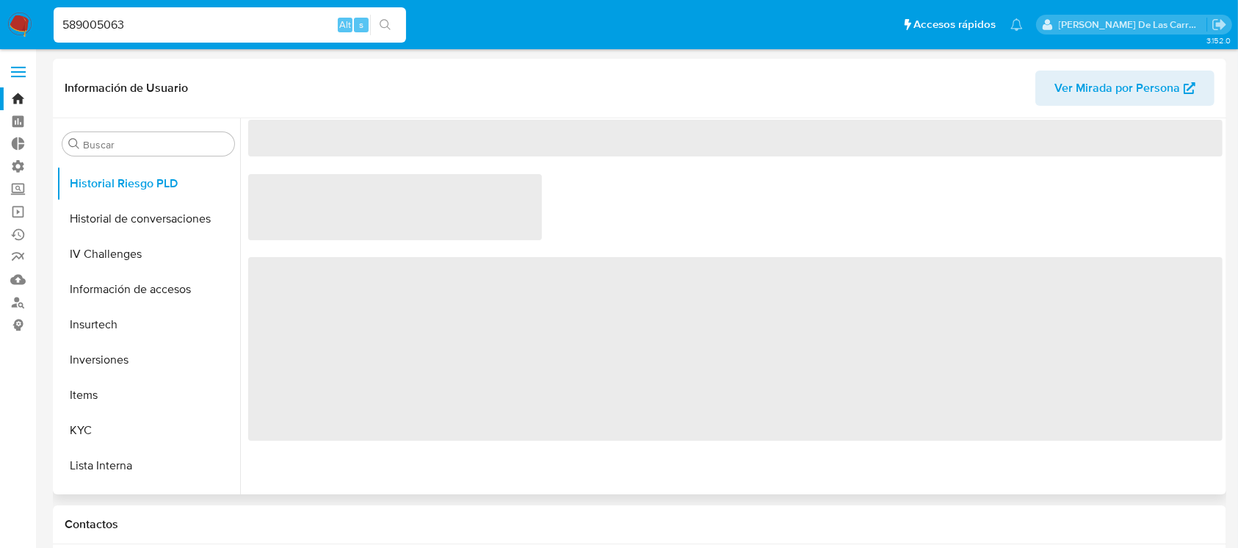
scroll to position [0, 0]
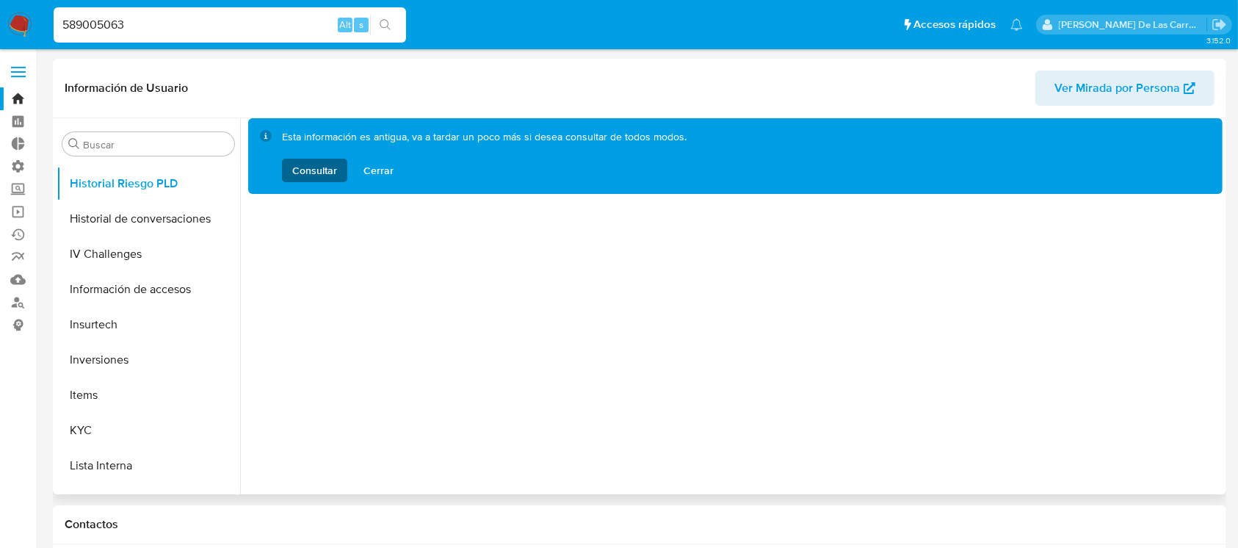
click at [322, 173] on span "Consultar" at bounding box center [314, 171] width 45 height 24
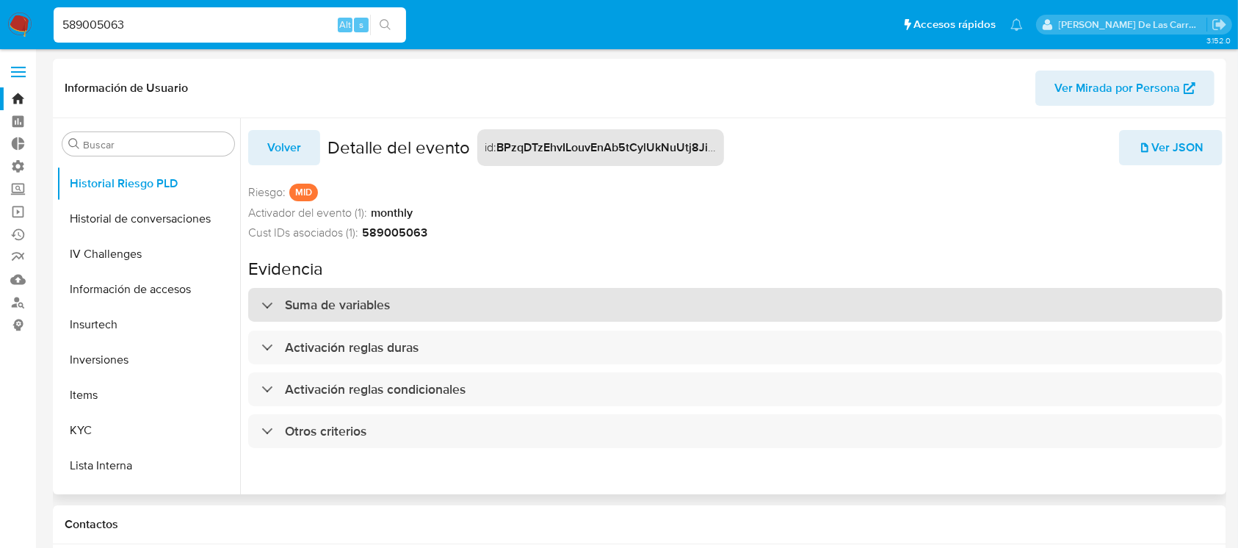
click at [376, 303] on h3 "Suma de variables" at bounding box center [337, 305] width 105 height 16
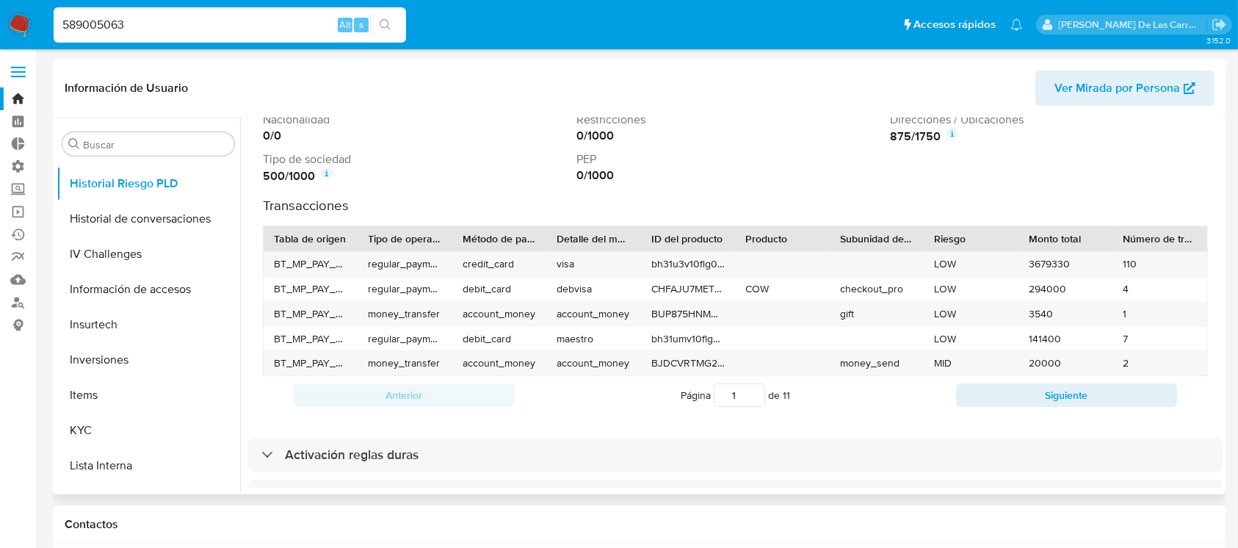
scroll to position [157, 0]
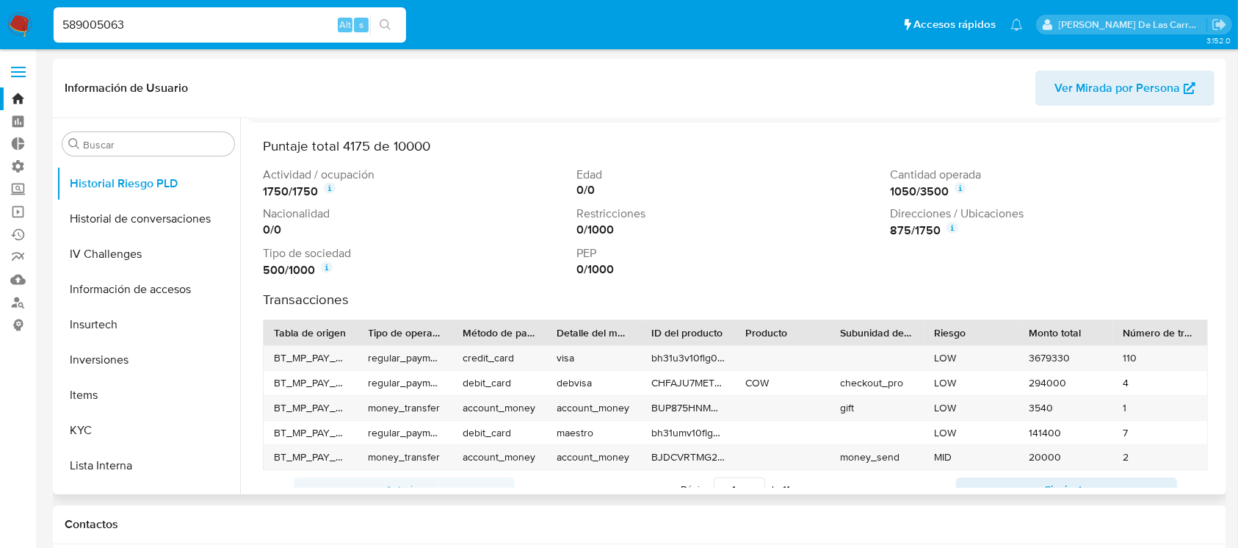
click at [323, 303] on h3 "Transacciones" at bounding box center [735, 299] width 945 height 17
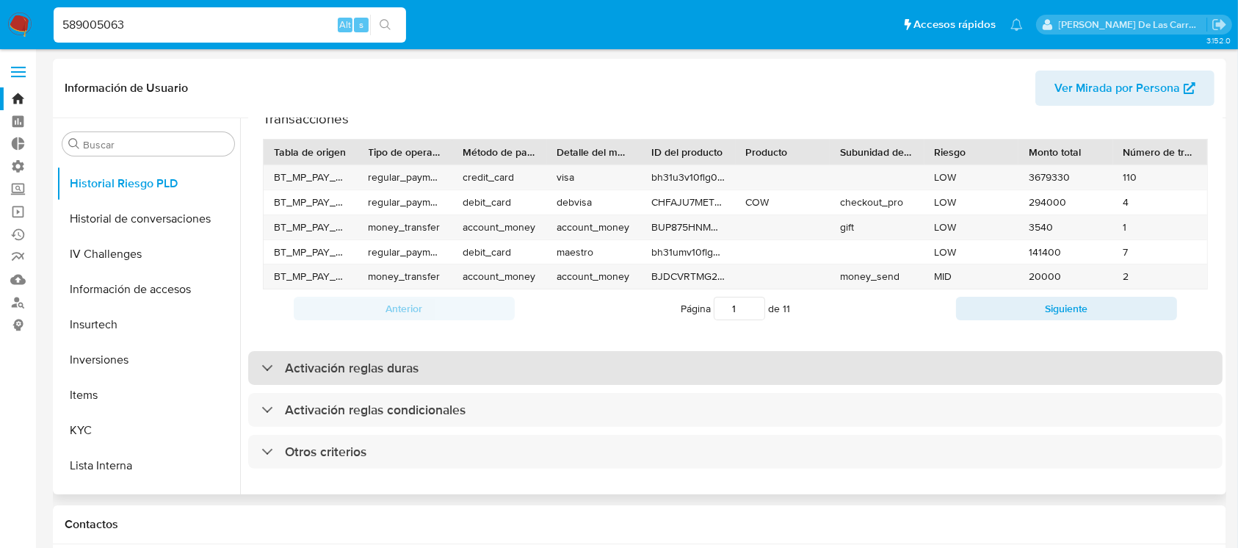
click at [364, 360] on h3 "Activación reglas duras" at bounding box center [352, 368] width 134 height 16
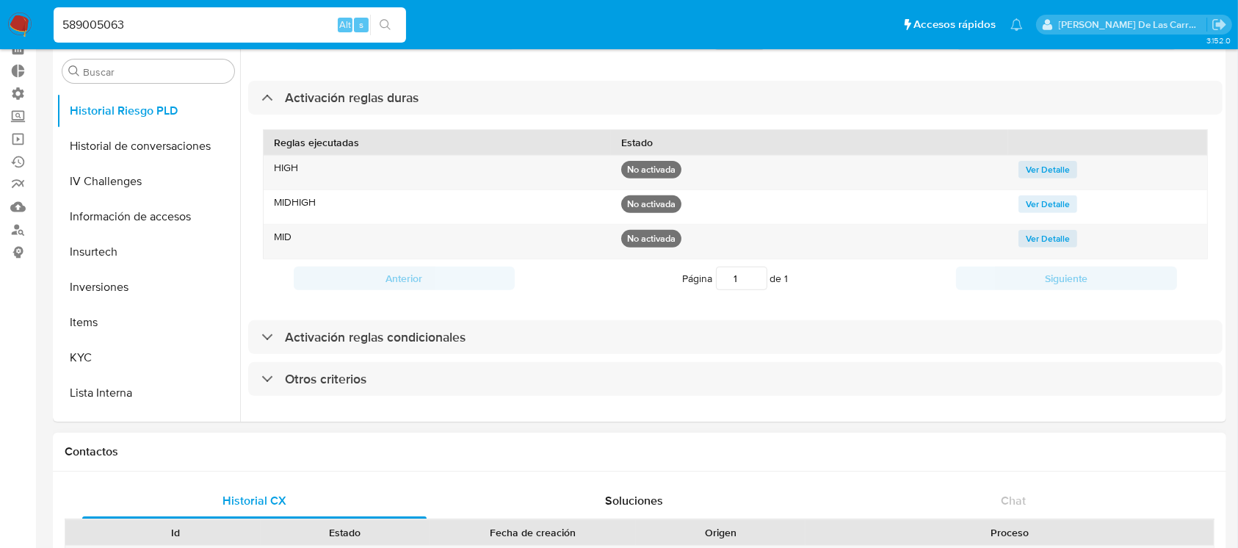
scroll to position [195, 0]
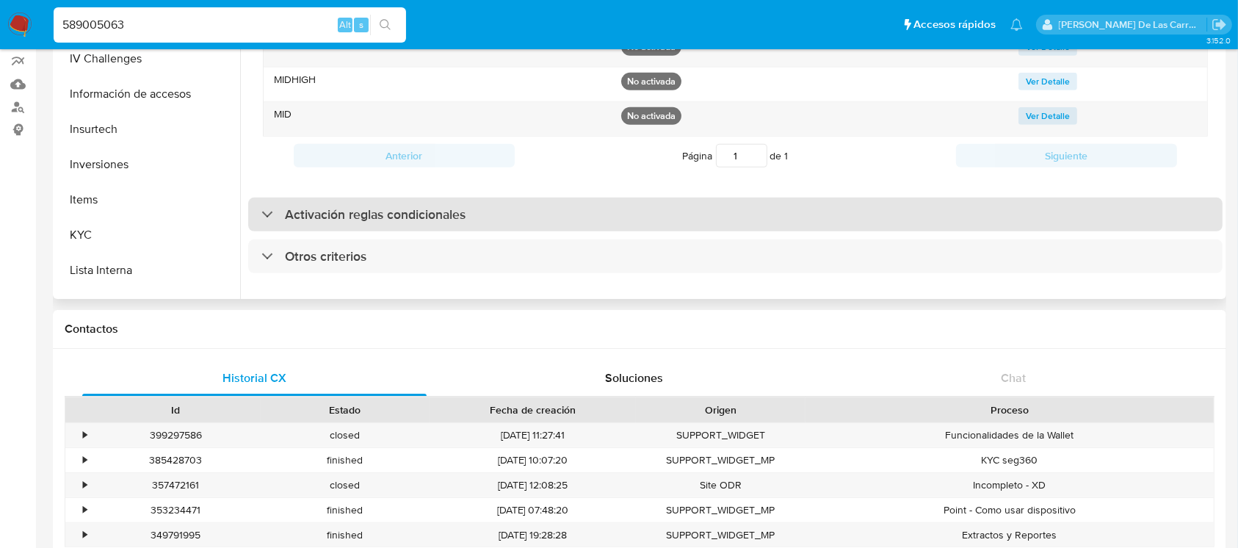
click at [377, 206] on h3 "Activación reglas condicionales" at bounding box center [375, 214] width 181 height 16
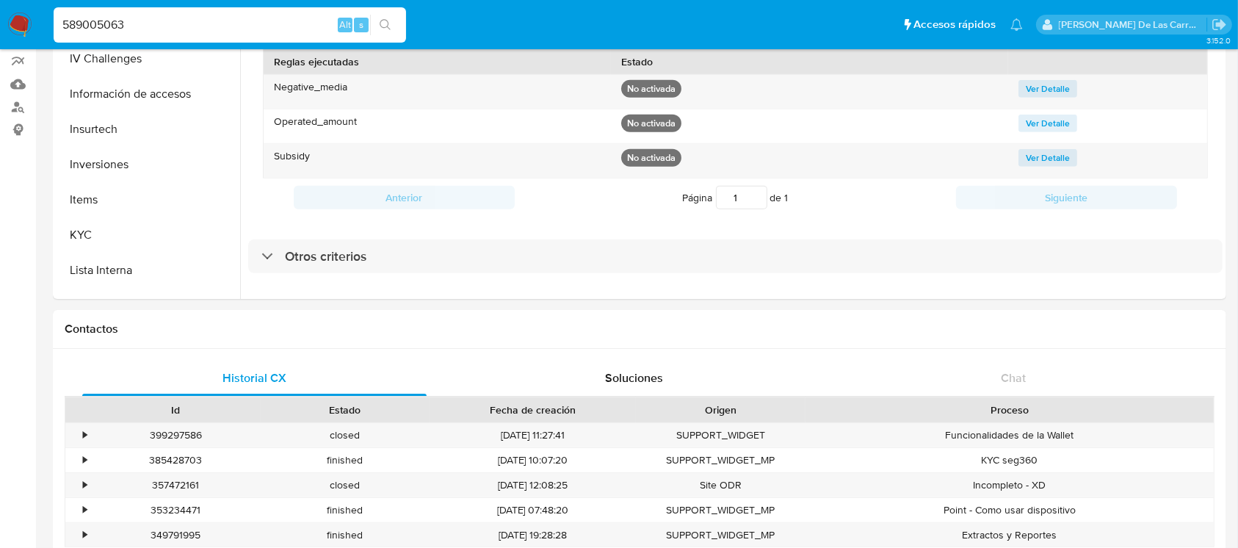
scroll to position [0, 0]
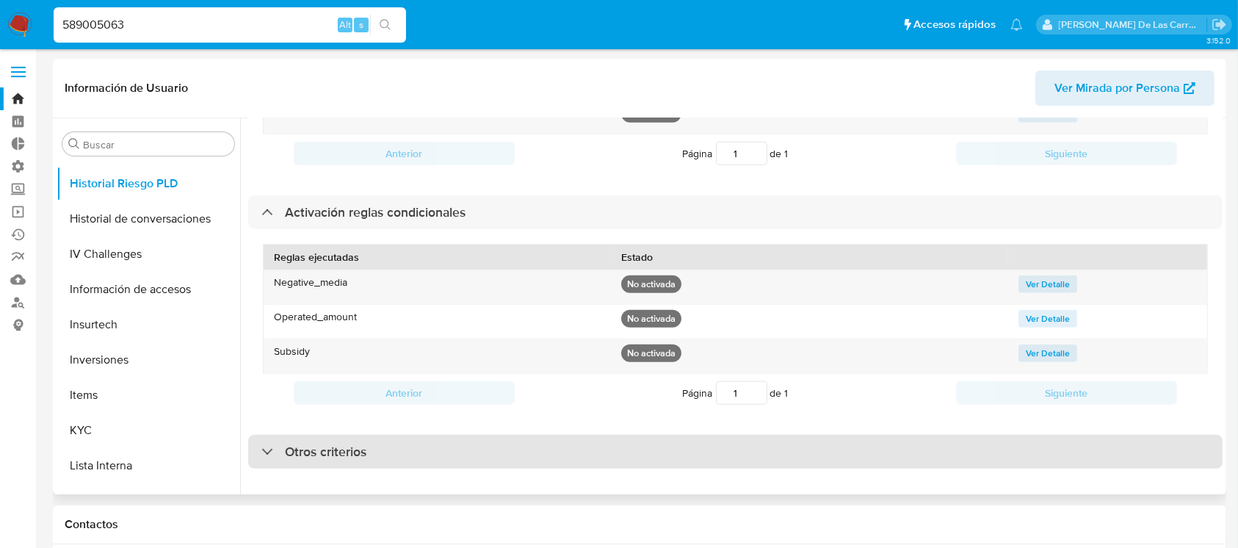
click at [348, 444] on h3 "Otros criterios" at bounding box center [326, 452] width 82 height 16
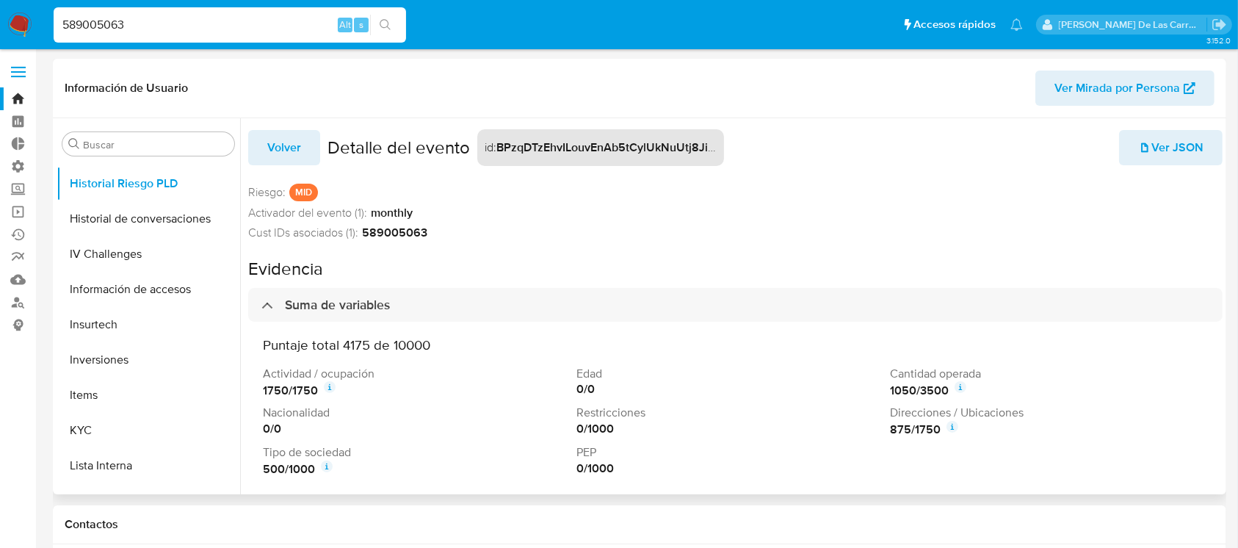
click at [1156, 148] on span "Ver JSON" at bounding box center [1170, 147] width 65 height 32
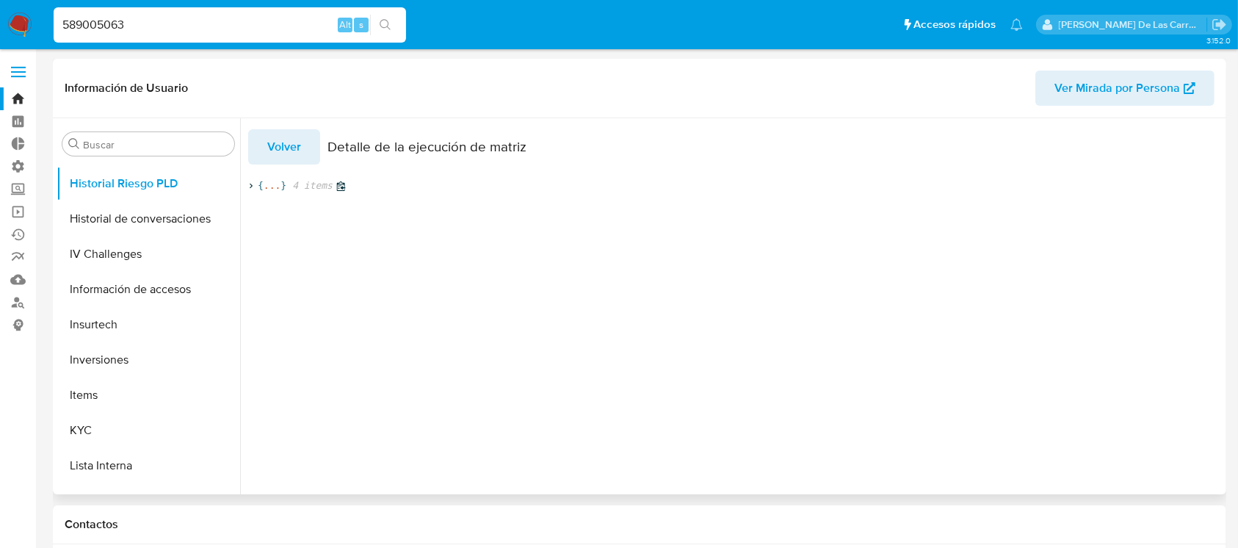
click at [320, 187] on span "4 items" at bounding box center [309, 185] width 46 height 13
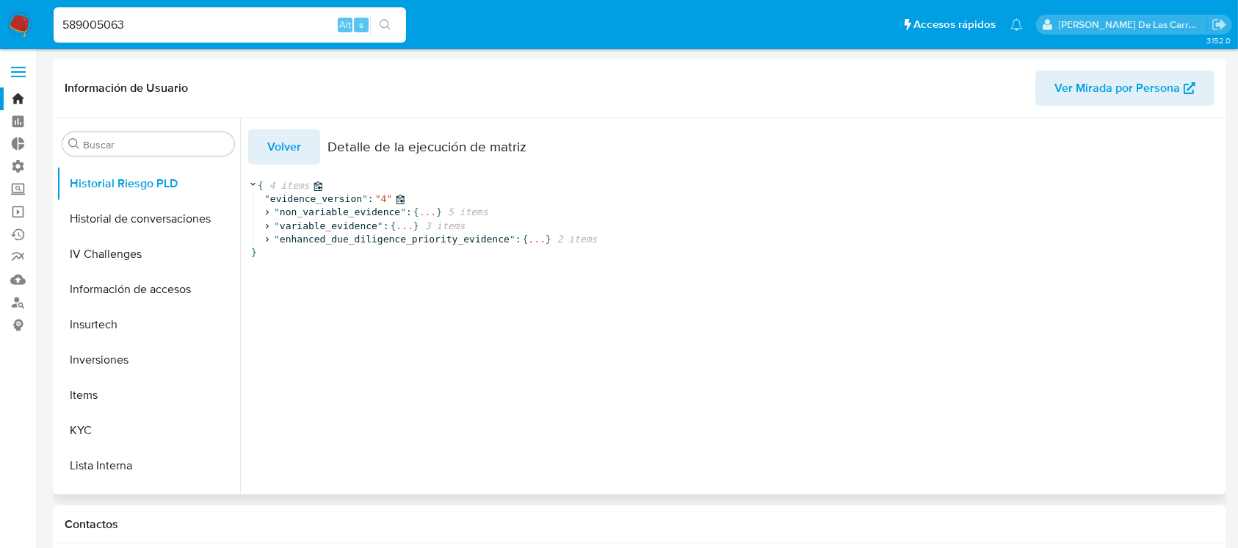
click at [344, 200] on span "evidence_version" at bounding box center [316, 198] width 92 height 11
click at [419, 212] on span "..." at bounding box center [427, 212] width 17 height 13
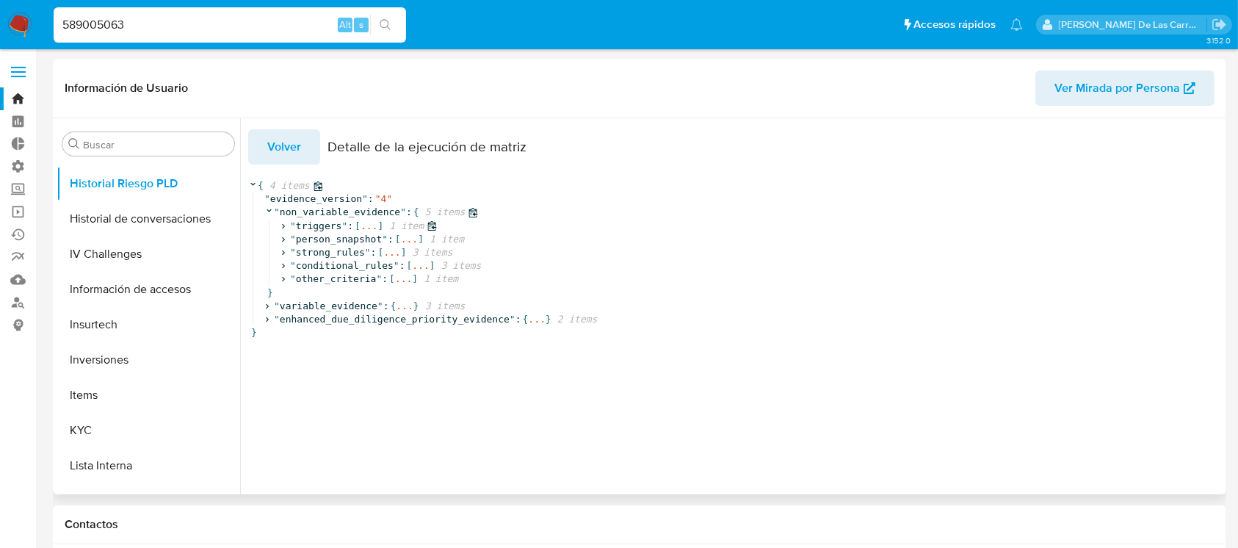
click at [365, 226] on span "..." at bounding box center [369, 226] width 17 height 13
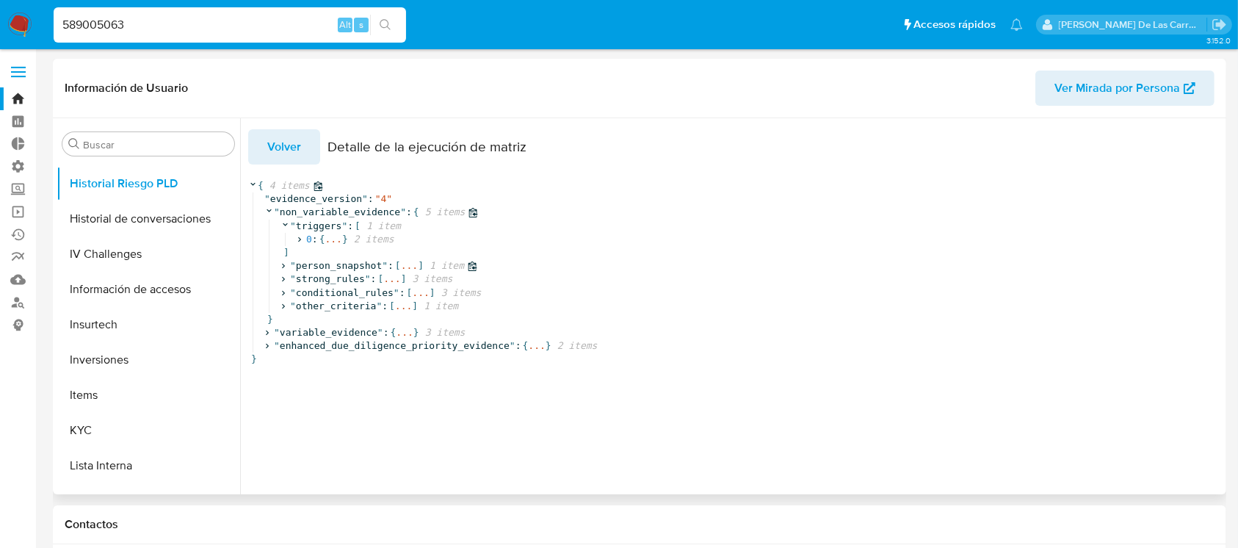
click at [401, 267] on span "..." at bounding box center [409, 265] width 17 height 13
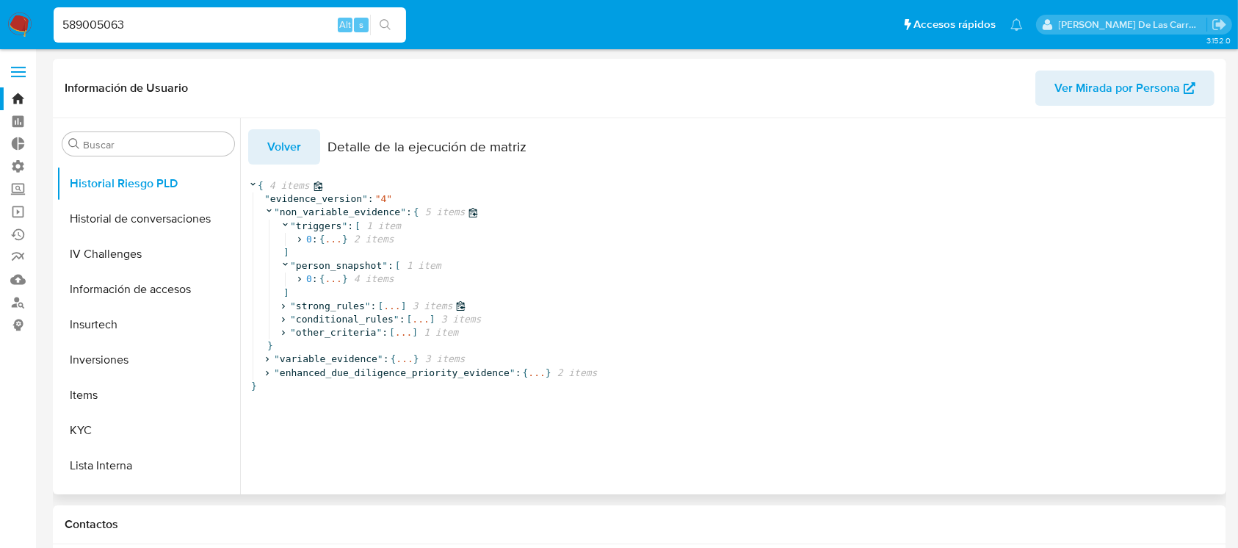
click at [386, 311] on span "..." at bounding box center [391, 306] width 17 height 13
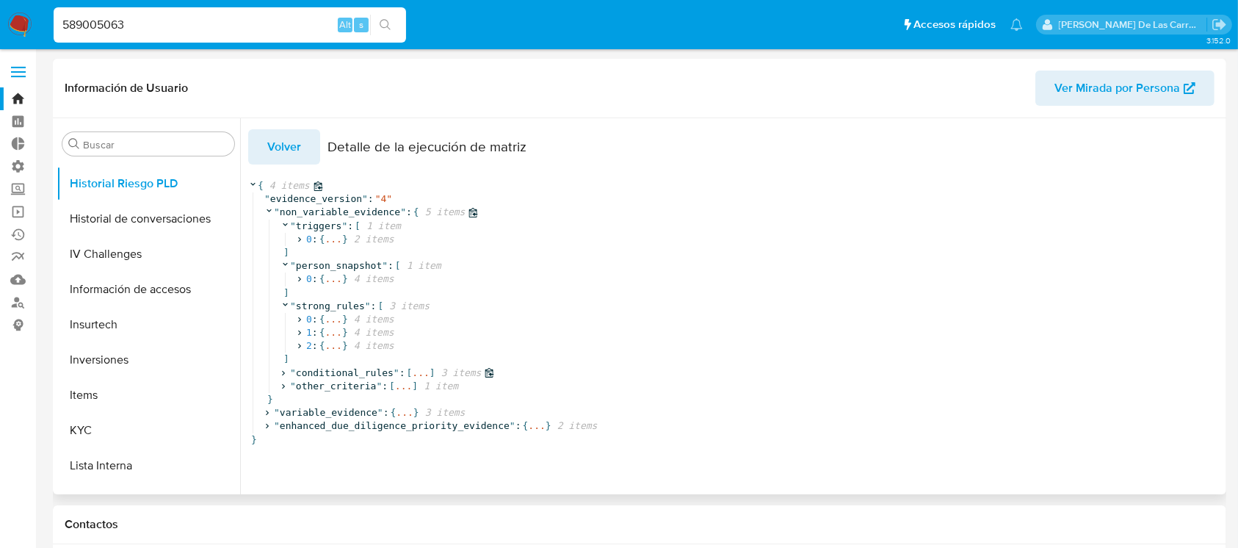
click at [413, 374] on span "..." at bounding box center [420, 372] width 17 height 13
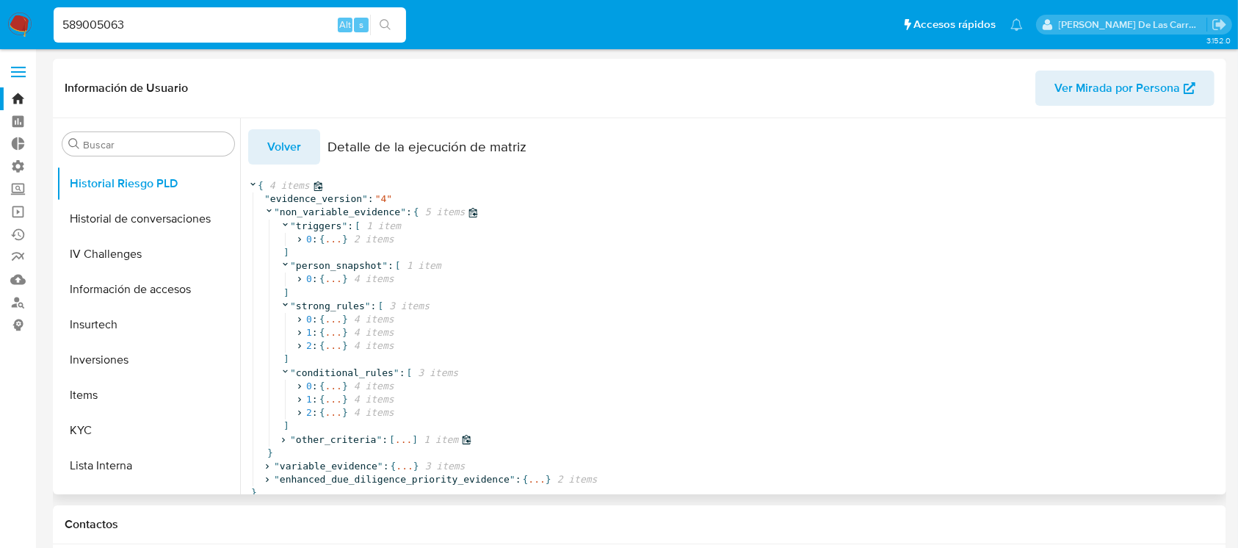
click at [395, 447] on span "..." at bounding box center [403, 439] width 17 height 13
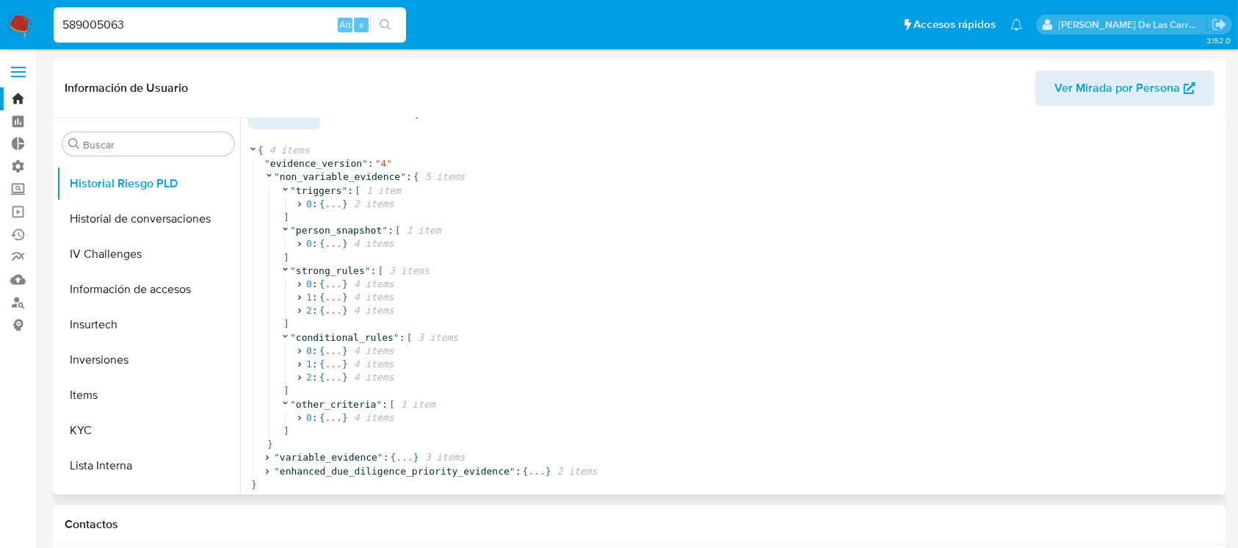
scroll to position [42, 0]
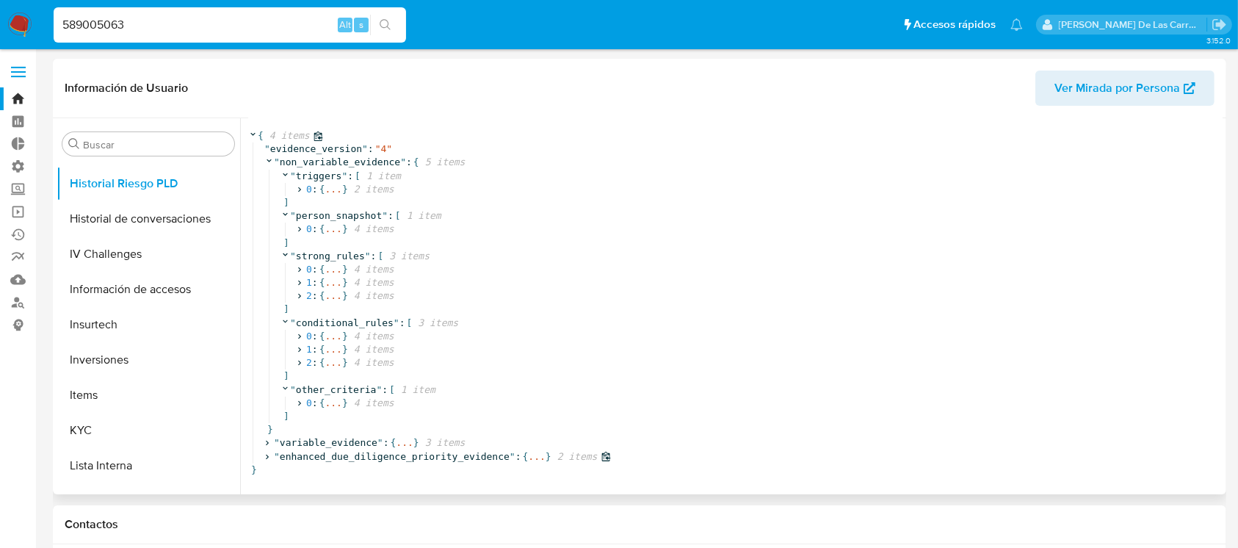
click at [528, 450] on span "..." at bounding box center [536, 456] width 17 height 13
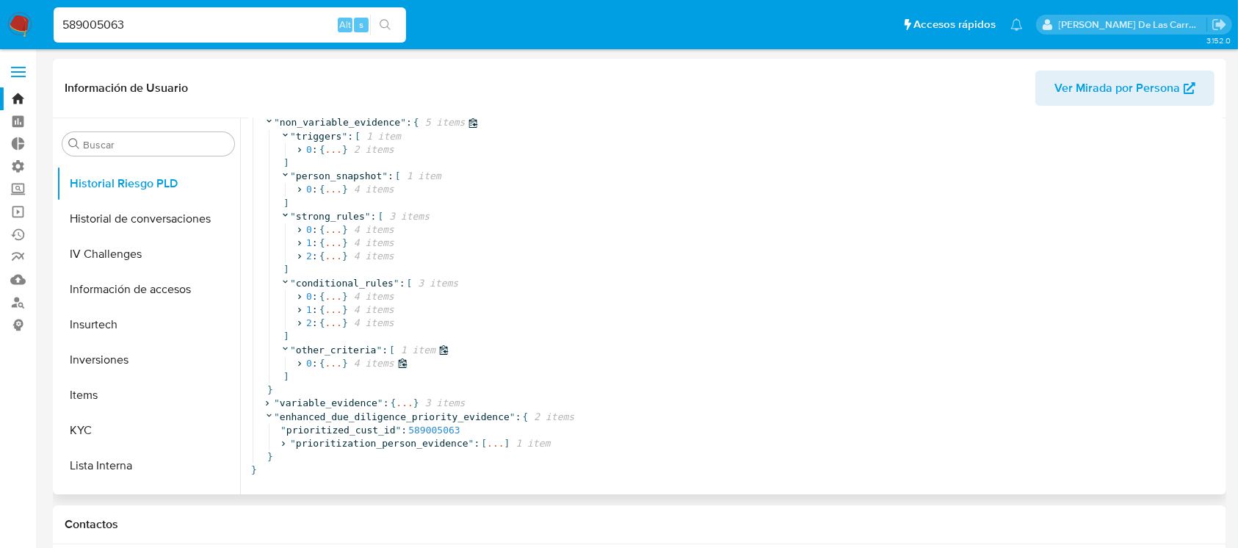
scroll to position [71, 0]
click at [487, 437] on span "..." at bounding box center [495, 443] width 17 height 13
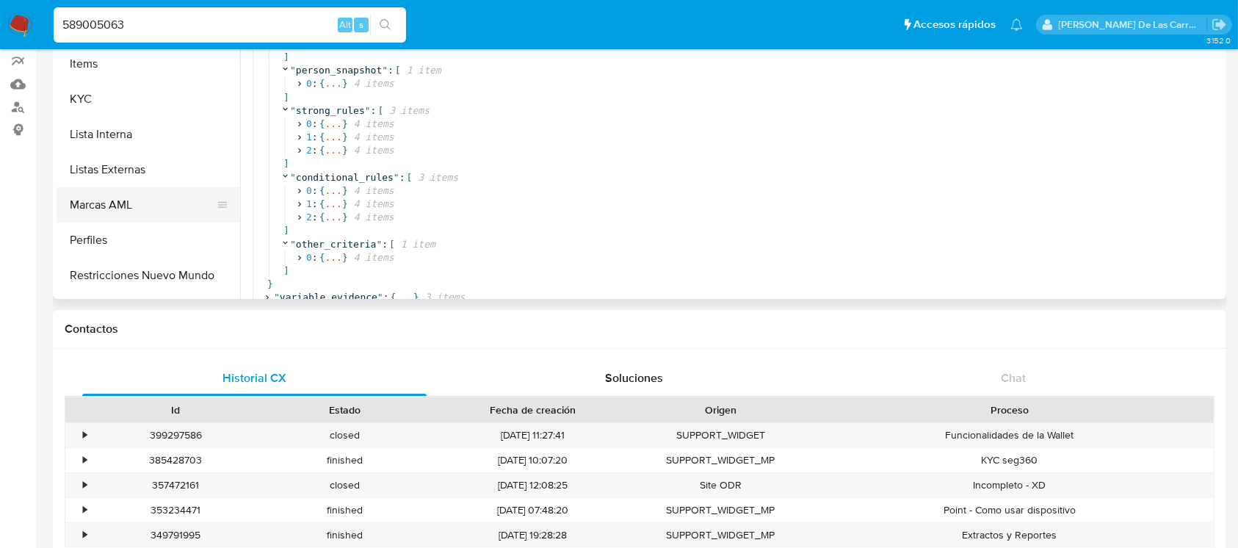
scroll to position [656, 0]
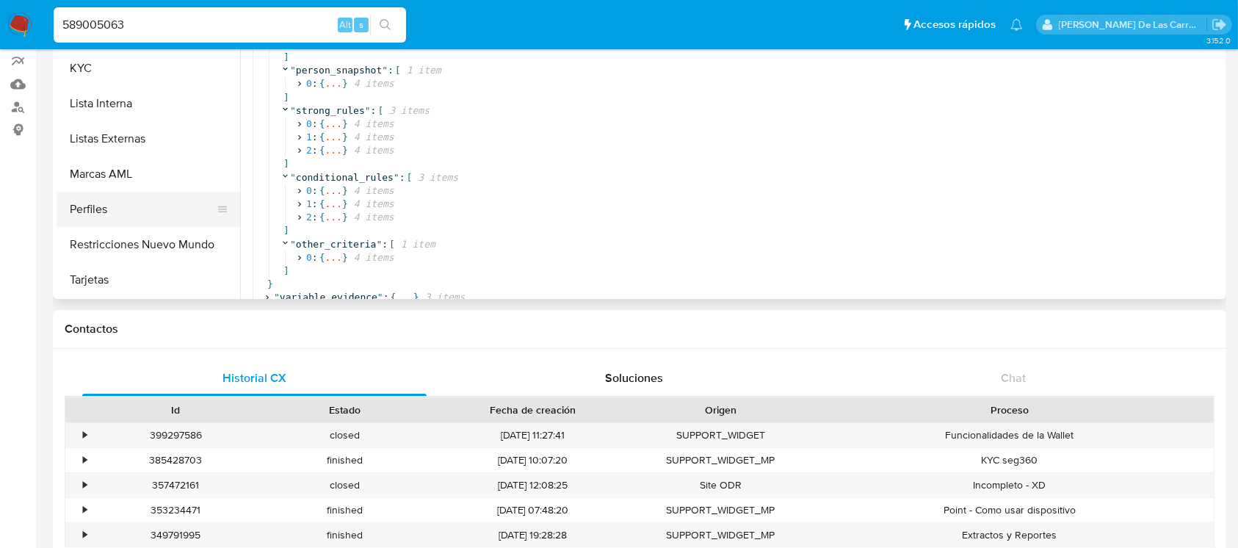
click at [105, 202] on button "Perfiles" at bounding box center [143, 209] width 172 height 35
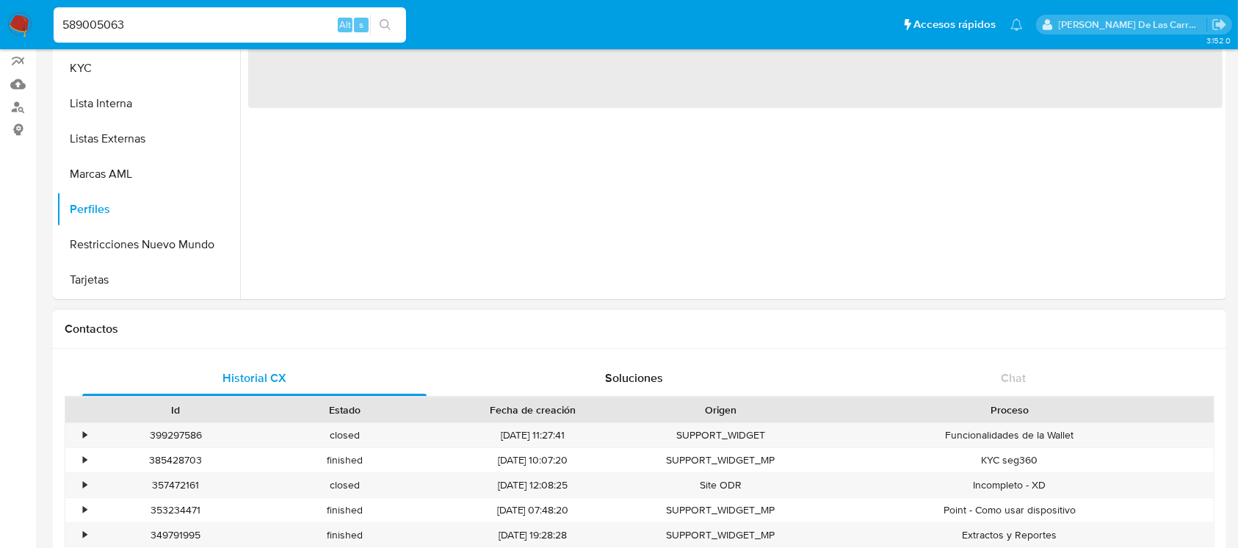
click at [884, 327] on h1 "Contactos" at bounding box center [640, 329] width 1150 height 15
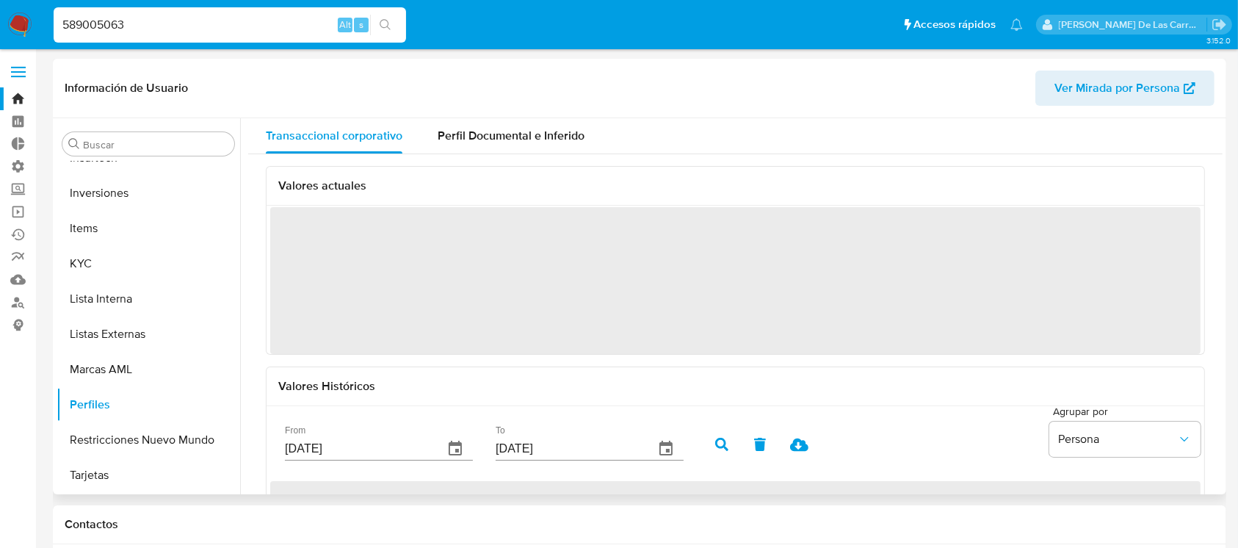
scroll to position [98, 0]
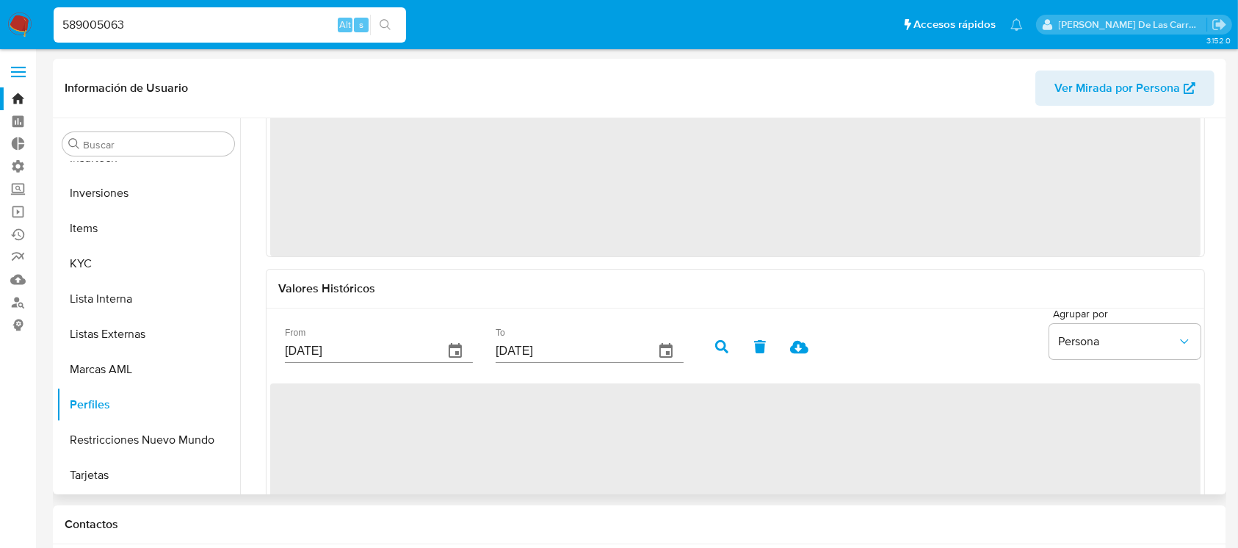
click at [454, 339] on div "Valores actuales ‌ Valores Históricos From [DATE] To [DATE] [GEOGRAPHIC_DATA] p…" at bounding box center [735, 299] width 939 height 463
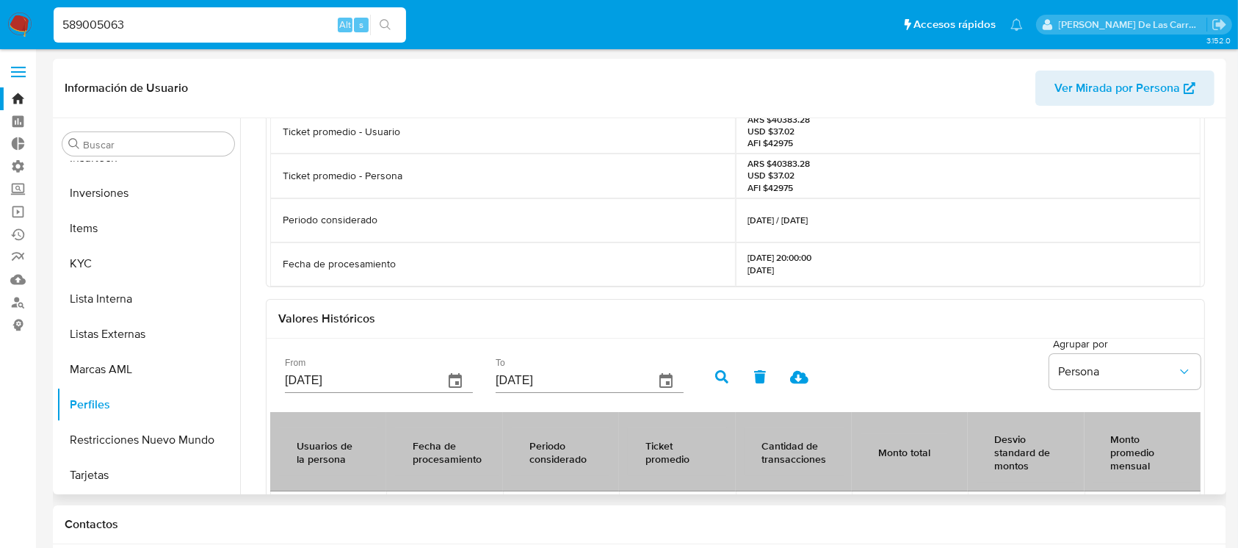
scroll to position [294, 0]
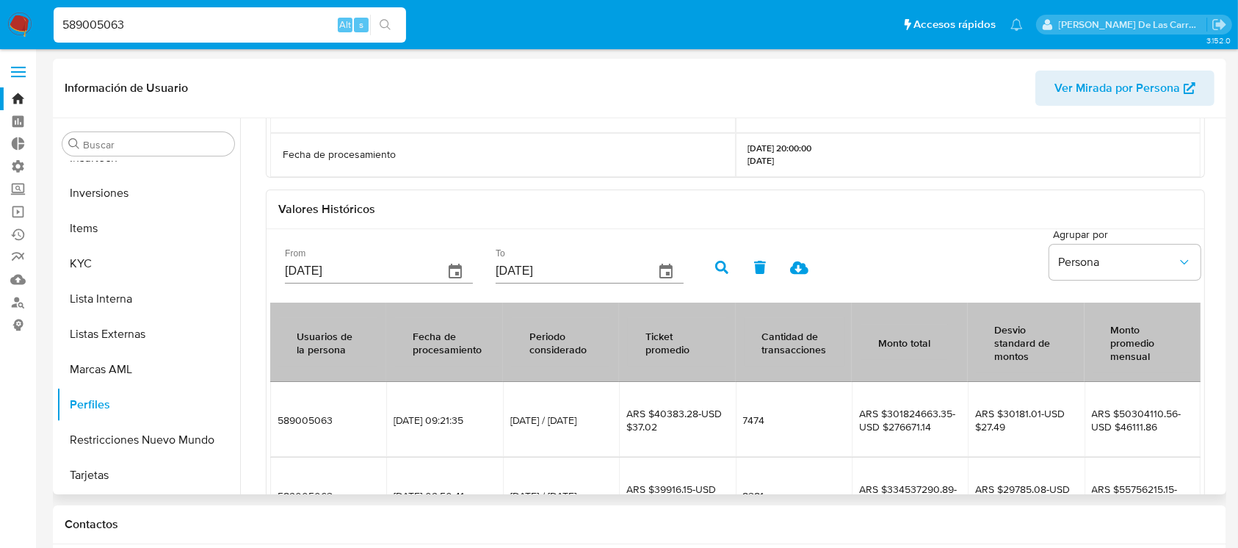
click at [447, 264] on icon "button" at bounding box center [456, 272] width 18 height 18
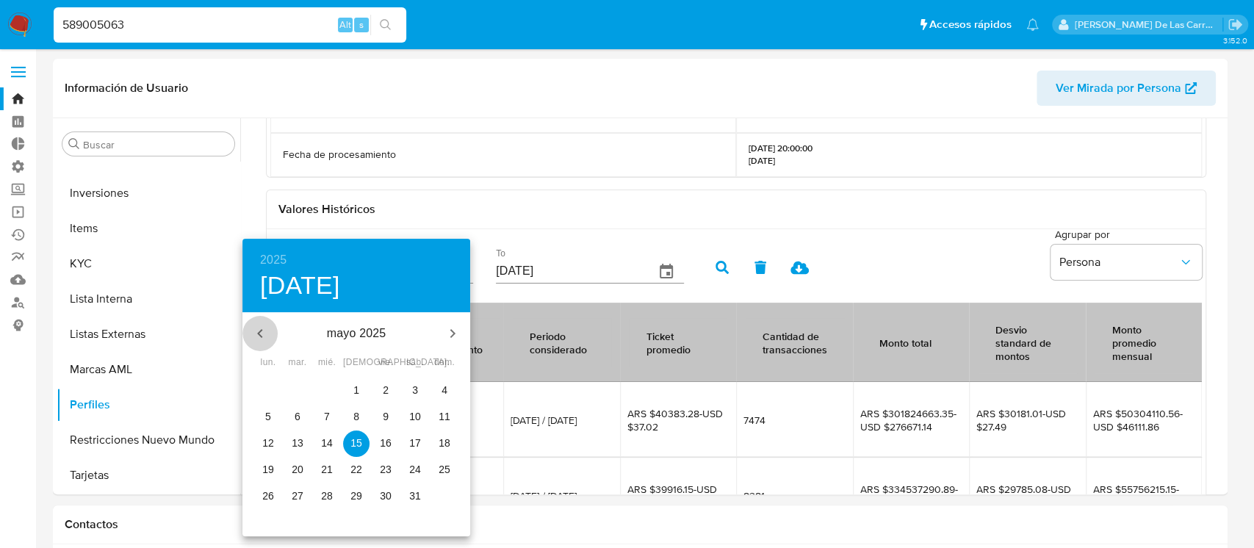
click at [267, 328] on icon "button" at bounding box center [260, 334] width 18 height 18
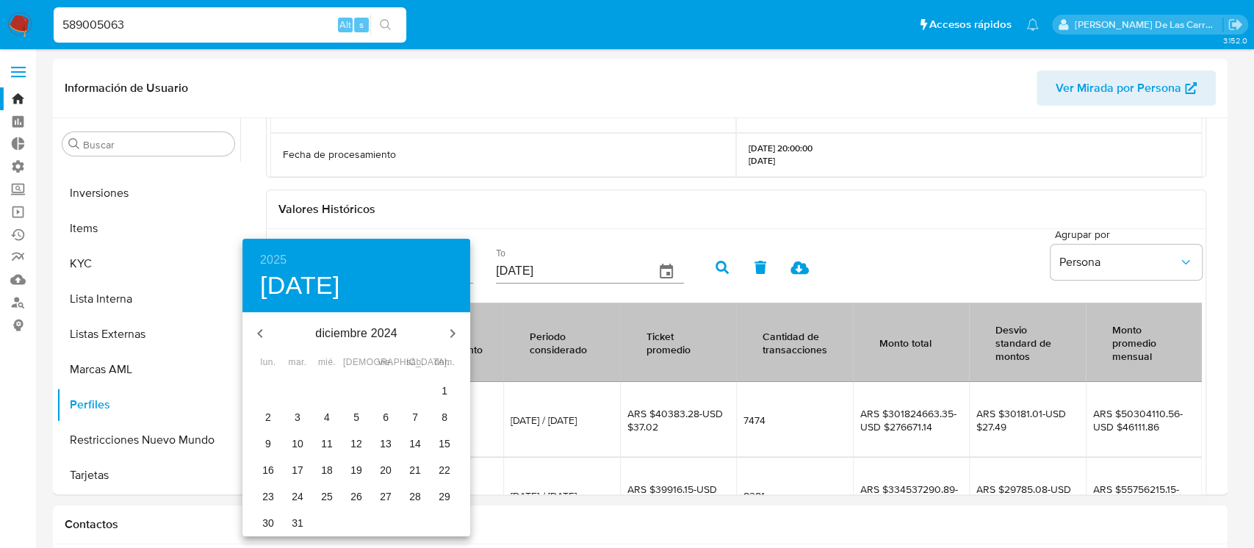
click at [267, 328] on icon "button" at bounding box center [260, 334] width 18 height 18
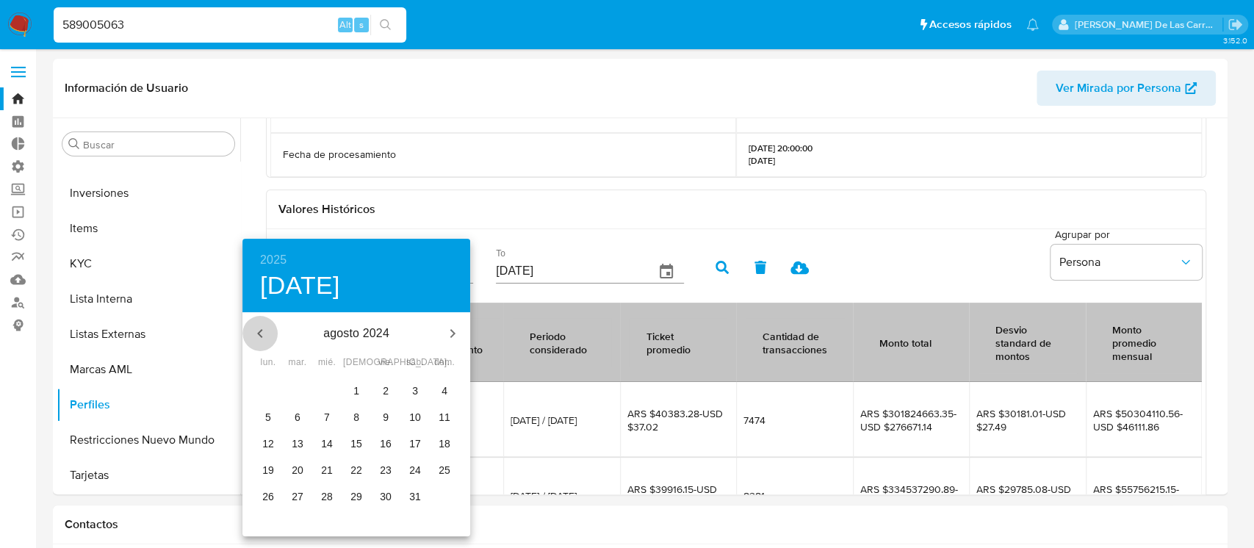
click at [267, 328] on icon "button" at bounding box center [260, 334] width 18 height 18
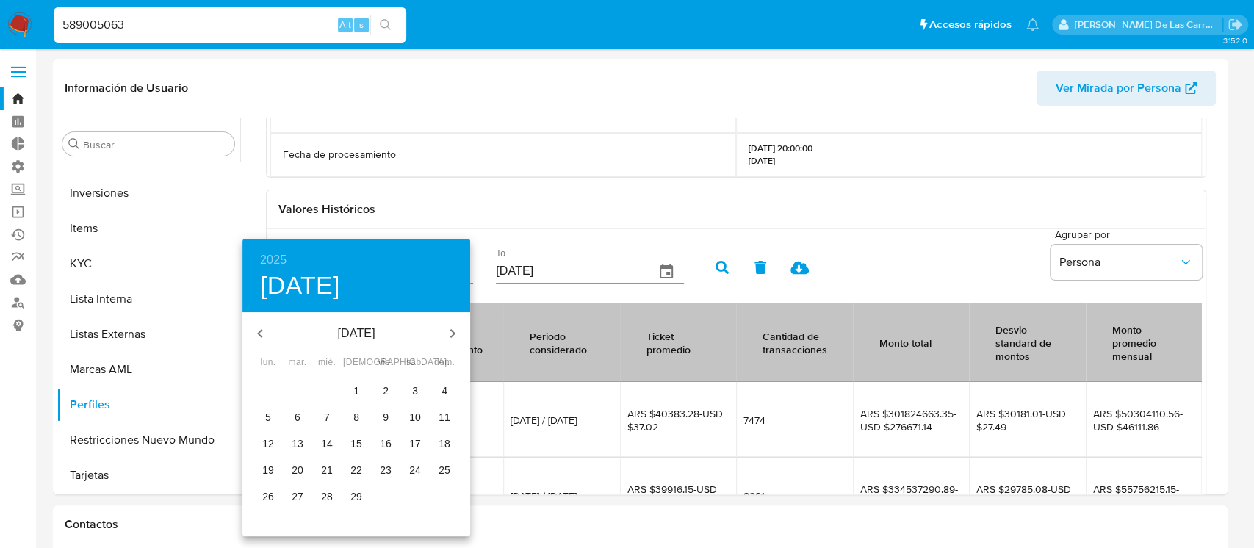
click at [267, 328] on icon "button" at bounding box center [260, 334] width 18 height 18
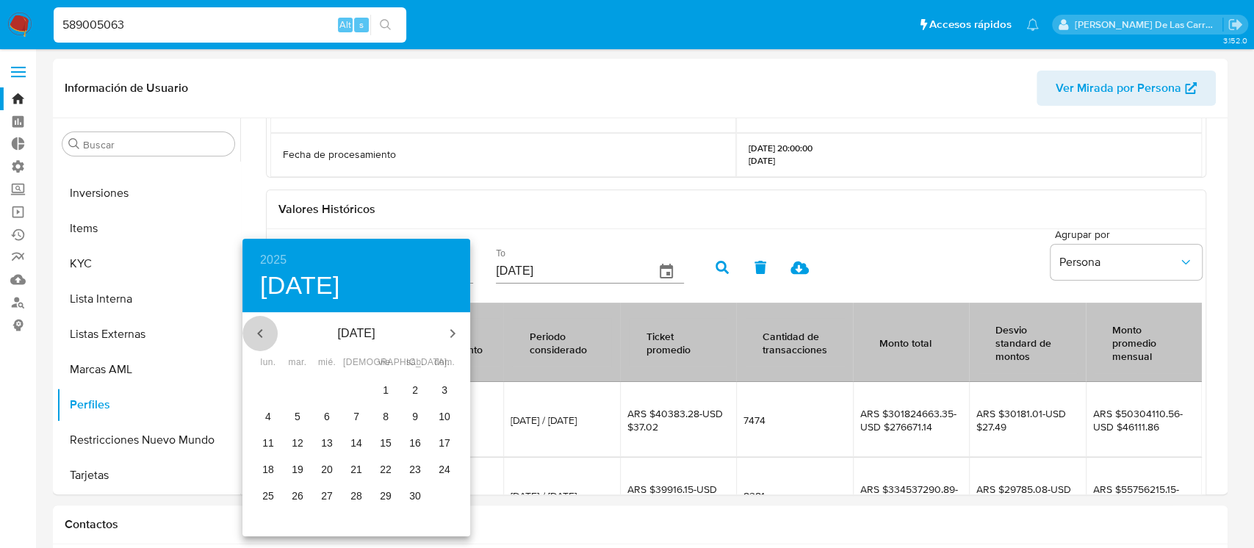
click at [267, 328] on icon "button" at bounding box center [260, 334] width 18 height 18
click at [263, 387] on span "1" at bounding box center [268, 390] width 26 height 15
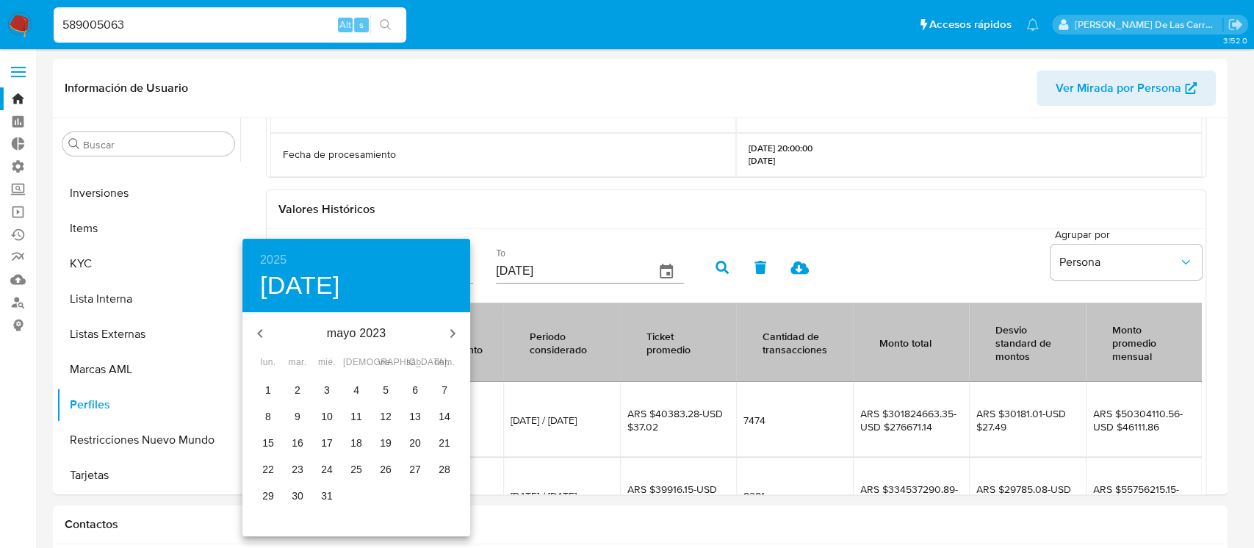
type input "[DATE]"
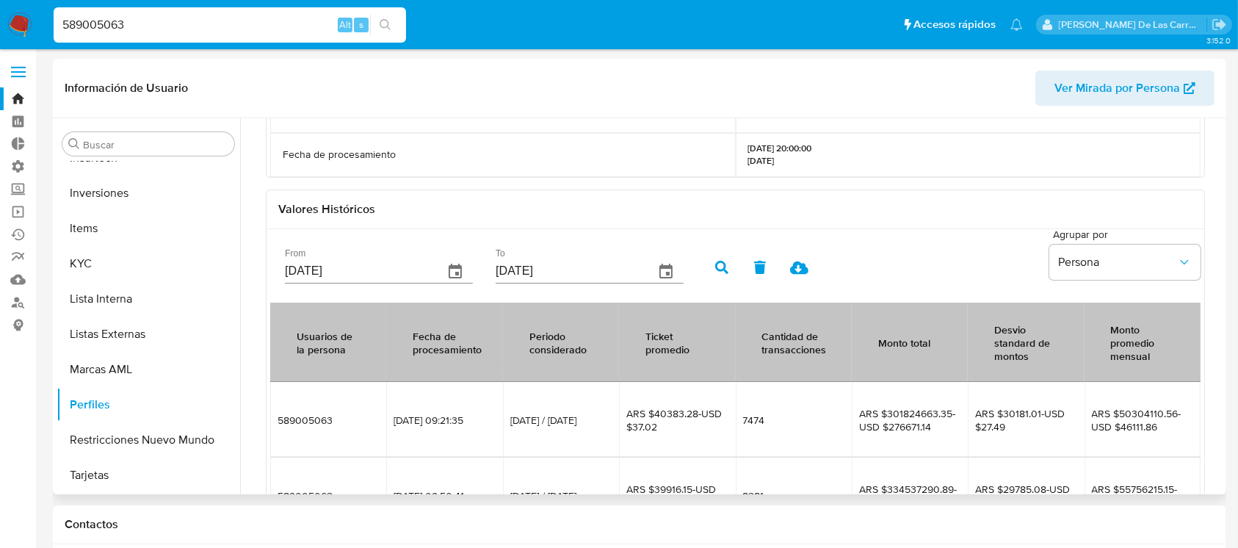
click at [664, 274] on icon "button" at bounding box center [666, 271] width 13 height 15
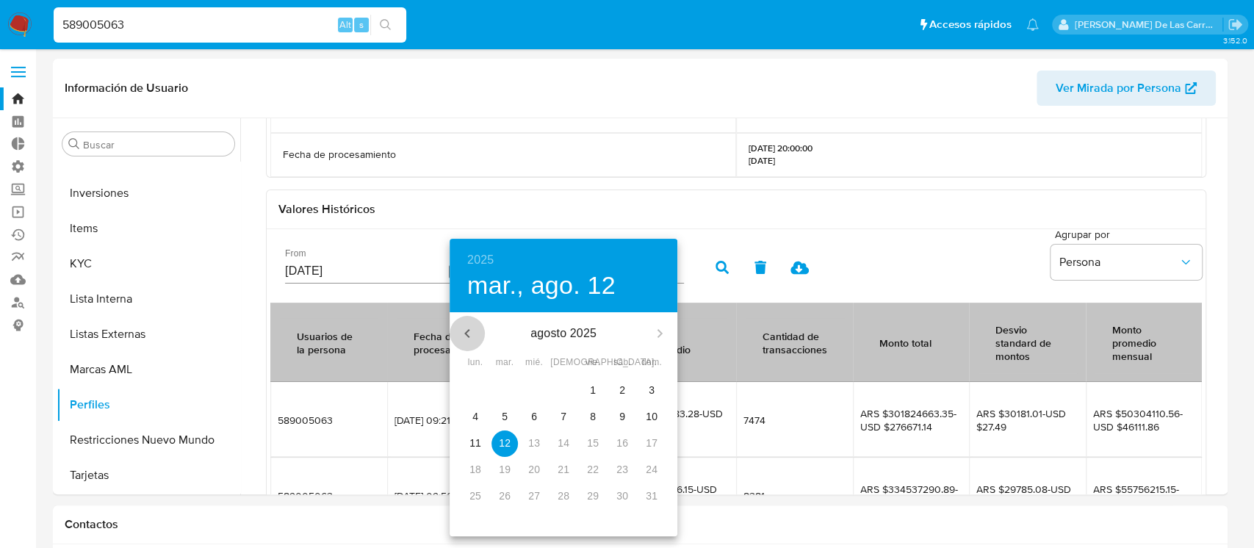
click at [458, 326] on icon "button" at bounding box center [467, 334] width 18 height 18
click at [531, 494] on p "30" at bounding box center [534, 495] width 12 height 15
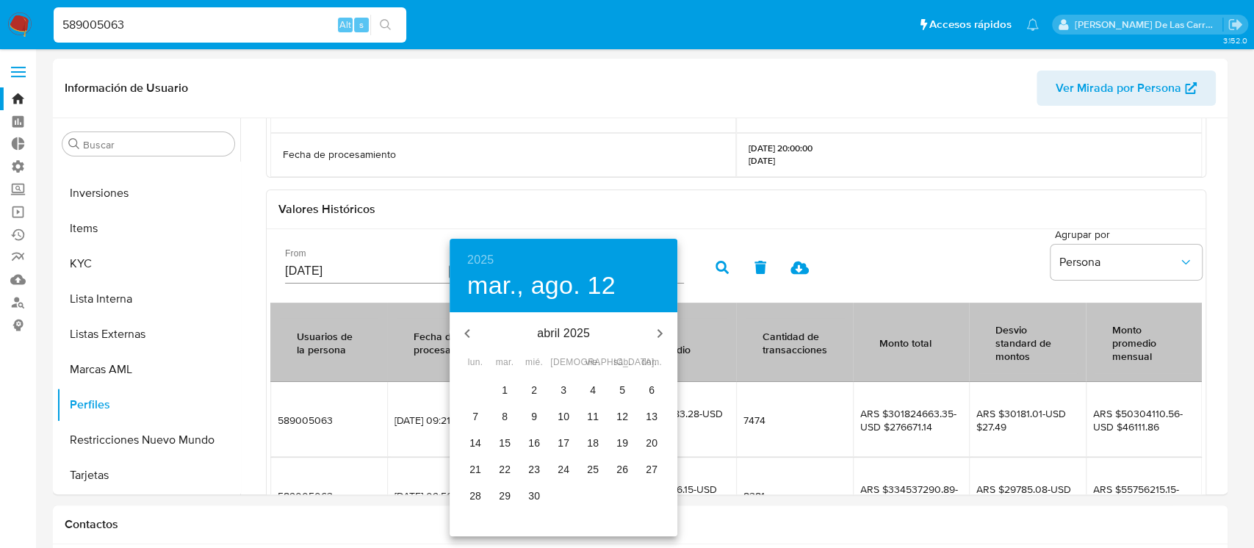
type input "[DATE]"
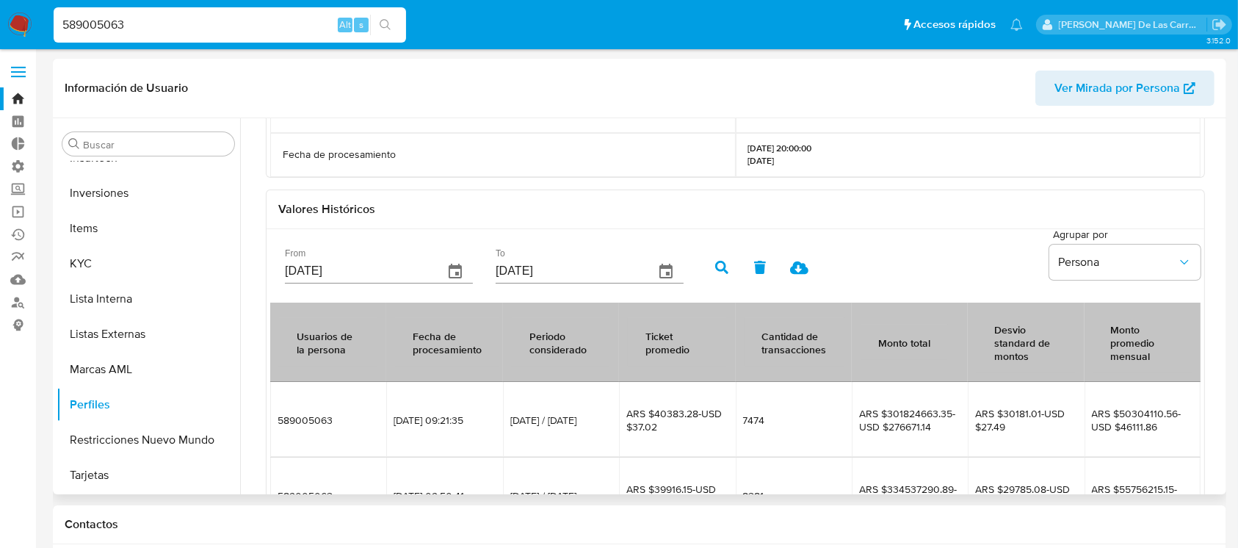
click at [719, 269] on icon "button" at bounding box center [721, 267] width 13 height 13
click at [792, 261] on icon at bounding box center [799, 268] width 18 height 18
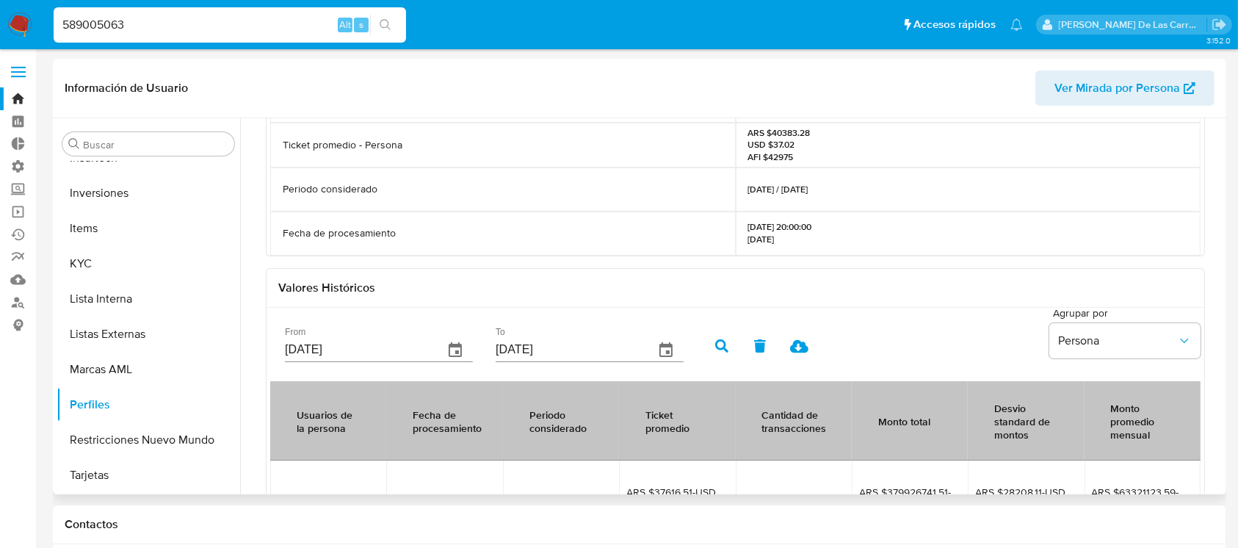
scroll to position [391, 0]
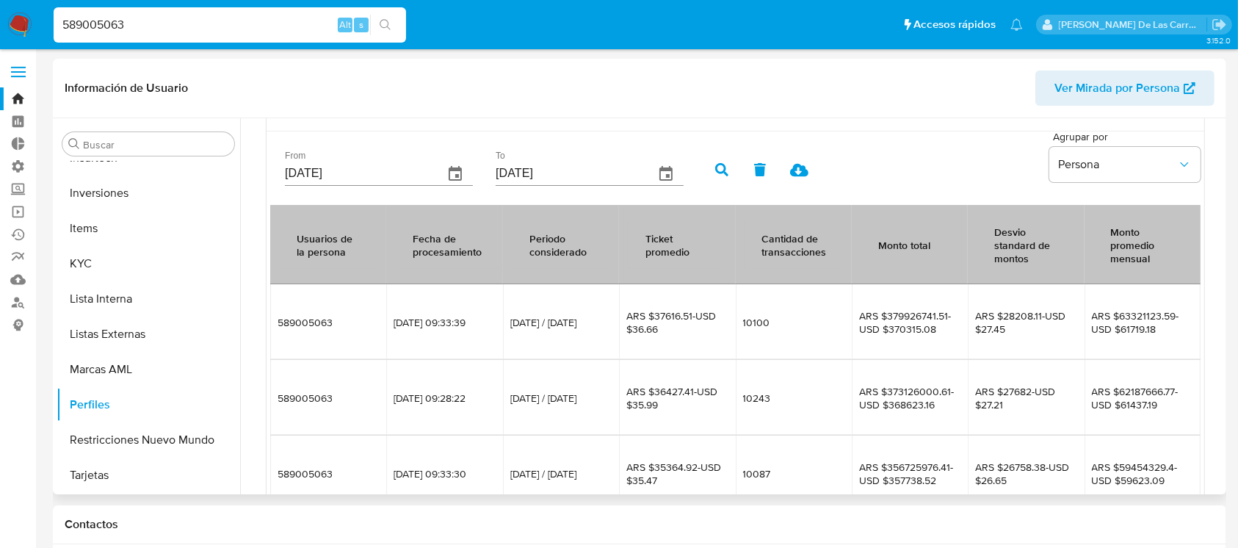
click at [715, 173] on icon "button" at bounding box center [721, 169] width 13 height 13
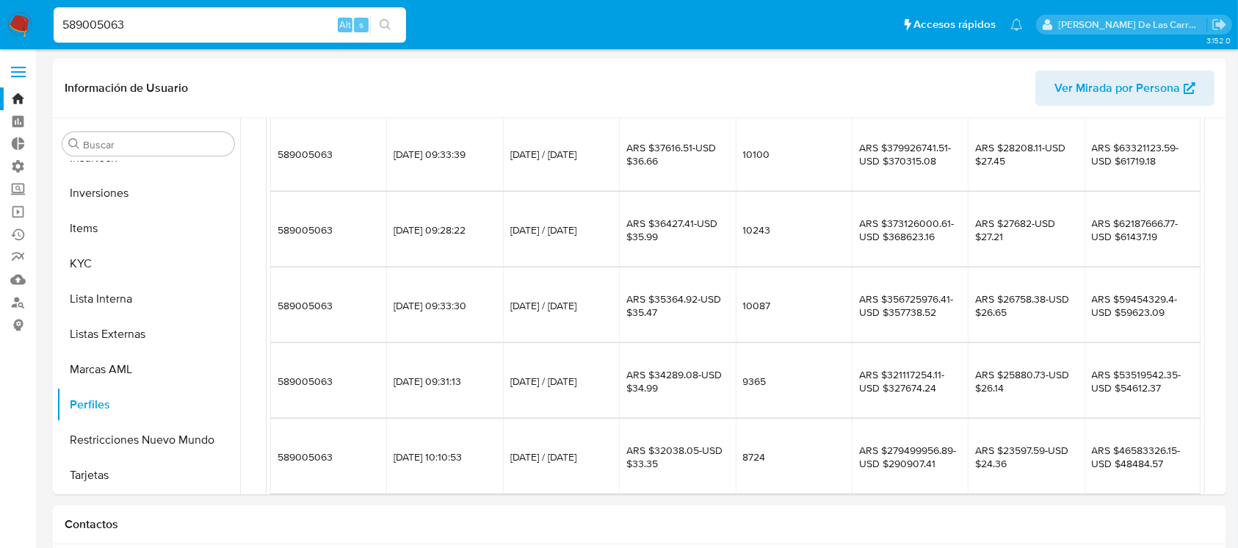
scroll to position [588, 0]
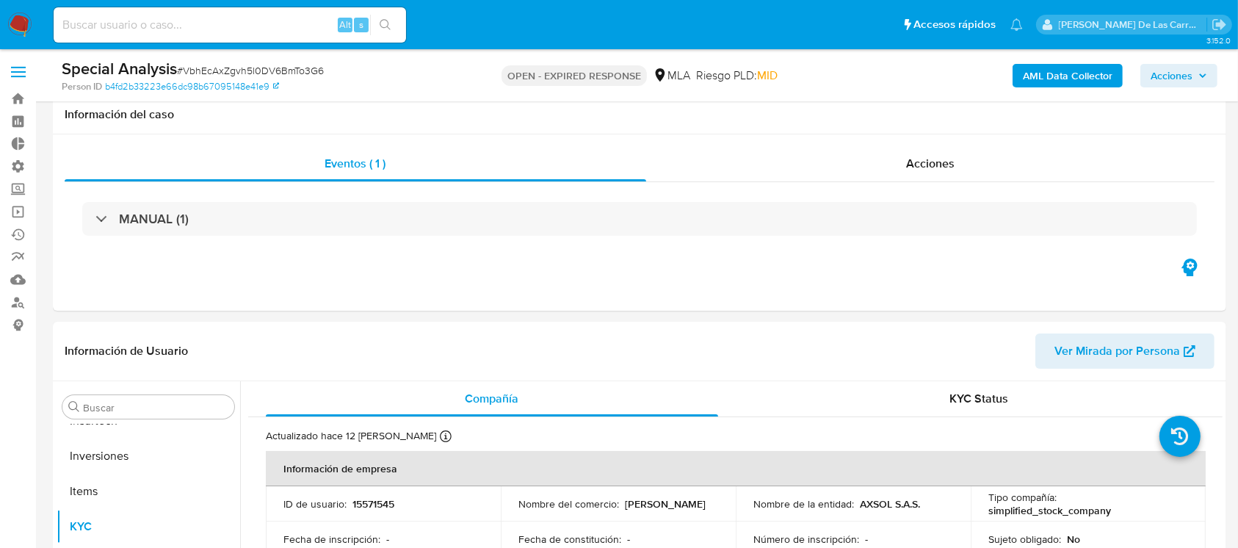
scroll to position [489, 0]
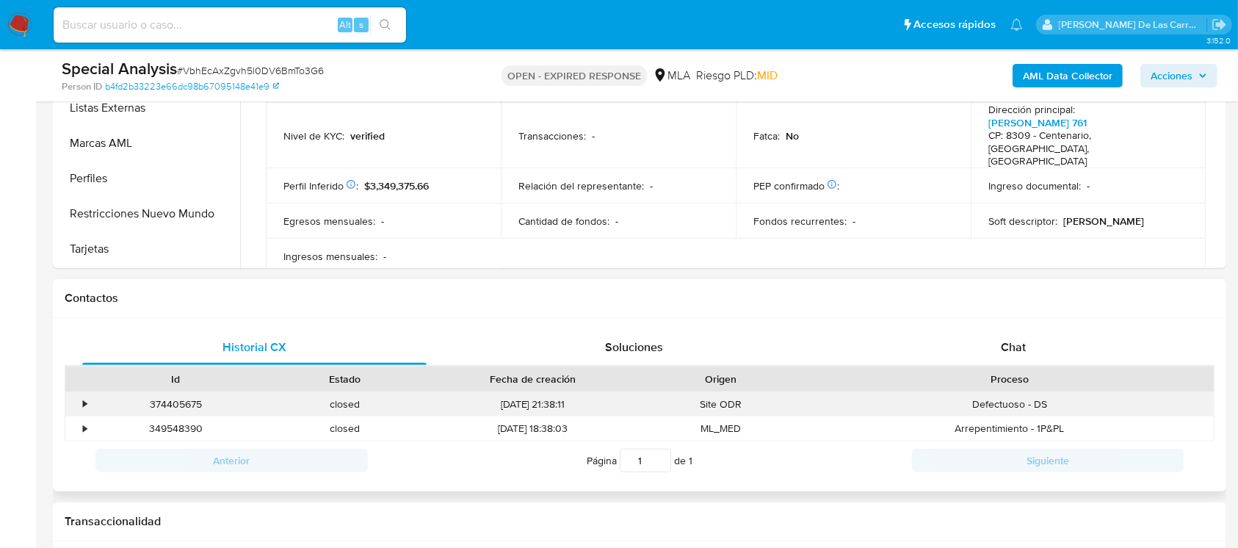
select select "10"
click at [1030, 343] on div "Chat" at bounding box center [1014, 347] width 344 height 35
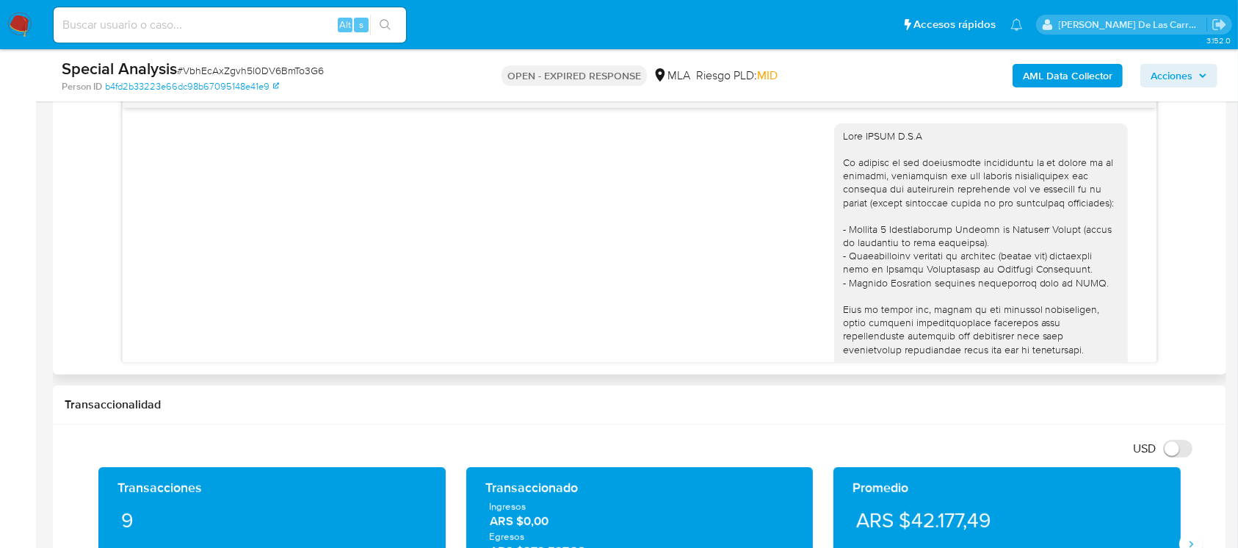
scroll to position [0, 0]
